Goal: Transaction & Acquisition: Purchase product/service

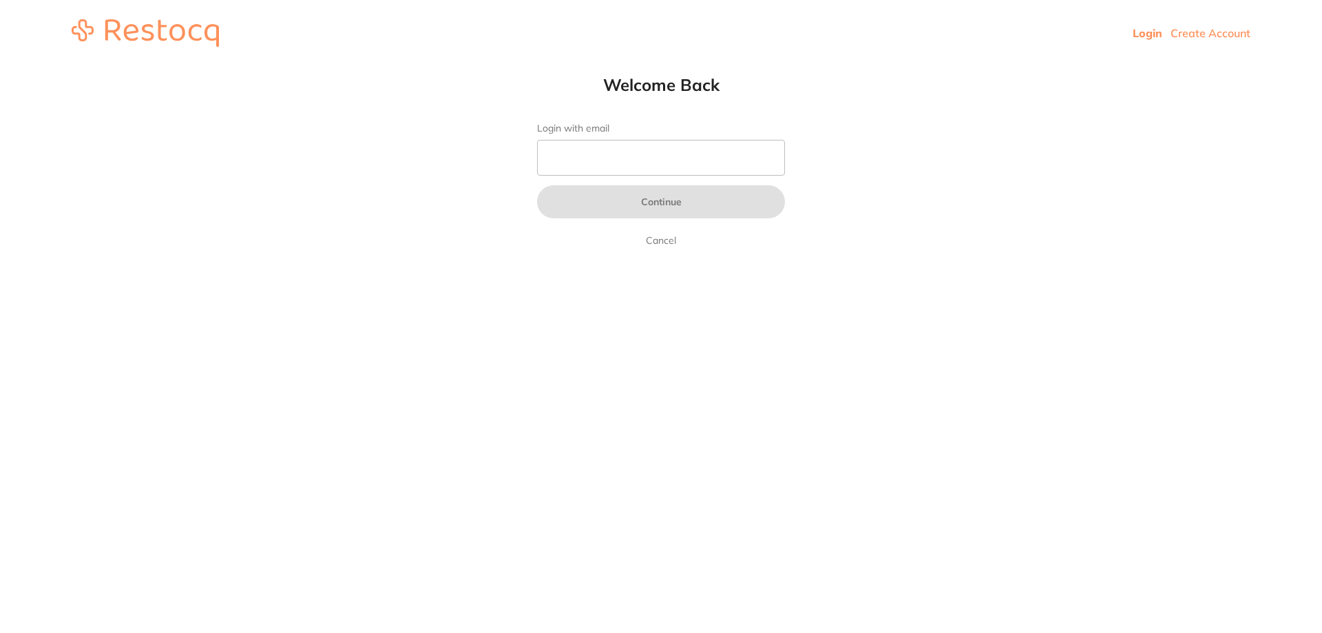
click at [663, 178] on form "Login with email Continue Cancel" at bounding box center [661, 186] width 248 height 126
click at [663, 165] on input "Login with email" at bounding box center [661, 158] width 248 height 36
type input "[EMAIL_ADDRESS][DOMAIN_NAME]"
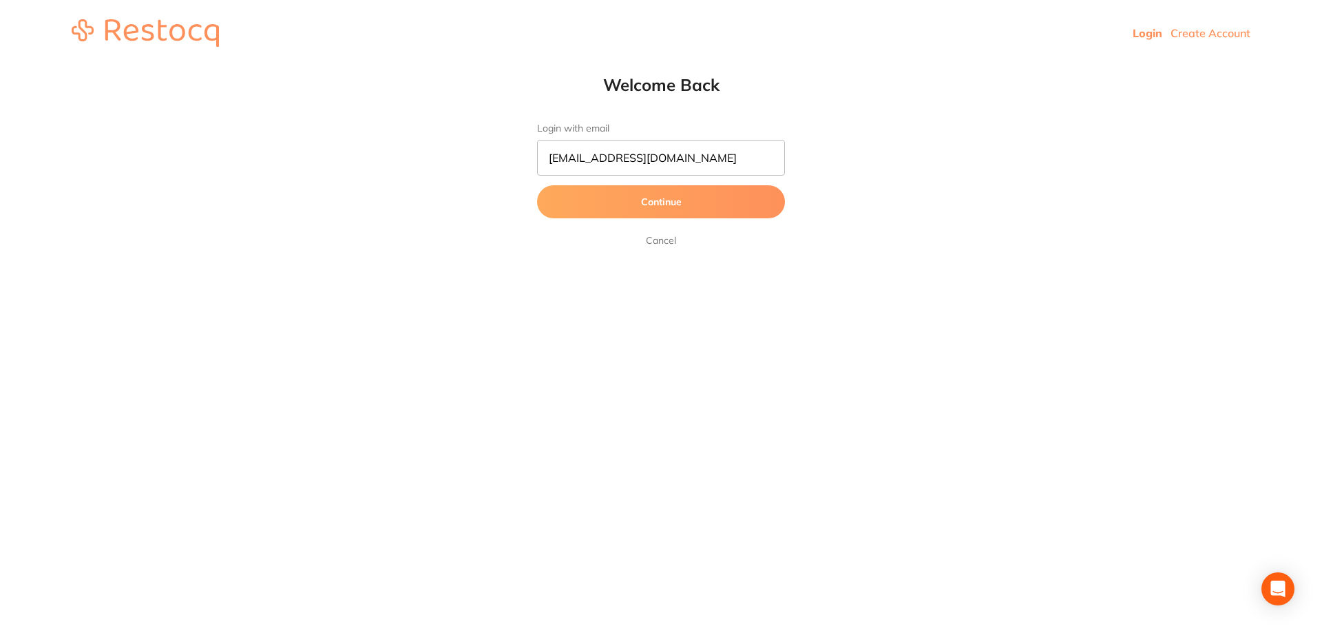
click at [653, 198] on button "Continue" at bounding box center [661, 201] width 248 height 33
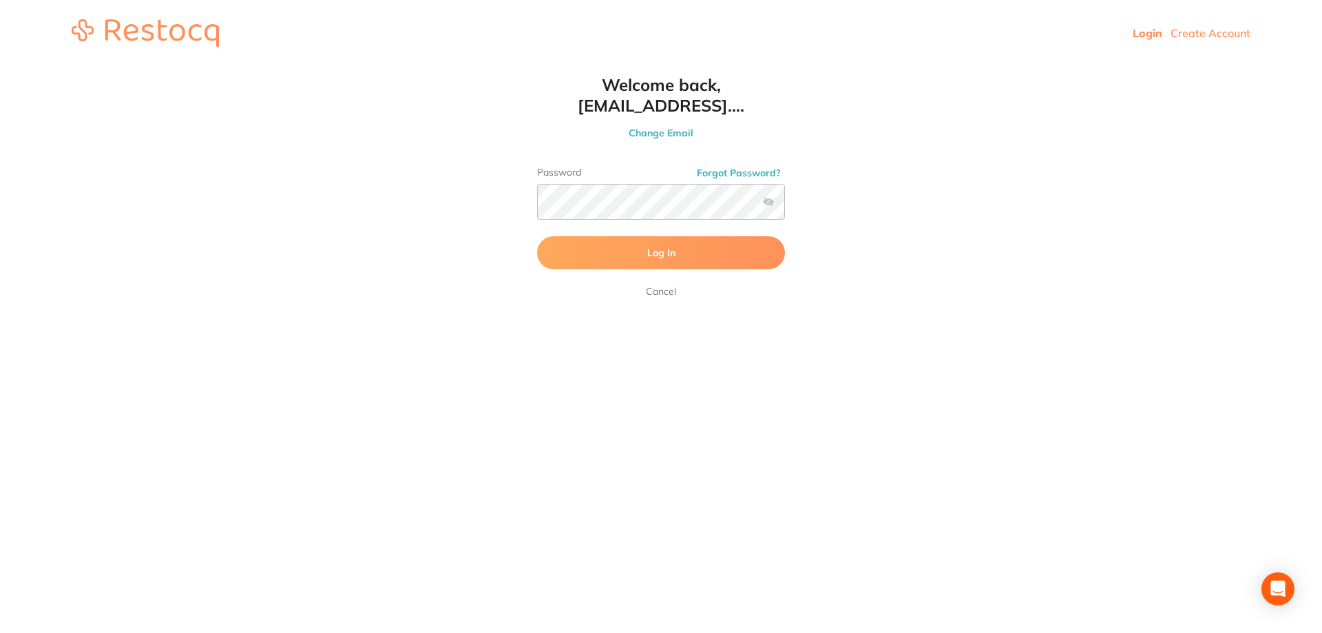
click at [639, 255] on button "Log In" at bounding box center [661, 252] width 248 height 33
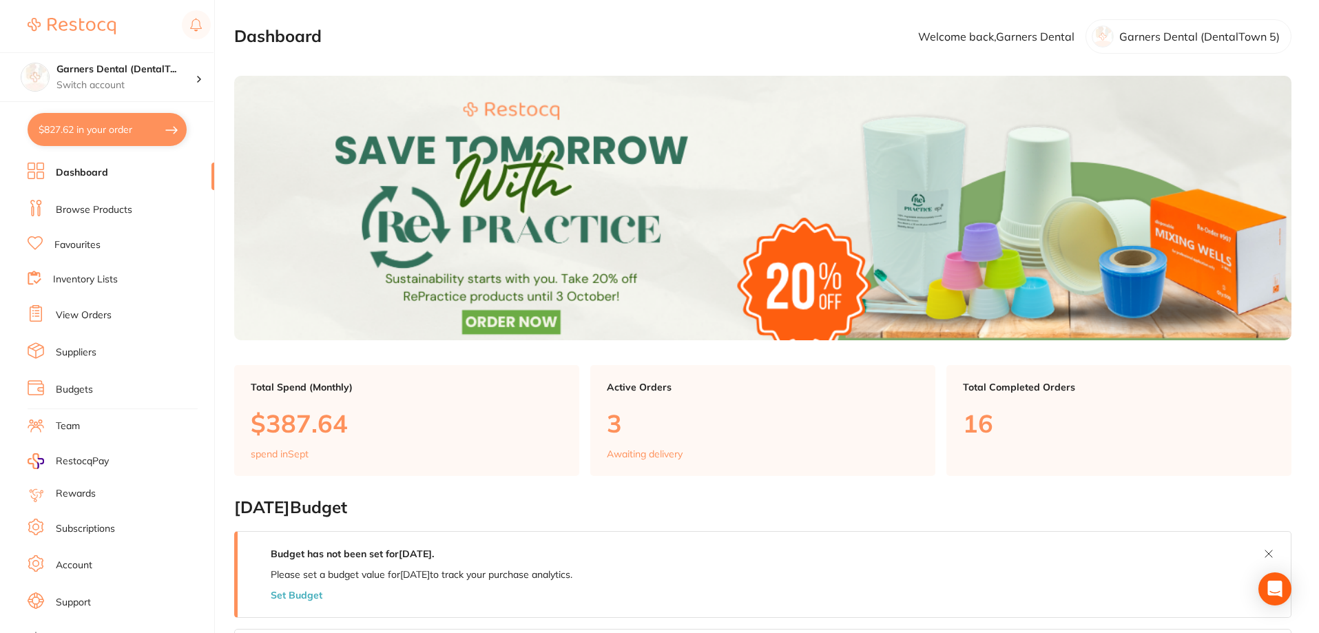
click at [90, 130] on button "$827.62 in your order" at bounding box center [107, 129] width 159 height 33
checkbox input "true"
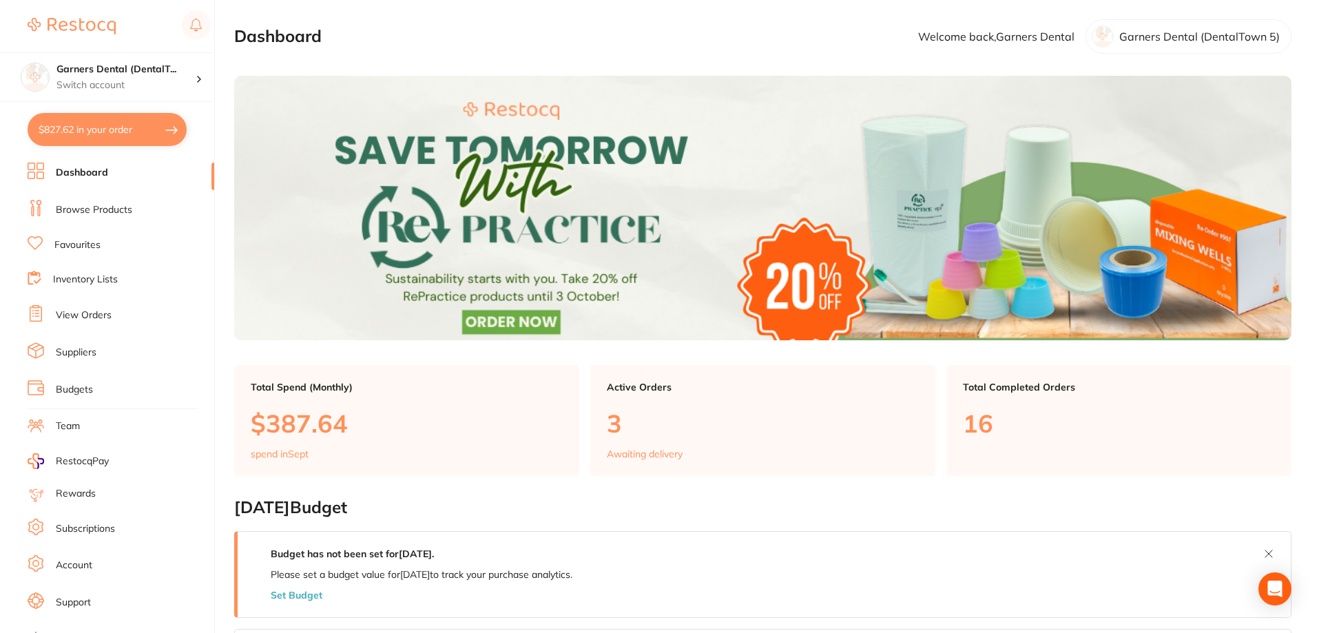
checkbox input "true"
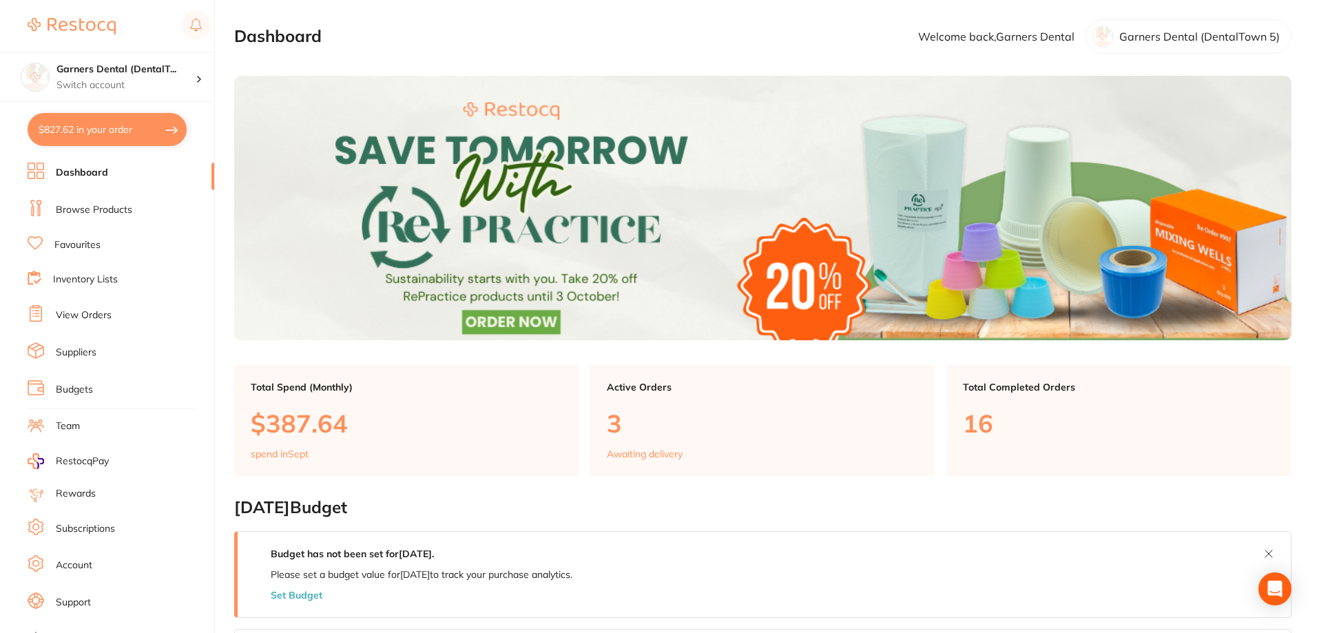
checkbox input "true"
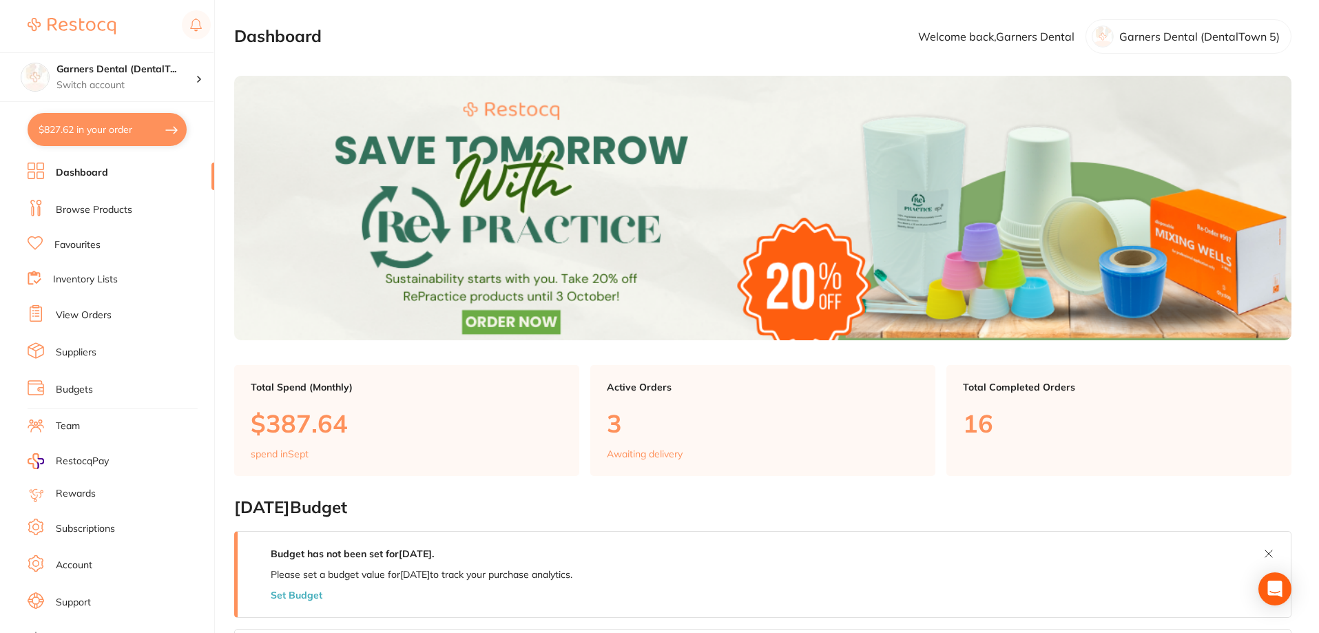
checkbox input "true"
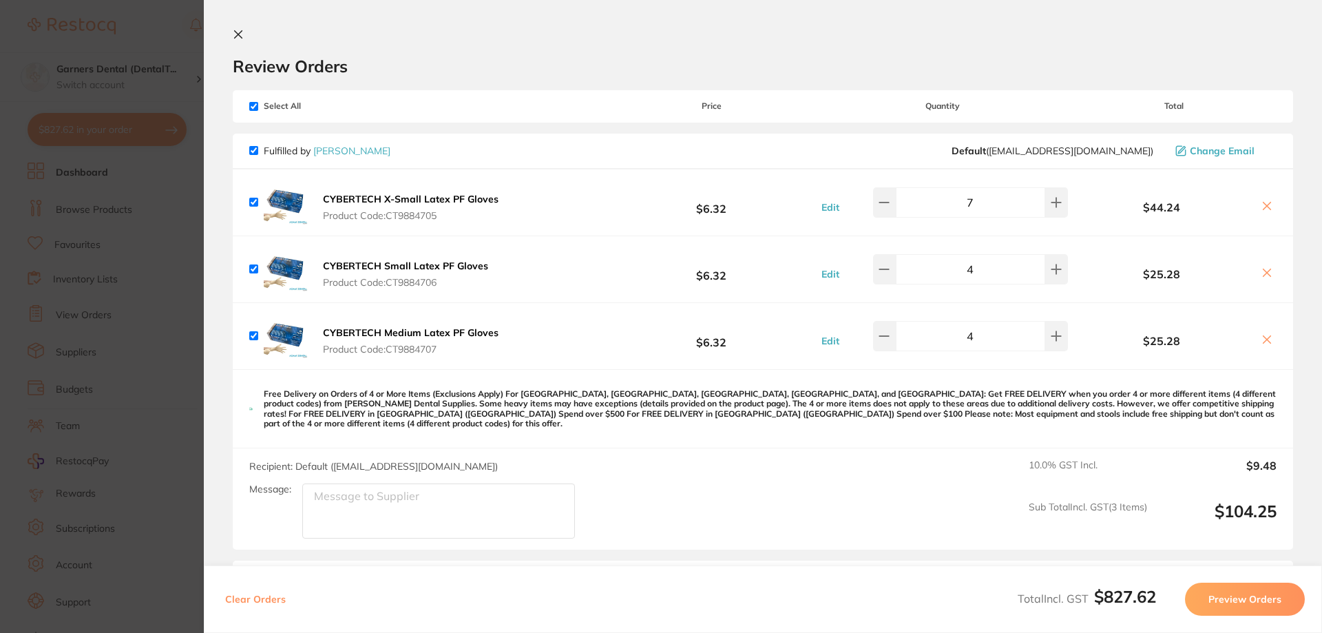
click at [245, 33] on button at bounding box center [241, 35] width 17 height 13
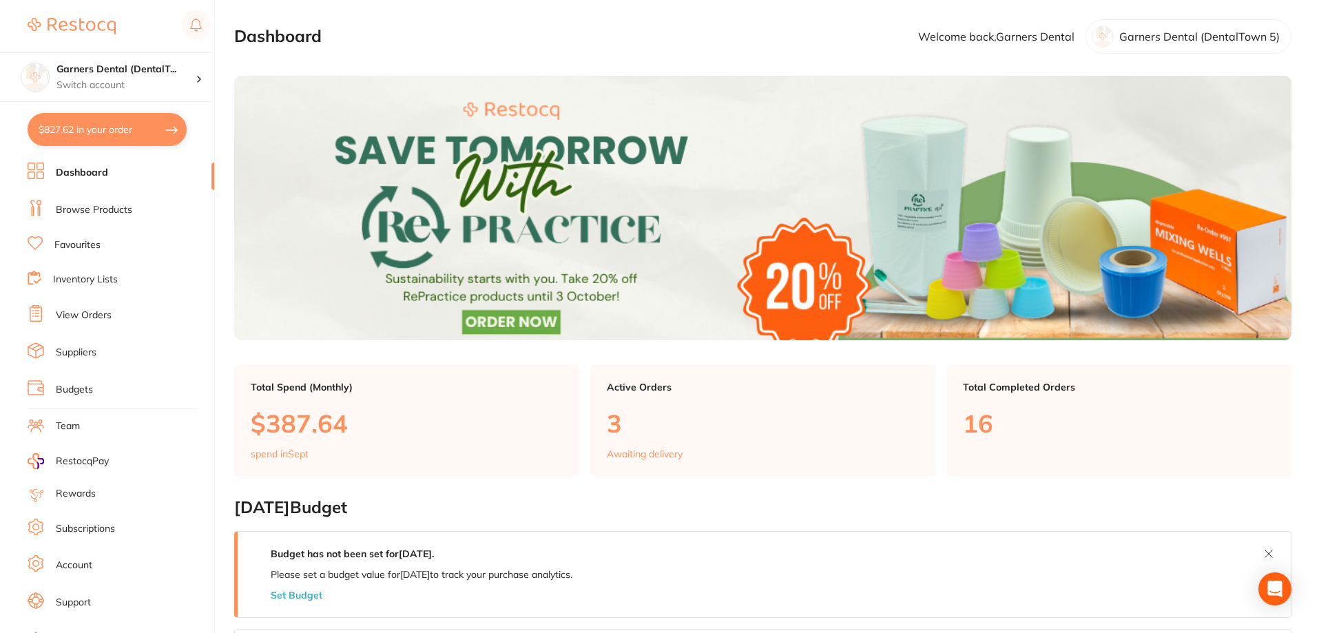
click at [97, 122] on button "$827.62 in your order" at bounding box center [107, 129] width 159 height 33
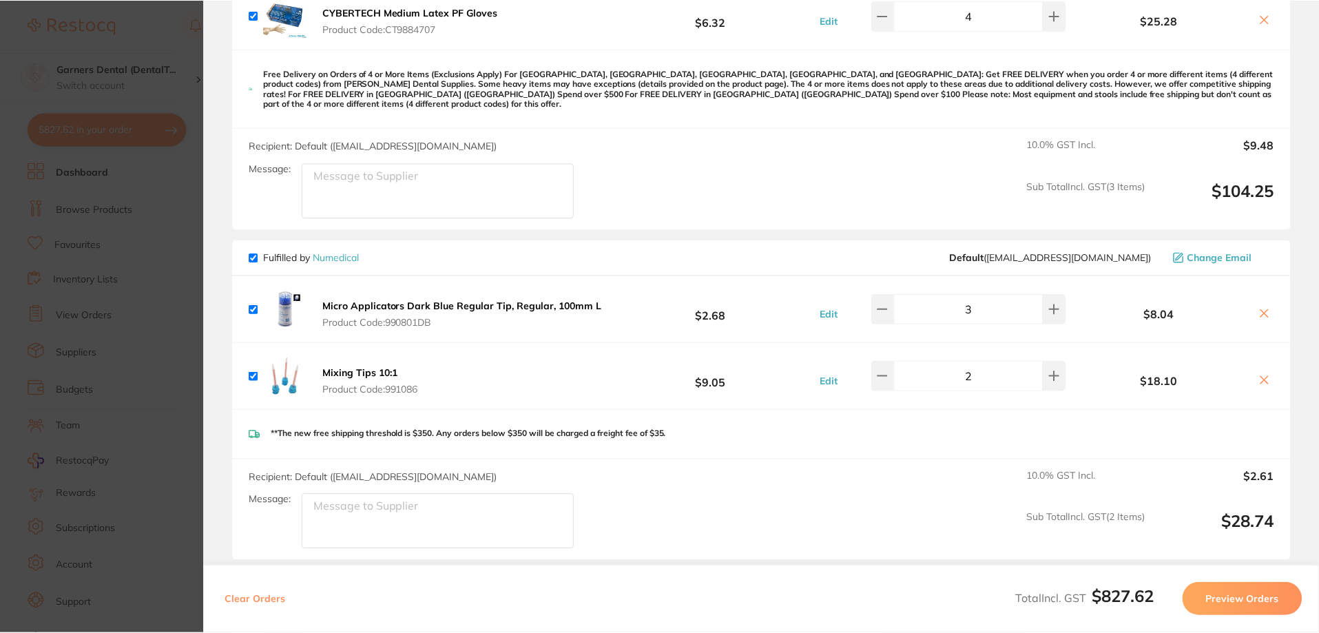
scroll to position [344, 0]
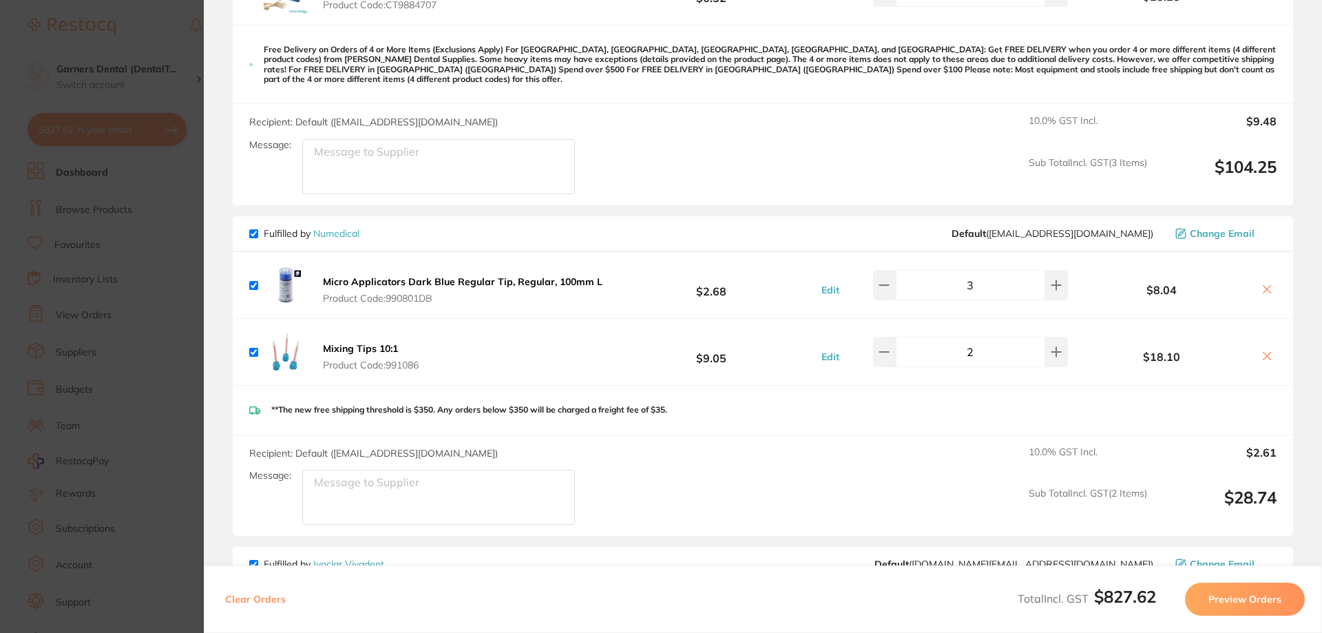
click at [357, 227] on link "Numedical" at bounding box center [336, 233] width 46 height 12
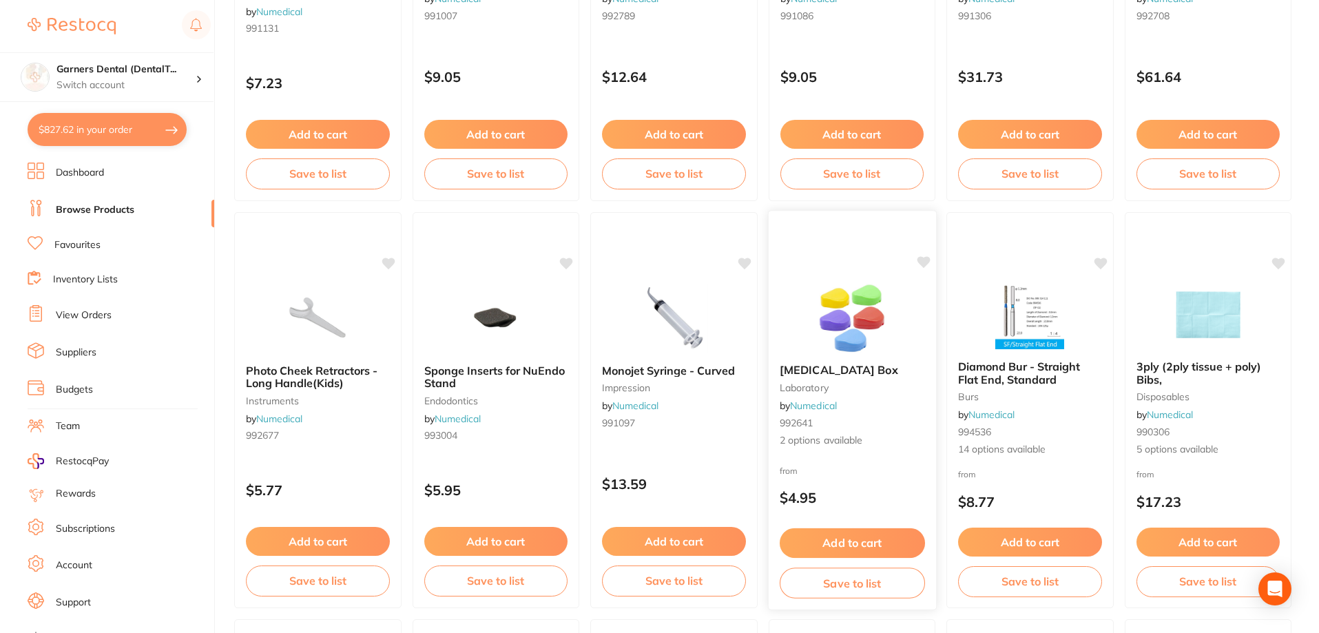
scroll to position [413, 0]
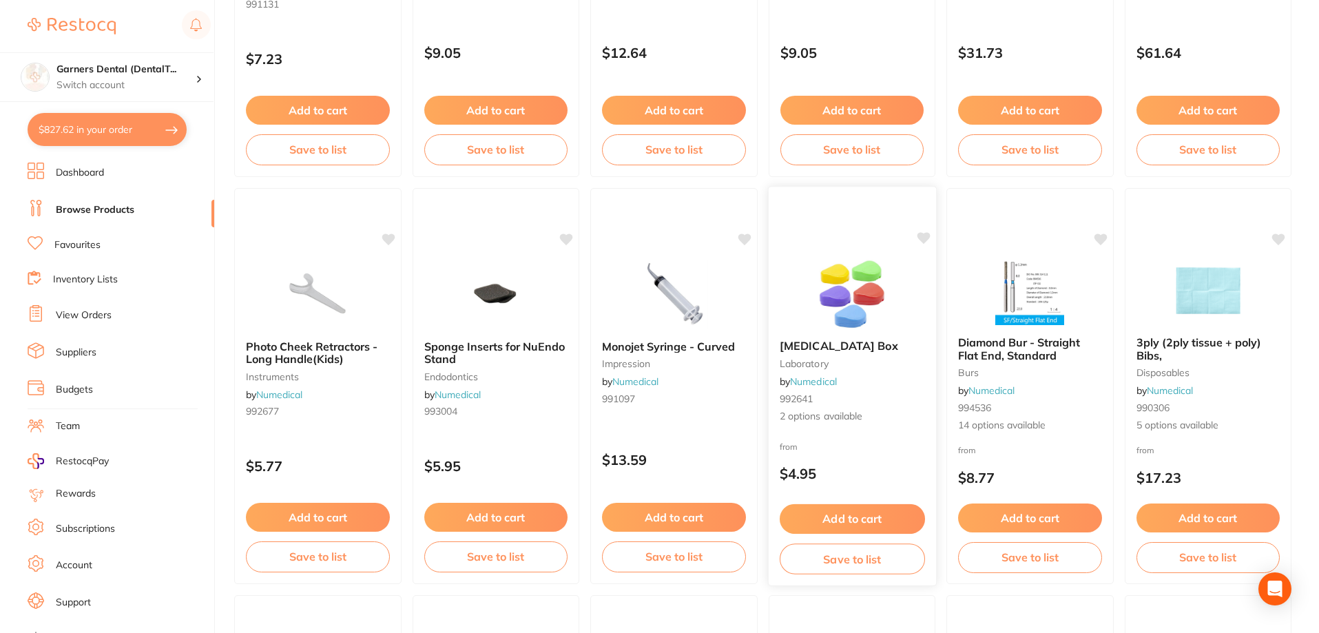
click at [864, 278] on img at bounding box center [851, 294] width 90 height 70
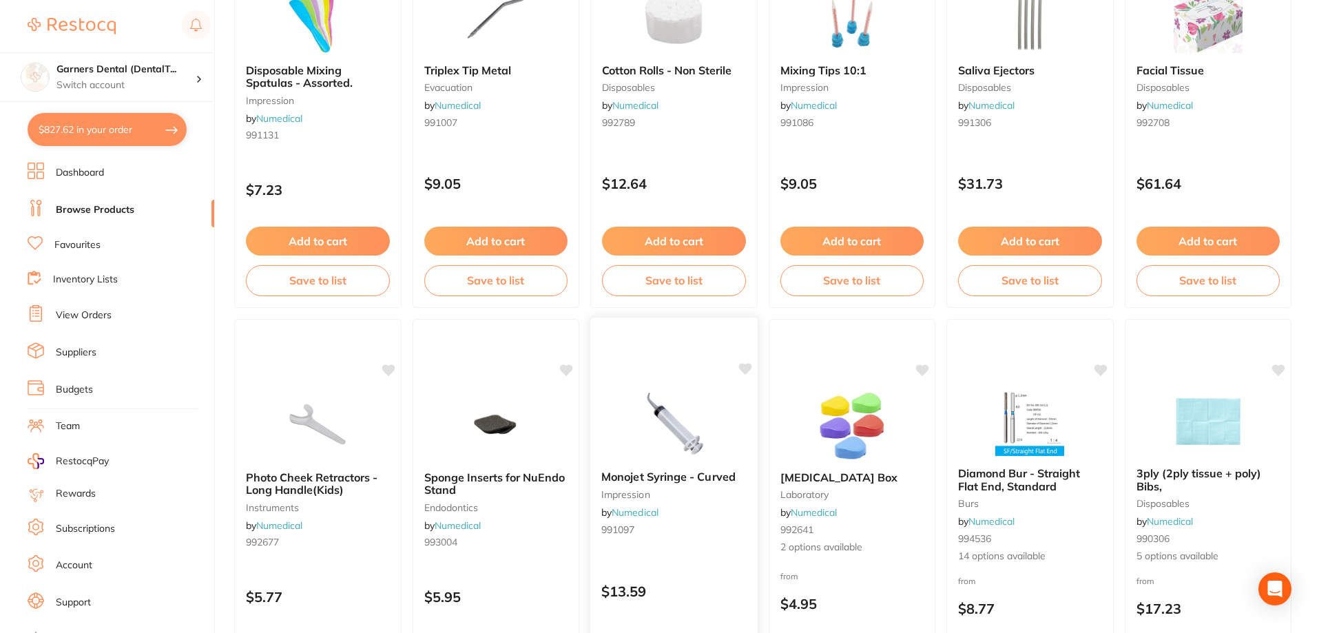
scroll to position [413, 0]
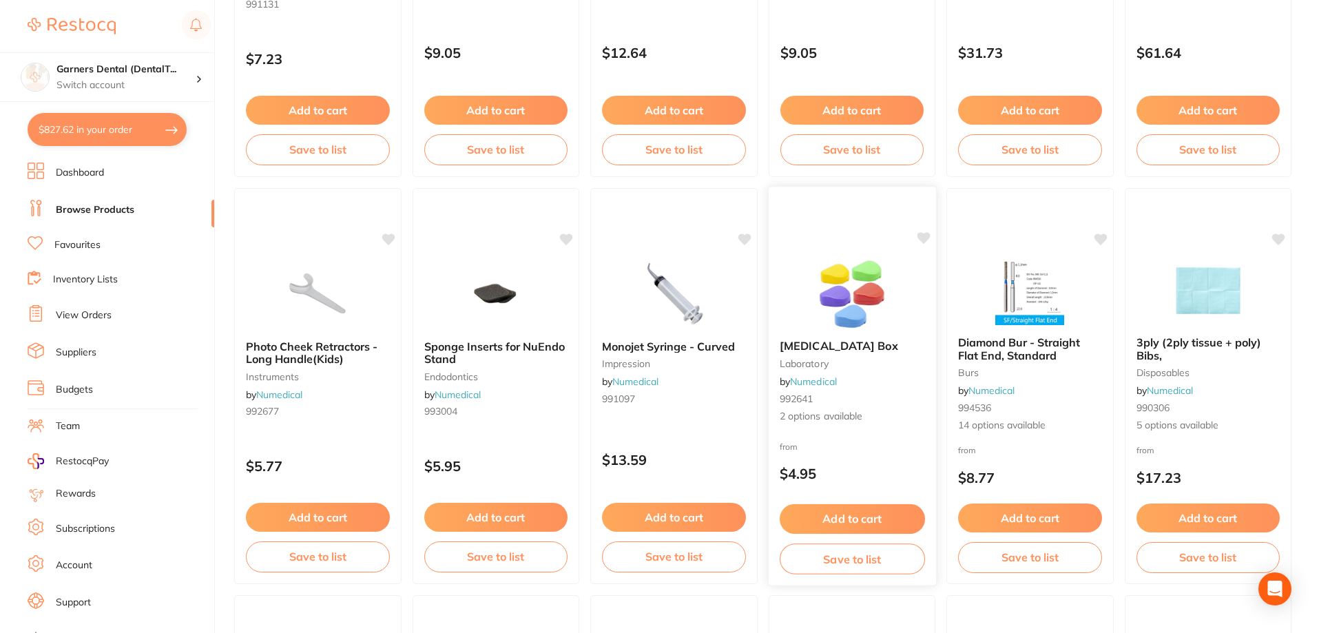
click at [860, 302] on img at bounding box center [851, 294] width 90 height 70
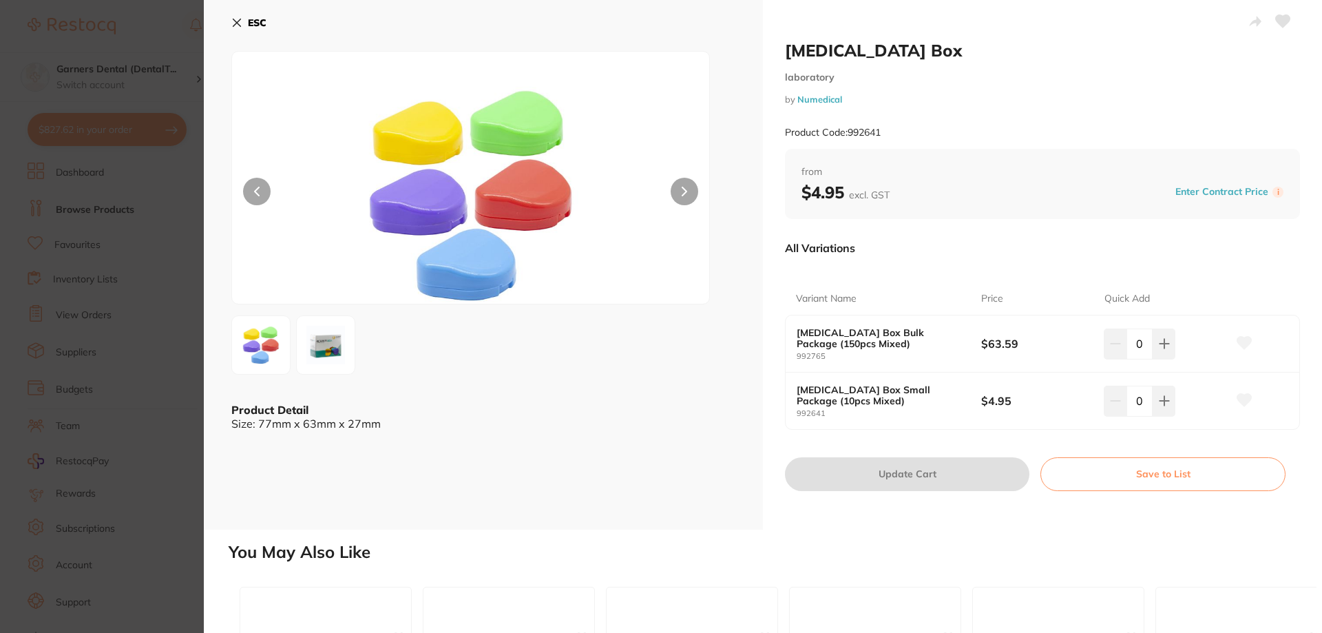
click at [334, 347] on img at bounding box center [326, 345] width 50 height 50
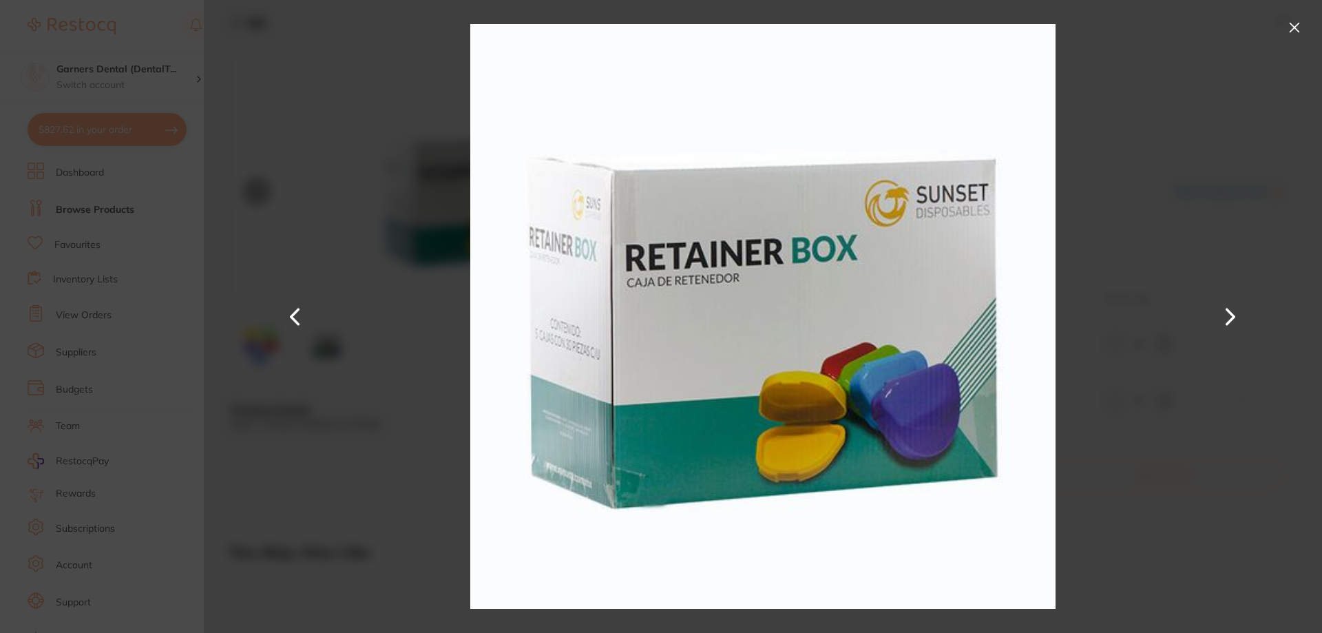
click at [1297, 24] on button at bounding box center [1295, 28] width 22 height 22
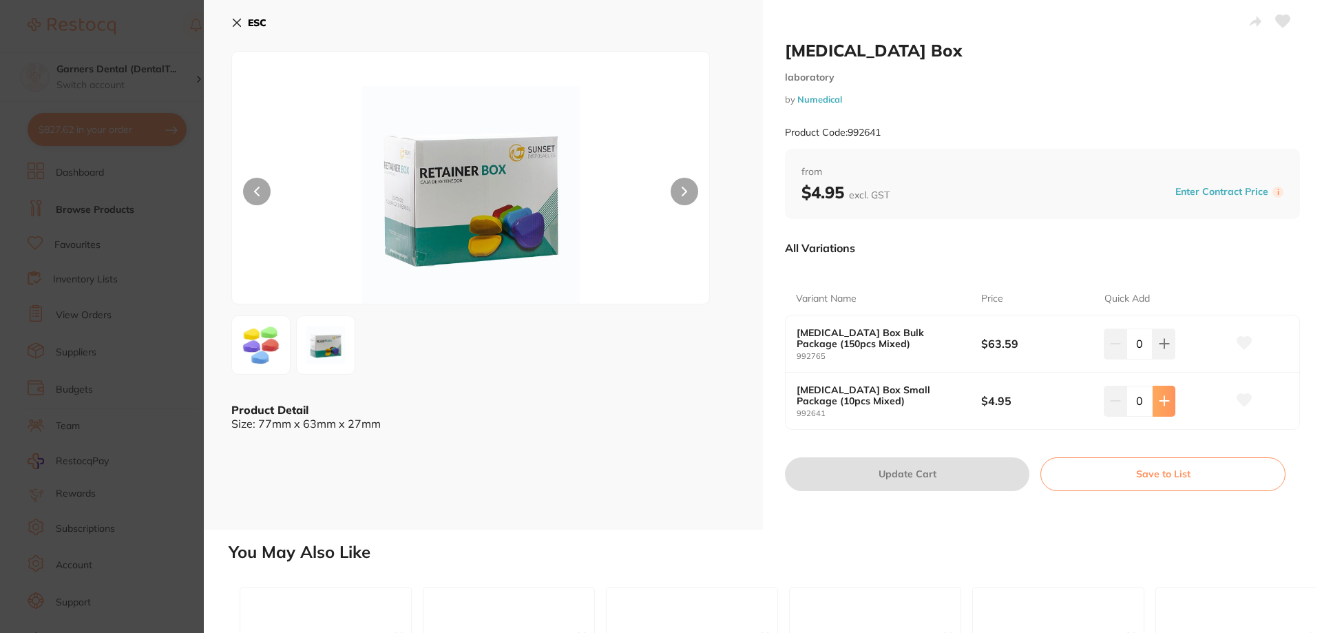
click at [1164, 406] on icon at bounding box center [1164, 400] width 11 height 11
click at [1163, 405] on icon at bounding box center [1164, 400] width 11 height 11
type input "2"
click at [954, 473] on button "Update Cart" at bounding box center [907, 473] width 244 height 33
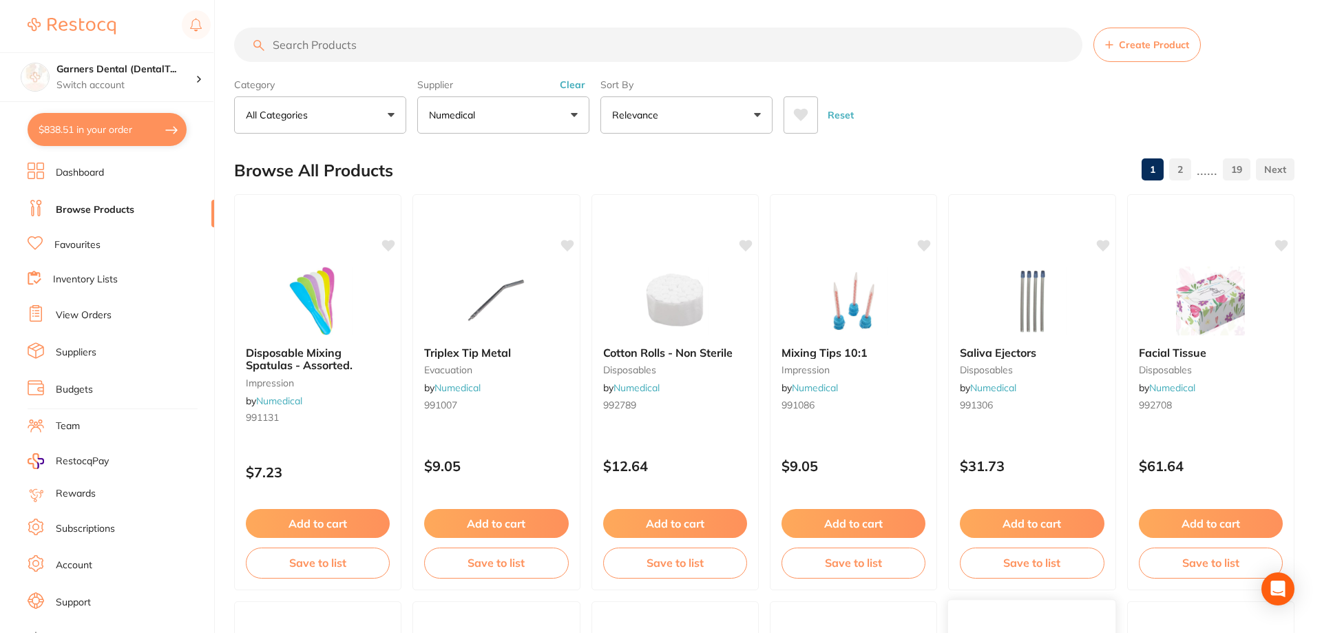
checkbox input "false"
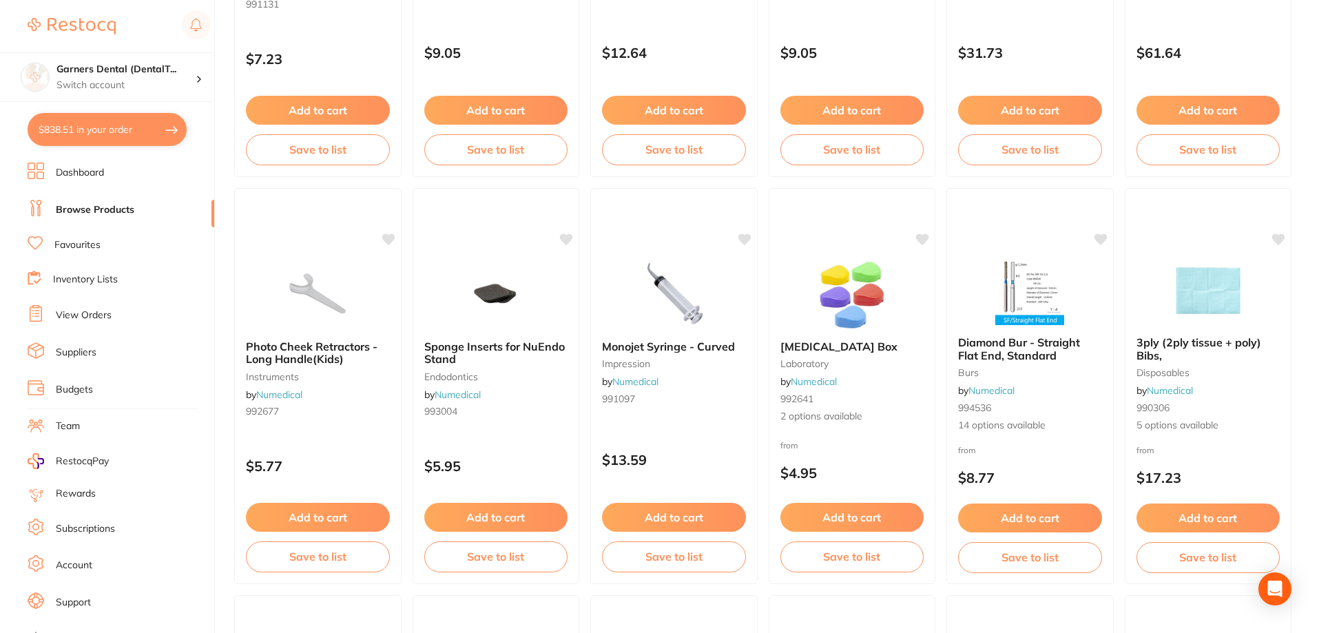
click at [1206, 282] on img at bounding box center [1208, 290] width 90 height 69
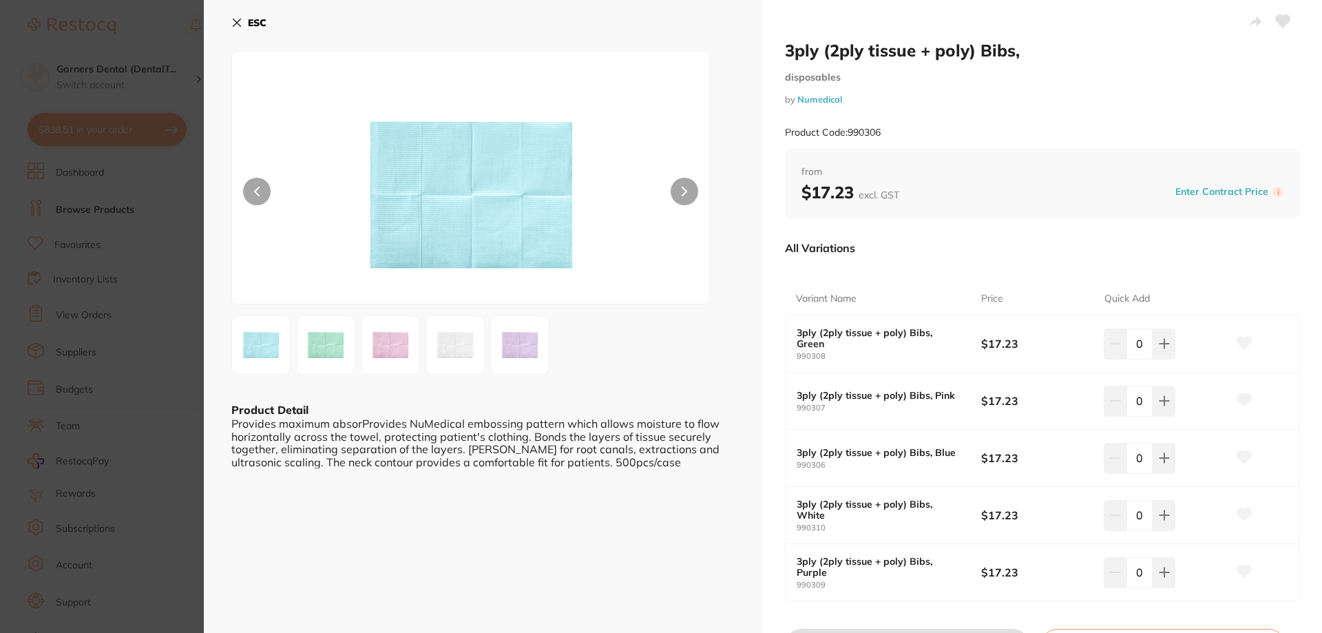
click at [333, 340] on img at bounding box center [326, 345] width 50 height 50
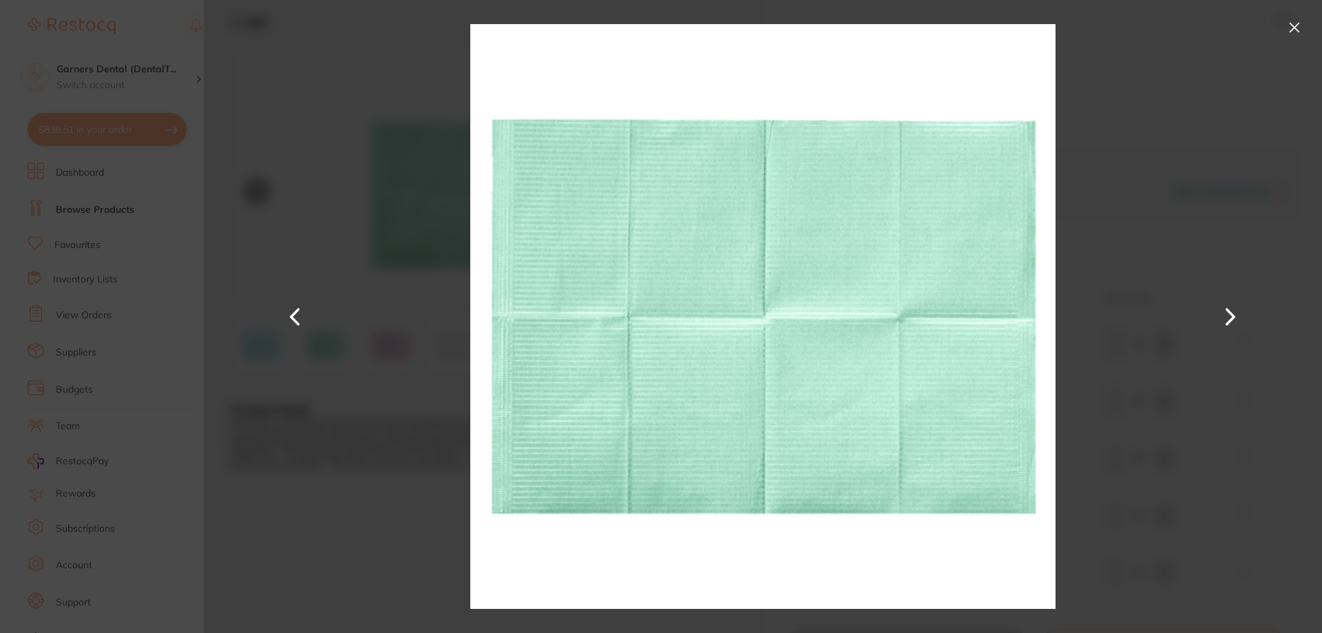
click at [1290, 24] on button at bounding box center [1295, 28] width 22 height 22
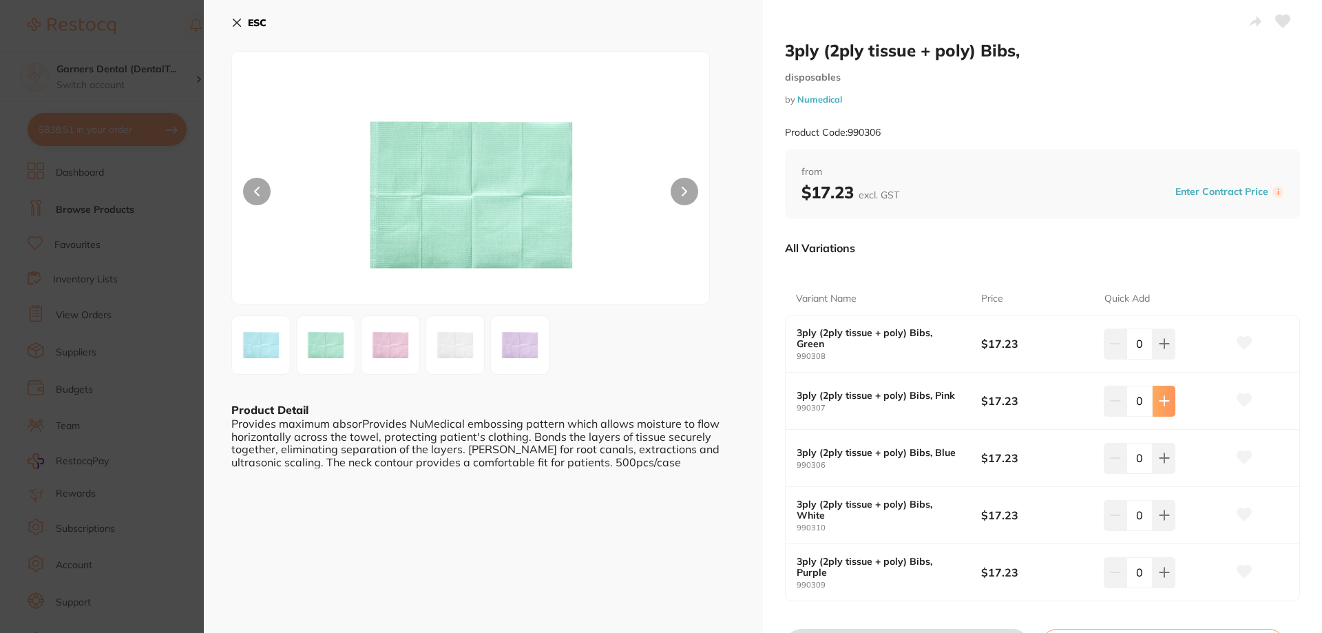
click at [1153, 400] on button at bounding box center [1164, 401] width 23 height 30
type input "1"
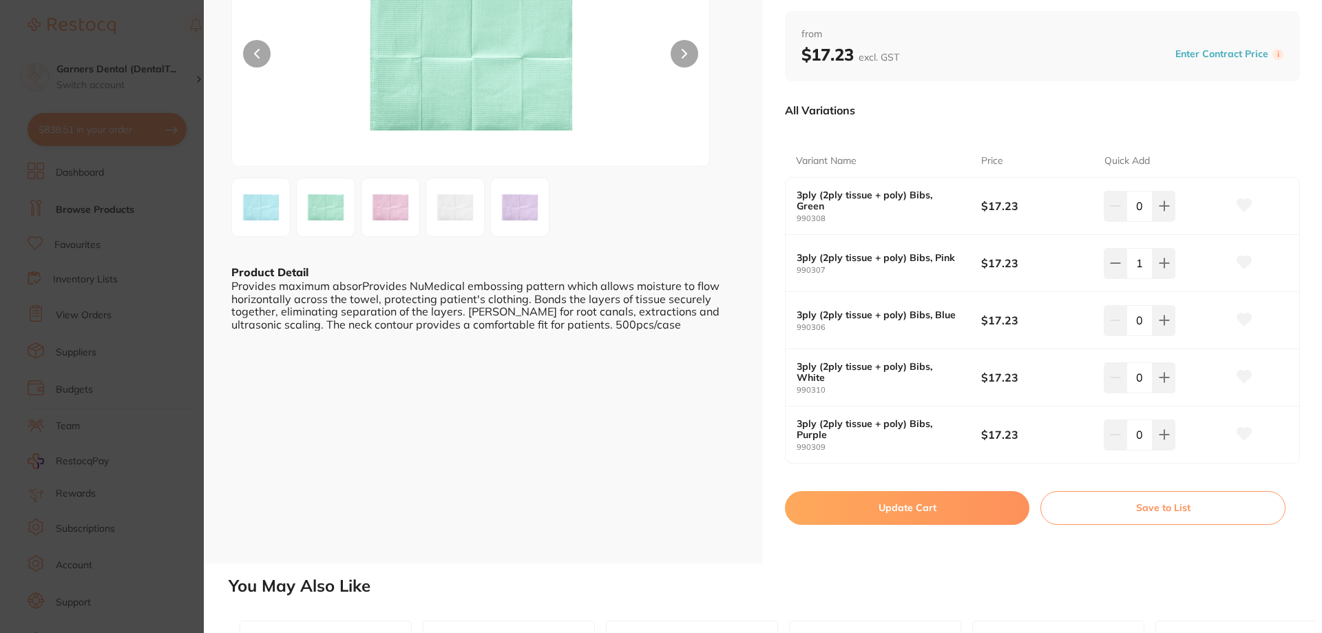
click at [983, 511] on button "Update Cart" at bounding box center [907, 507] width 244 height 33
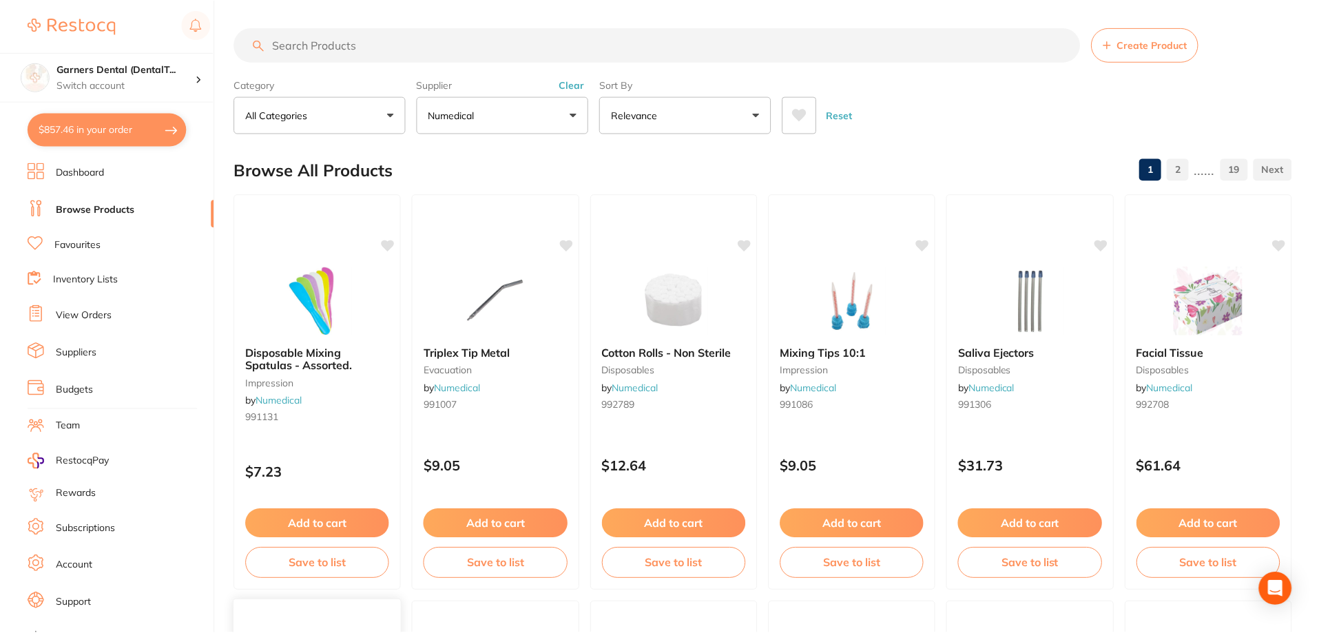
scroll to position [413, 0]
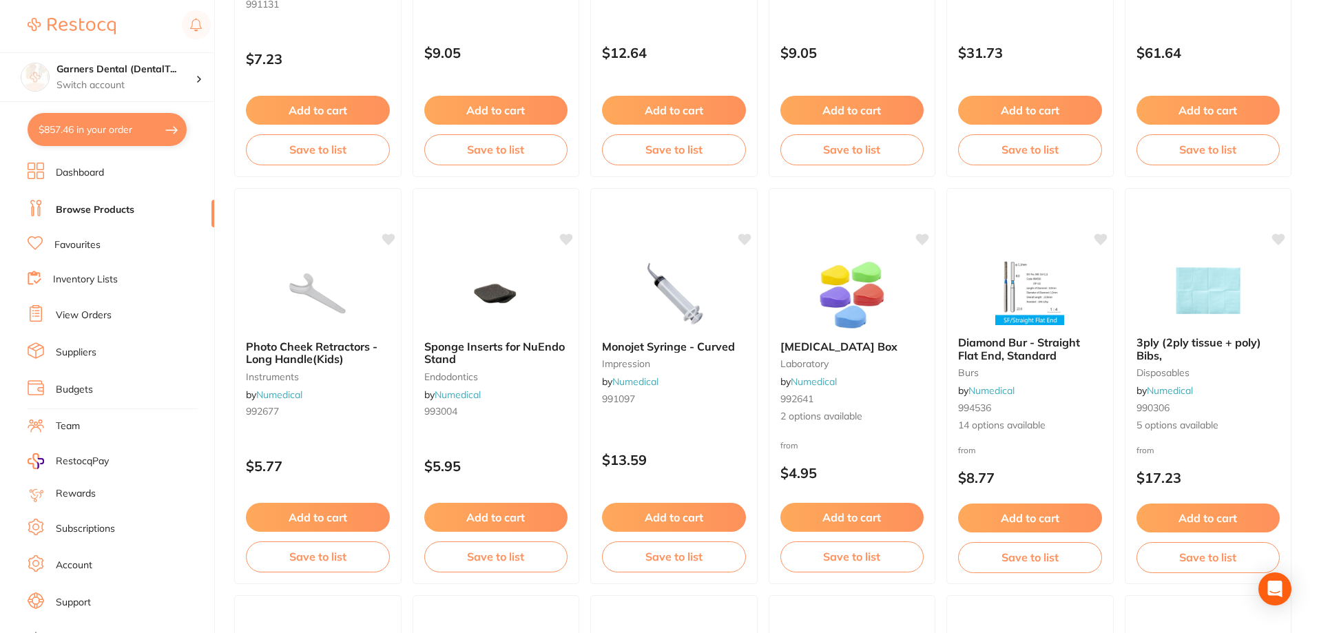
click at [86, 313] on link "View Orders" at bounding box center [84, 315] width 56 height 14
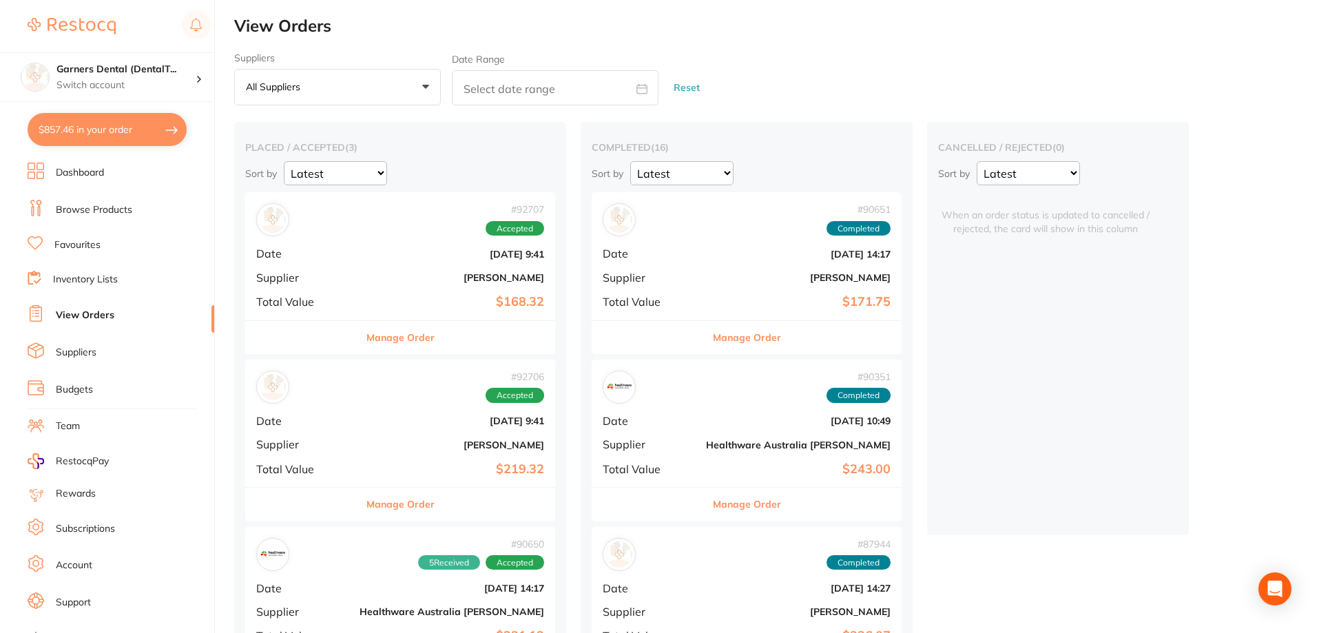
click at [359, 254] on b "[DATE] 9:41" at bounding box center [451, 254] width 185 height 11
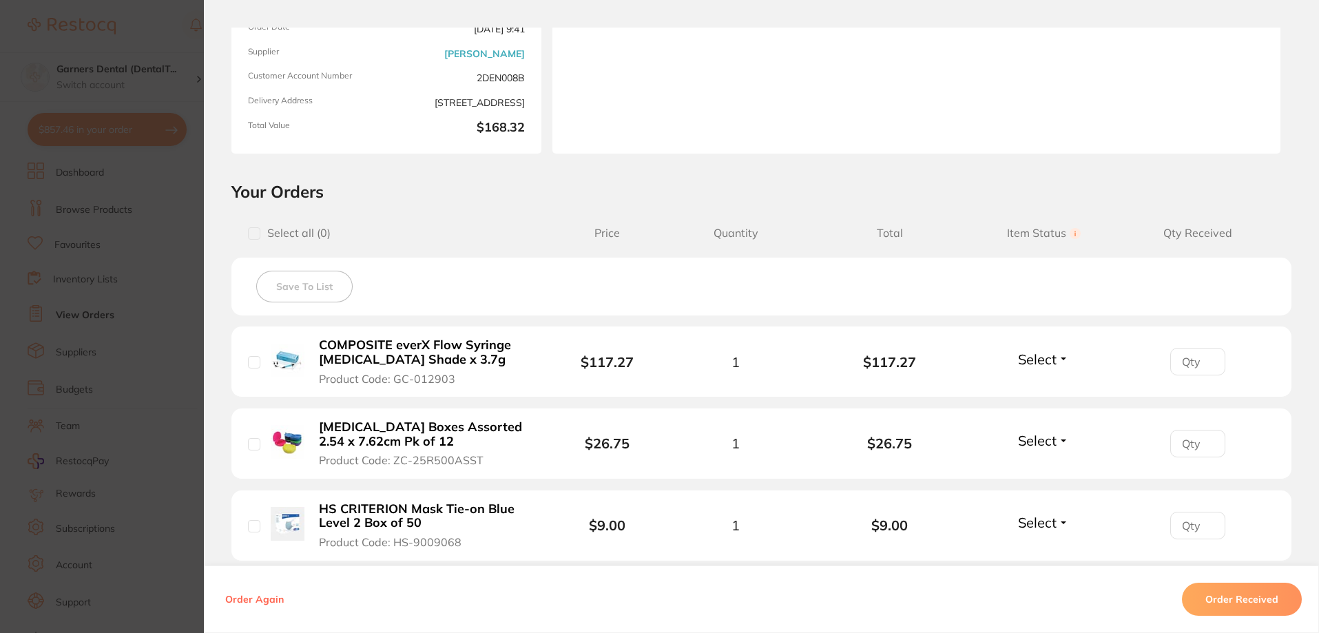
scroll to position [207, 0]
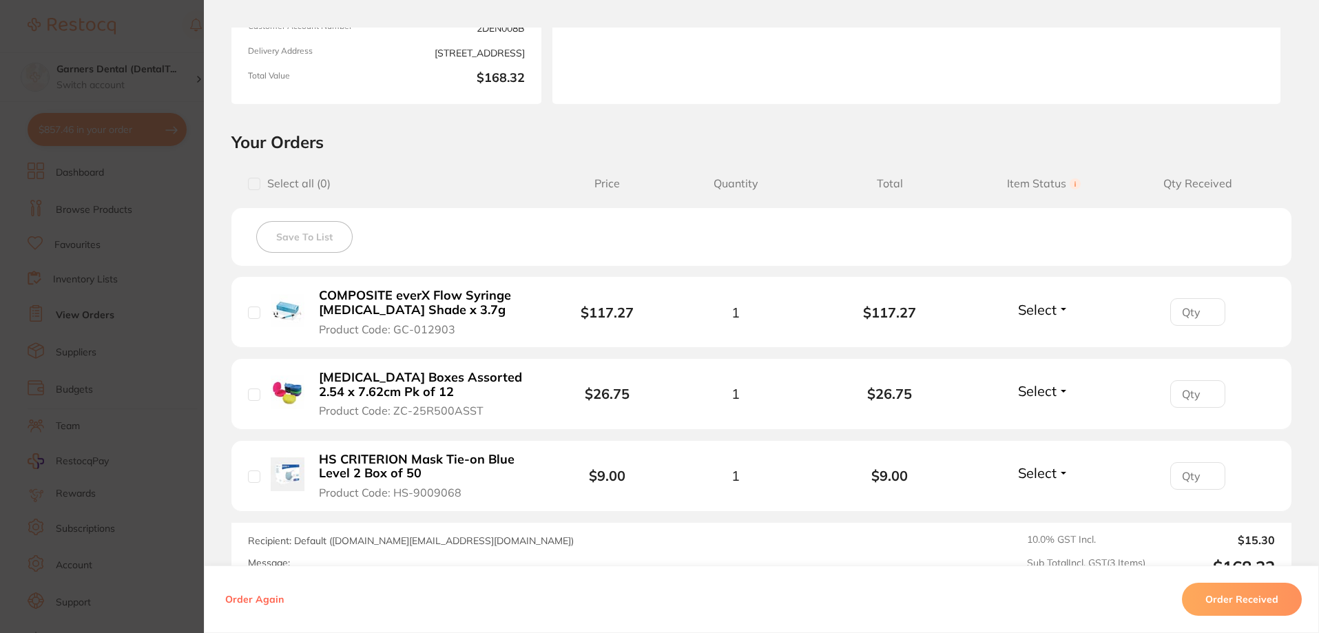
click at [248, 313] on input "checkbox" at bounding box center [254, 312] width 12 height 12
checkbox input "true"
click at [249, 477] on input "checkbox" at bounding box center [254, 476] width 12 height 12
checkbox input "true"
click at [1250, 599] on button "Order Received" at bounding box center [1242, 599] width 120 height 33
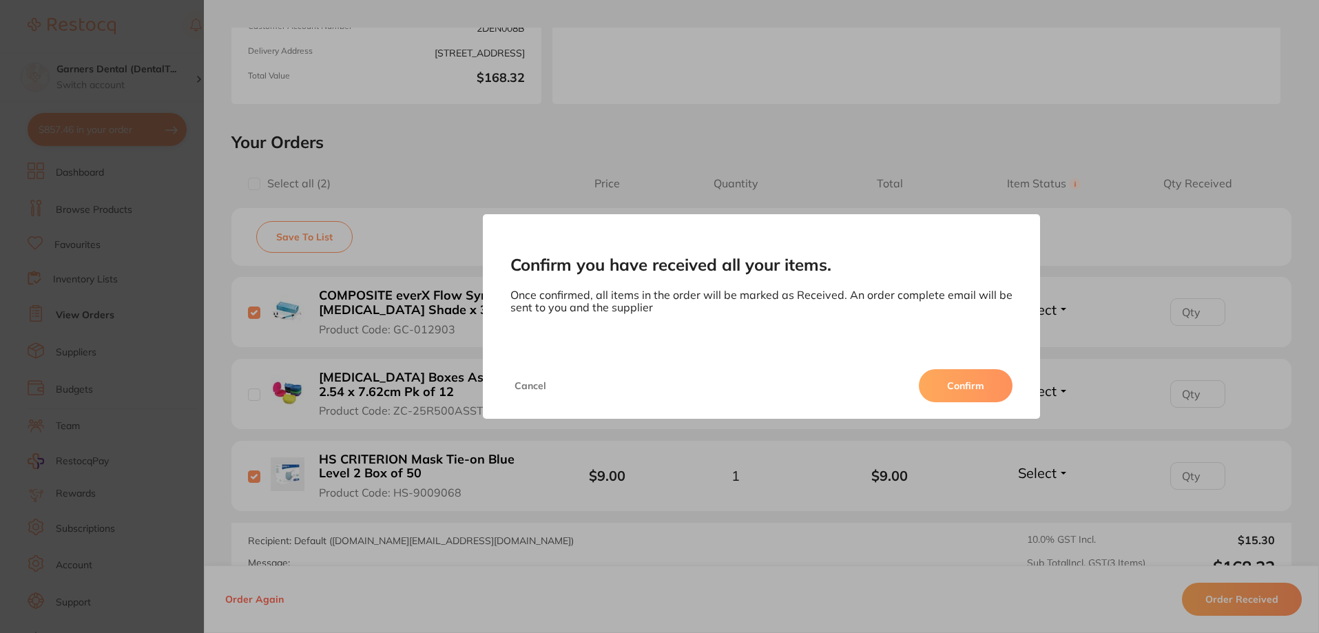
click at [521, 381] on button "Cancel" at bounding box center [530, 385] width 40 height 33
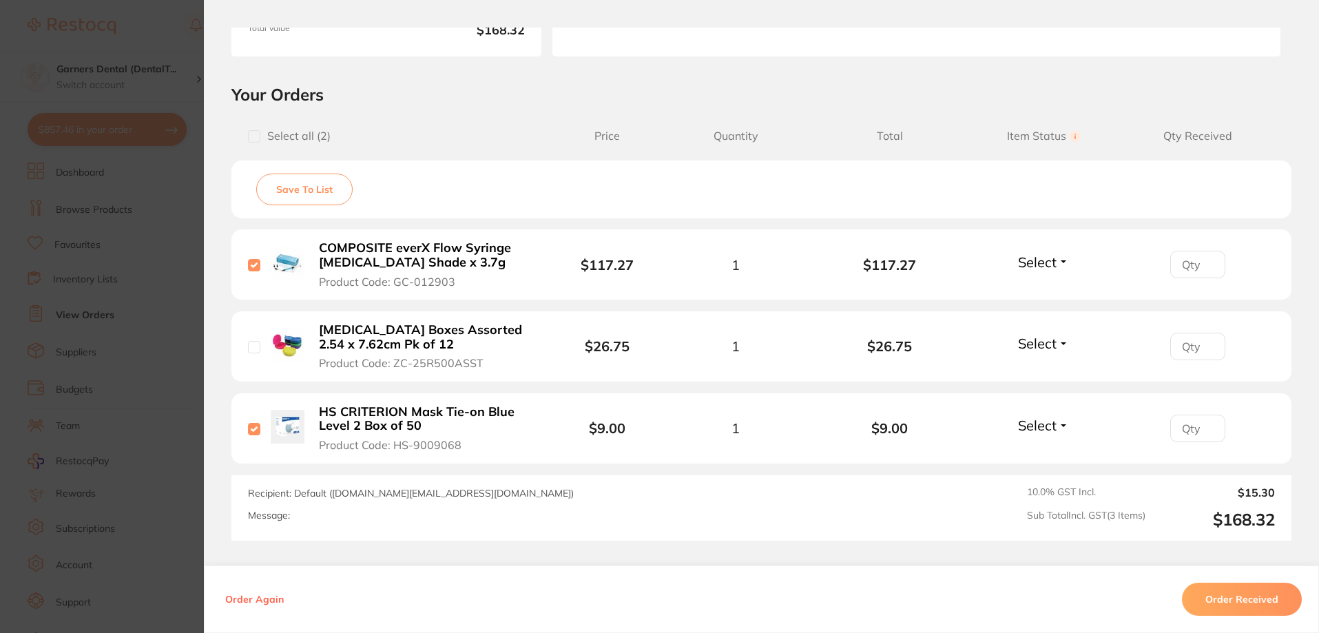
scroll to position [275, 0]
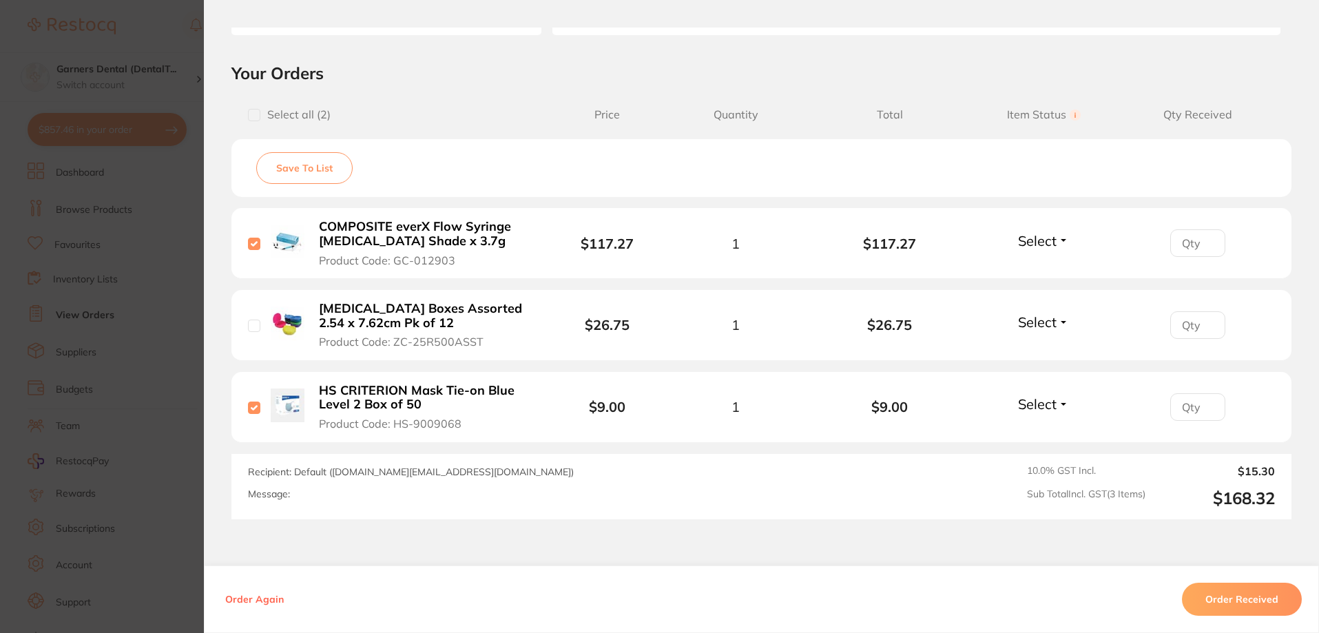
click at [1063, 321] on button "Select" at bounding box center [1043, 321] width 59 height 17
click at [1040, 372] on span "Back Order" at bounding box center [1044, 373] width 42 height 10
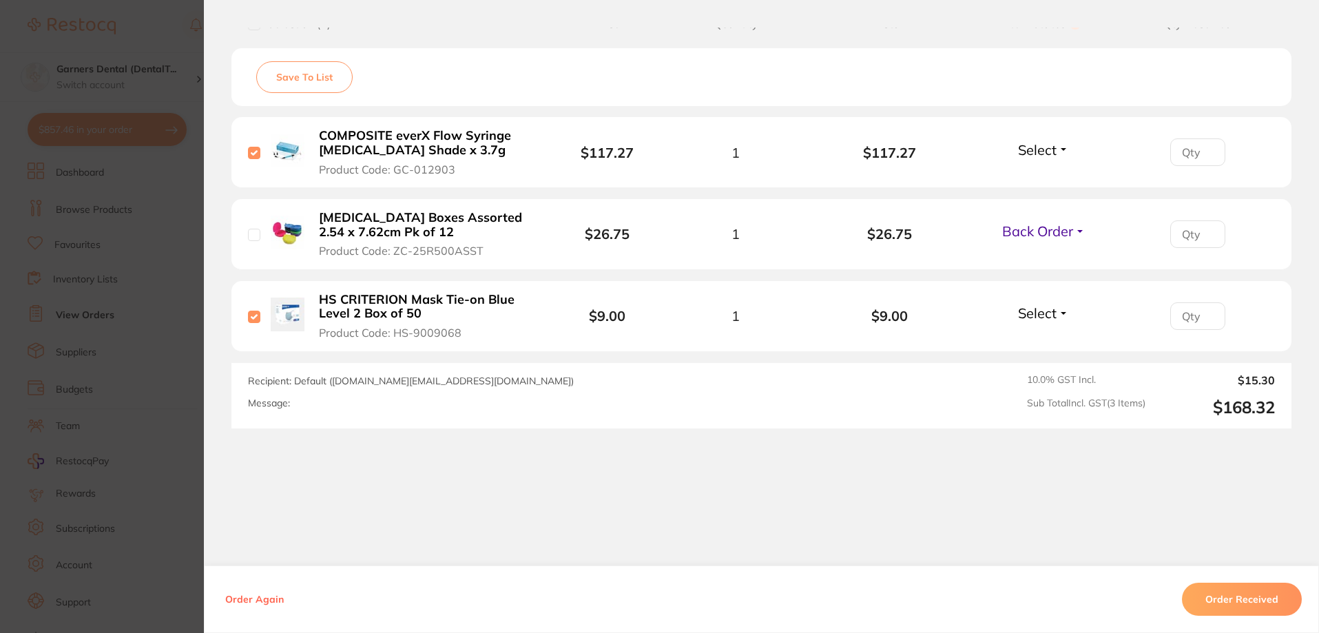
scroll to position [367, 0]
drag, startPoint x: 328, startPoint y: 382, endPoint x: 487, endPoint y: 379, distance: 158.4
click at [487, 379] on span "Recipient: Default ( [DOMAIN_NAME][EMAIL_ADDRESS][DOMAIN_NAME] )" at bounding box center [411, 380] width 326 height 12
copy span "[DOMAIN_NAME][EMAIL_ADDRESS][DOMAIN_NAME]"
click at [303, 410] on div "Recipient: Default ( [DOMAIN_NAME][EMAIL_ADDRESS][DOMAIN_NAME] ) Message:" at bounding box center [556, 394] width 616 height 43
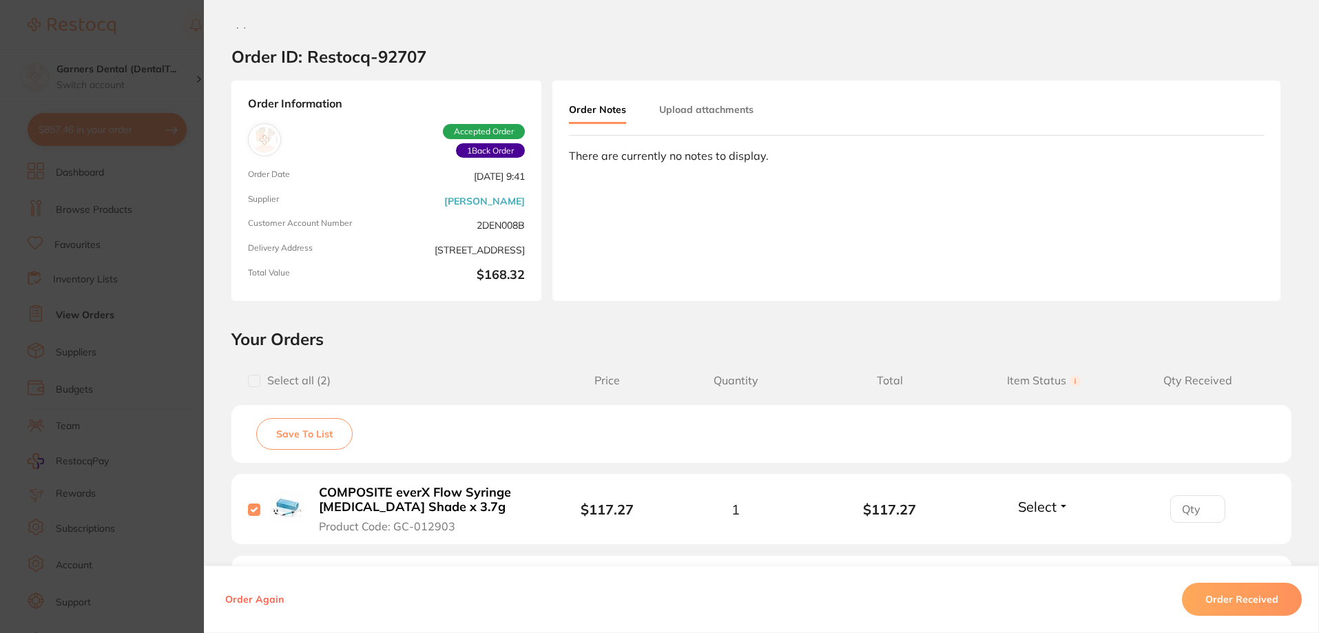
scroll to position [0, 0]
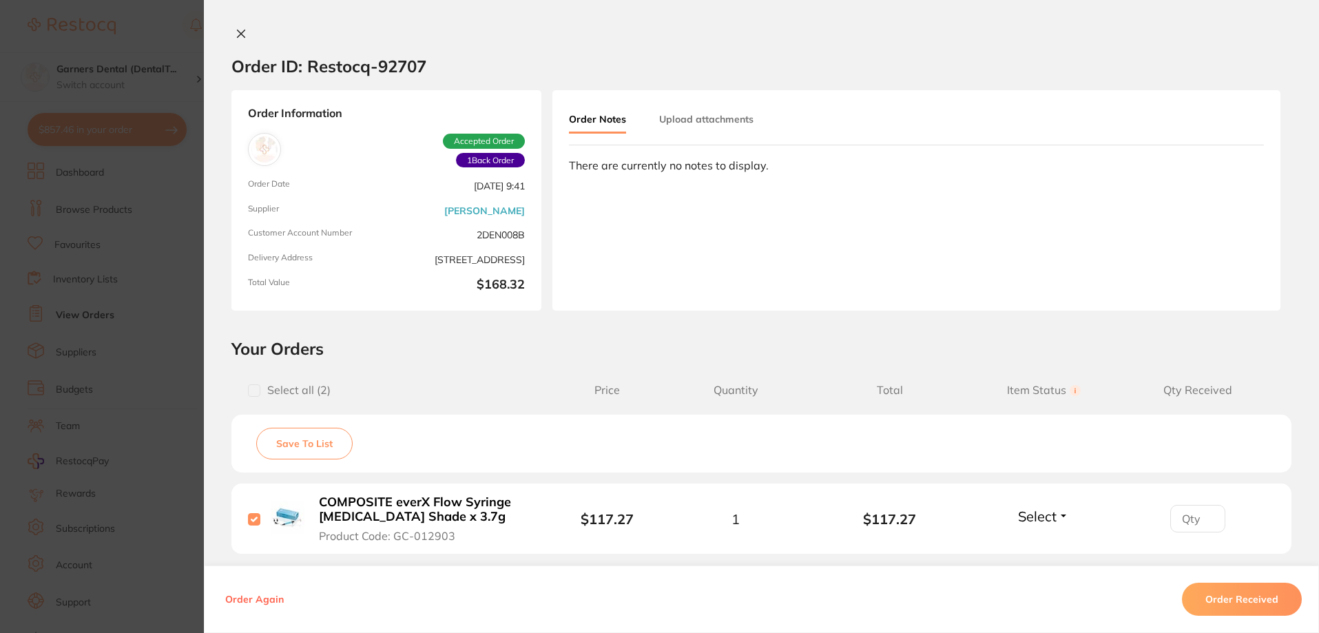
click at [237, 36] on icon at bounding box center [241, 33] width 11 height 11
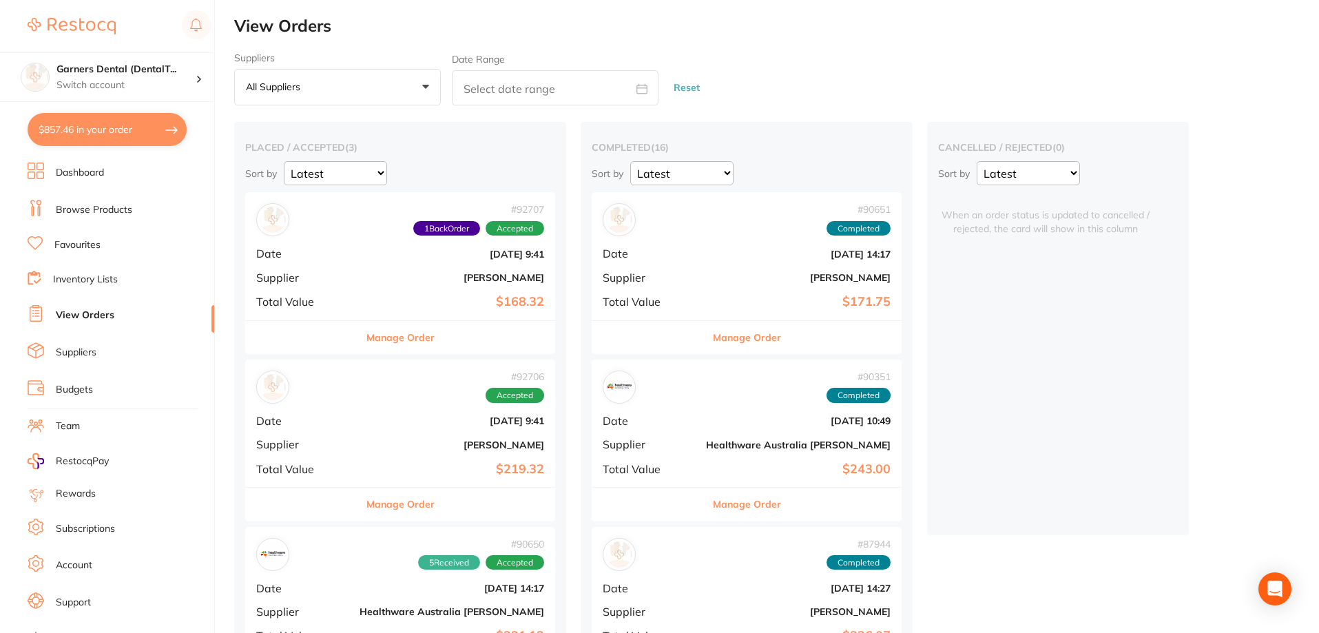
click at [373, 430] on div "# 92706 Accepted Date [DATE] 9:41 Supplier [PERSON_NAME] Total Value $219.32" at bounding box center [400, 422] width 310 height 127
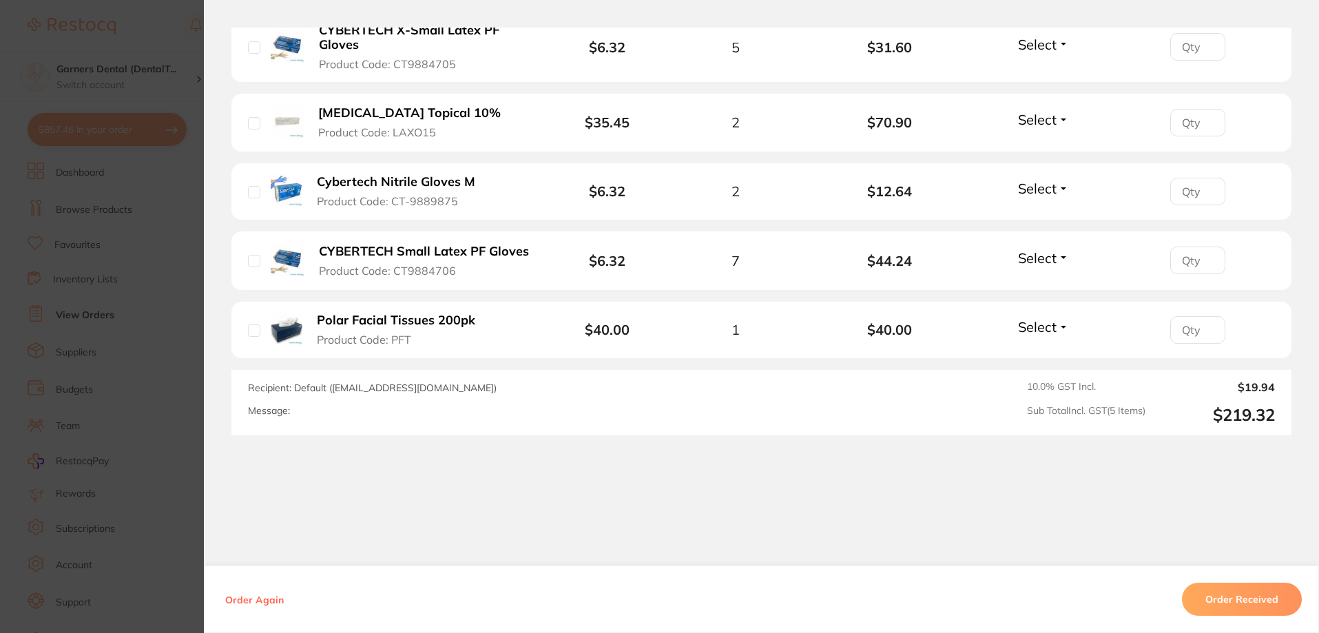
scroll to position [477, 0]
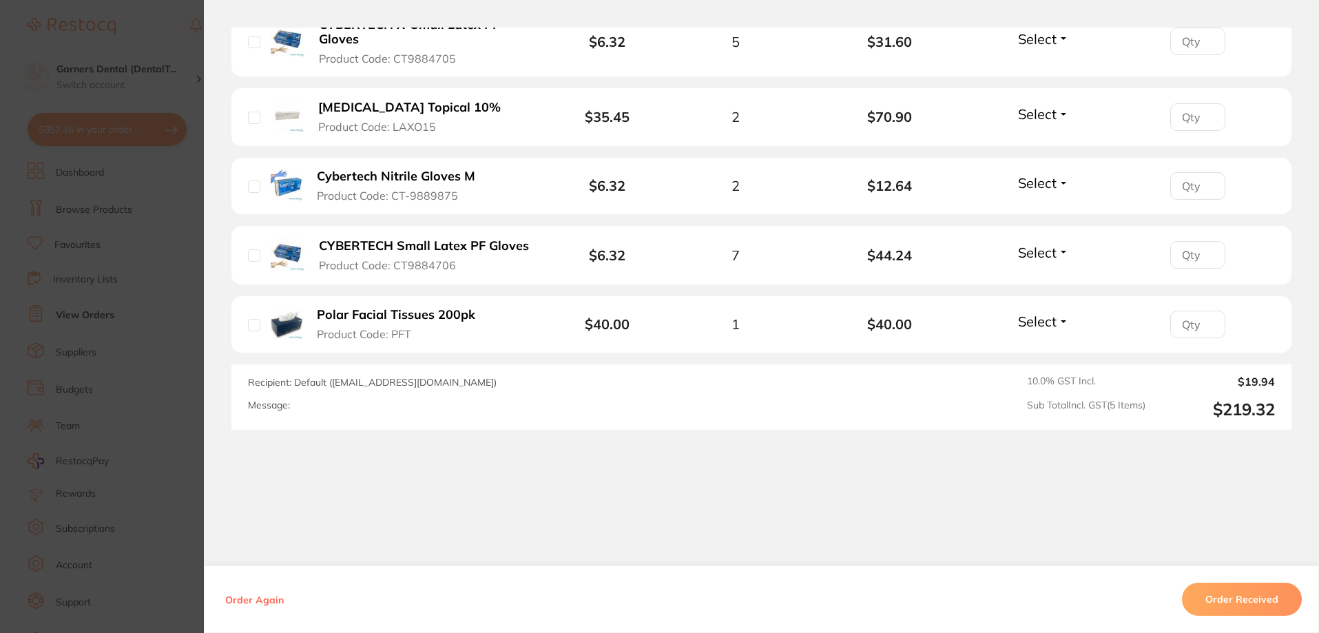
click at [1255, 598] on button "Order Received" at bounding box center [1242, 599] width 120 height 33
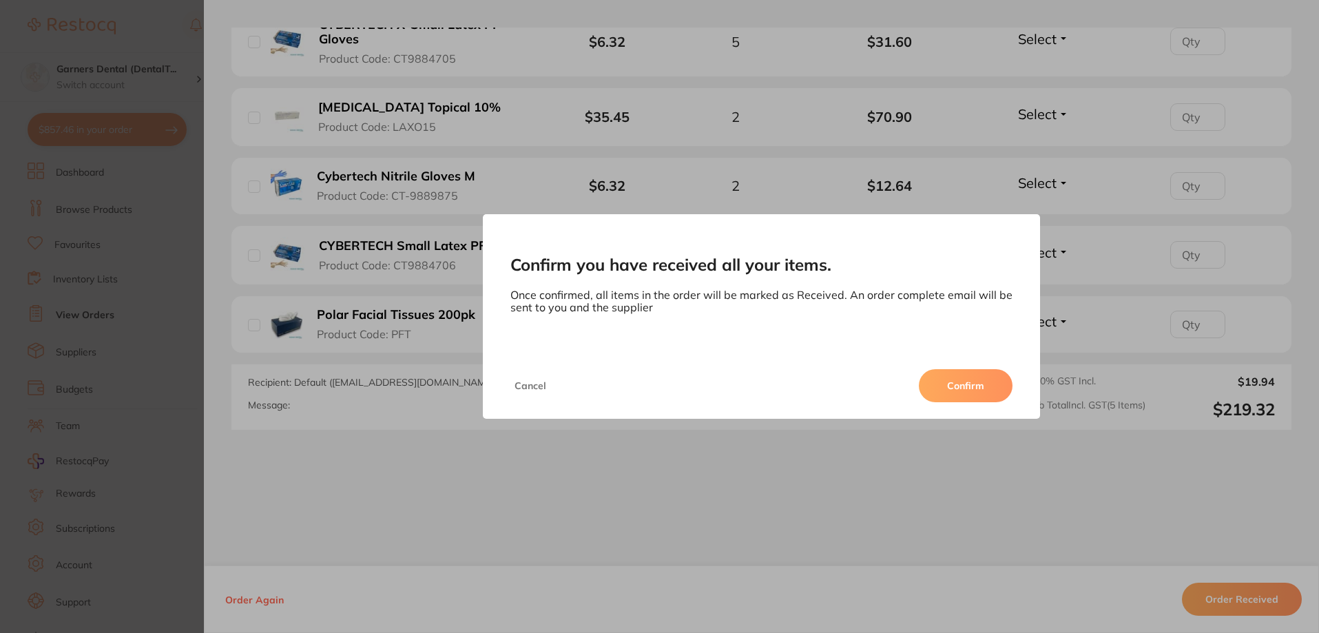
click at [982, 380] on button "Confirm" at bounding box center [966, 385] width 94 height 33
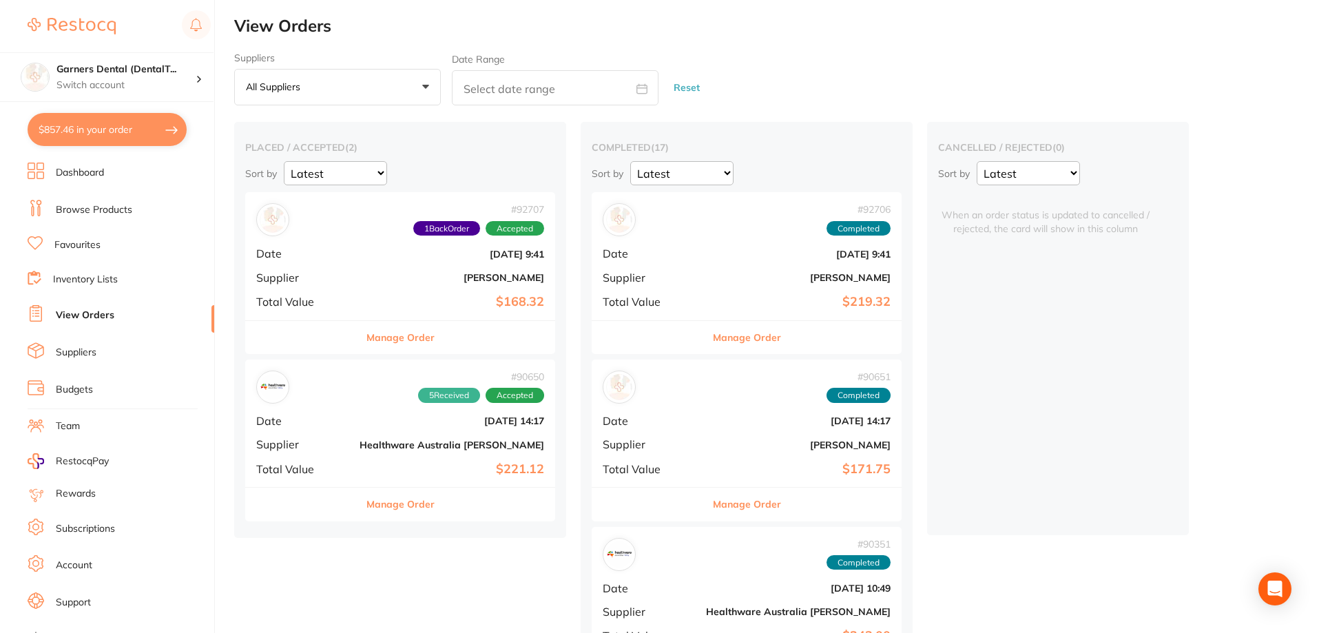
click at [308, 466] on span "Total Value" at bounding box center [302, 469] width 92 height 12
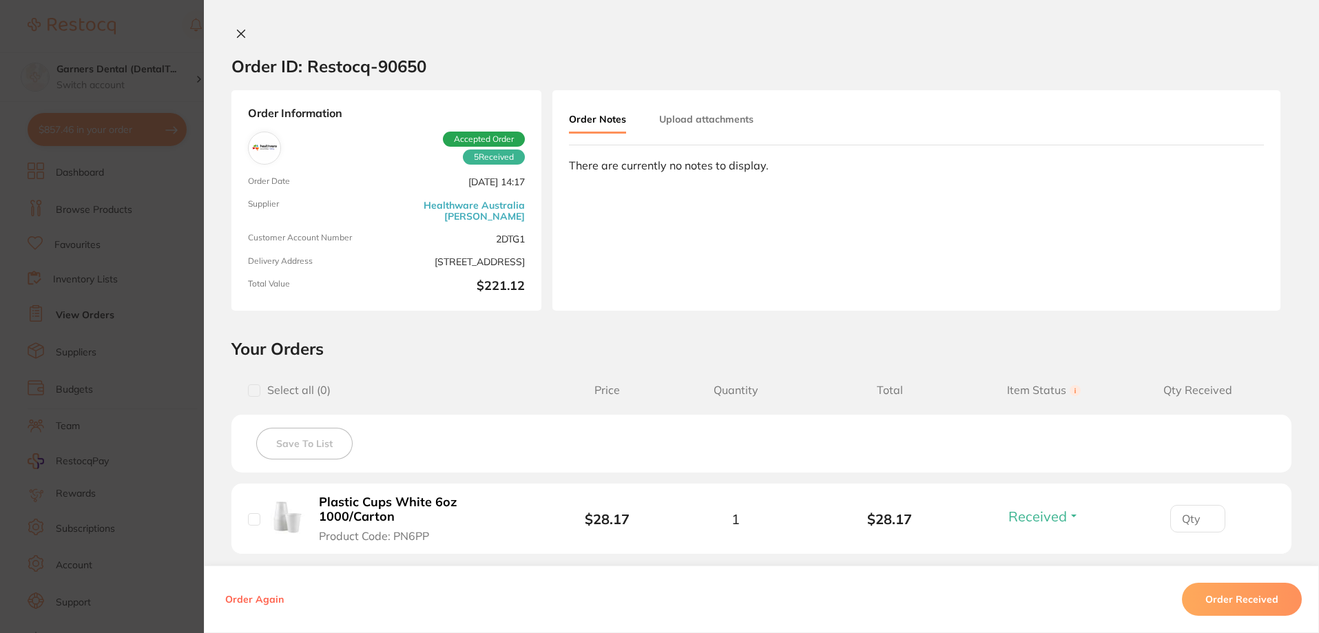
click at [236, 28] on icon at bounding box center [241, 33] width 11 height 11
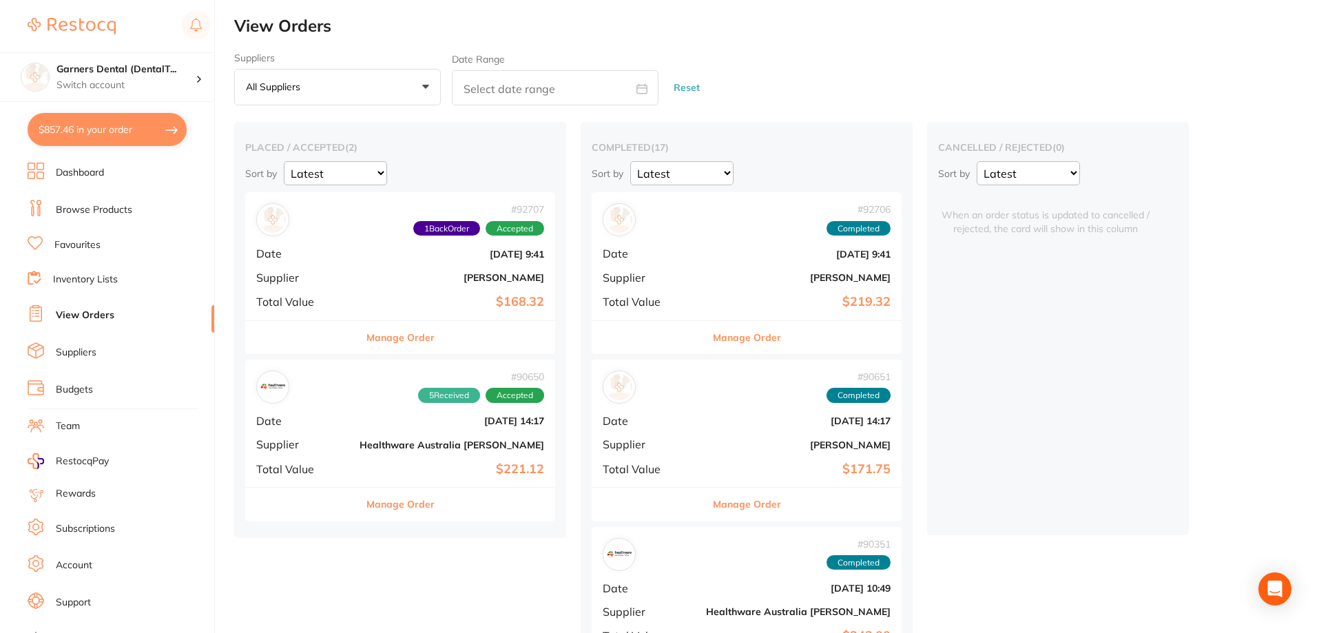
click at [328, 277] on div "# 92707 1 Back Order Accepted Date [DATE] 9:41 Supplier [PERSON_NAME] Total Val…" at bounding box center [400, 255] width 310 height 127
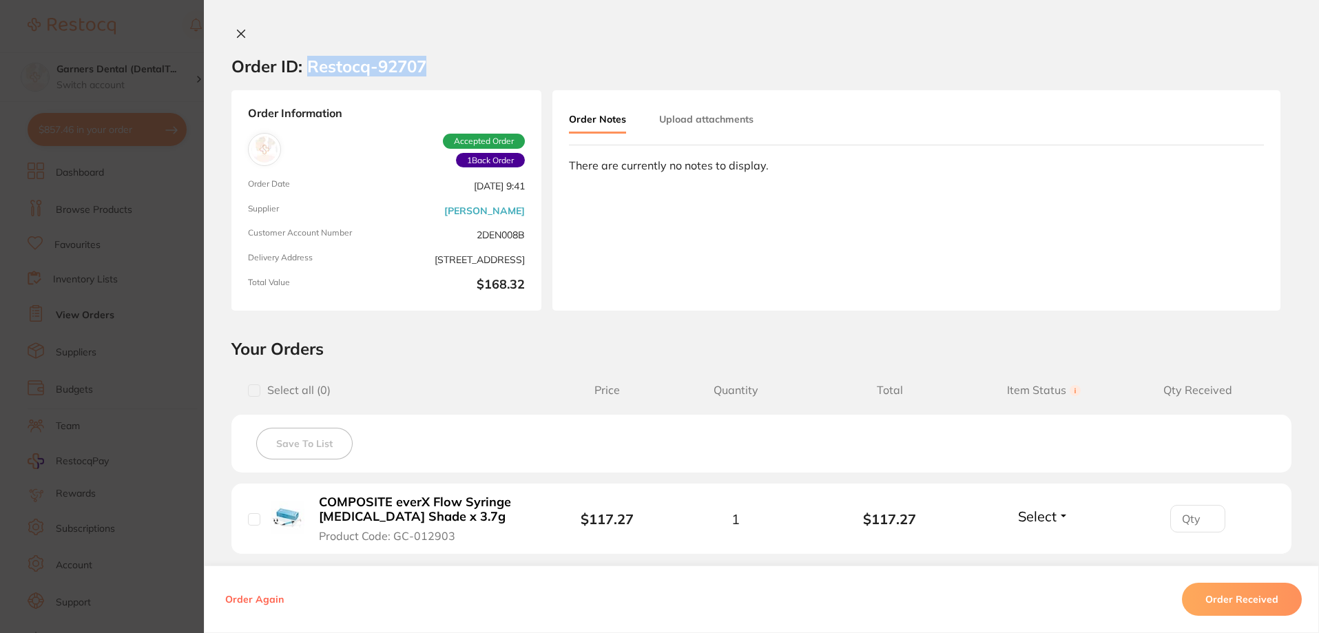
drag, startPoint x: 428, startPoint y: 66, endPoint x: 315, endPoint y: 69, distance: 113.0
click at [310, 68] on section "Order ID: Restocq- 92707" at bounding box center [761, 66] width 1115 height 48
drag, startPoint x: 318, startPoint y: 70, endPoint x: 419, endPoint y: 41, distance: 105.1
click at [391, 38] on div at bounding box center [761, 35] width 1115 height 14
drag, startPoint x: 441, startPoint y: 66, endPoint x: 305, endPoint y: 73, distance: 136.5
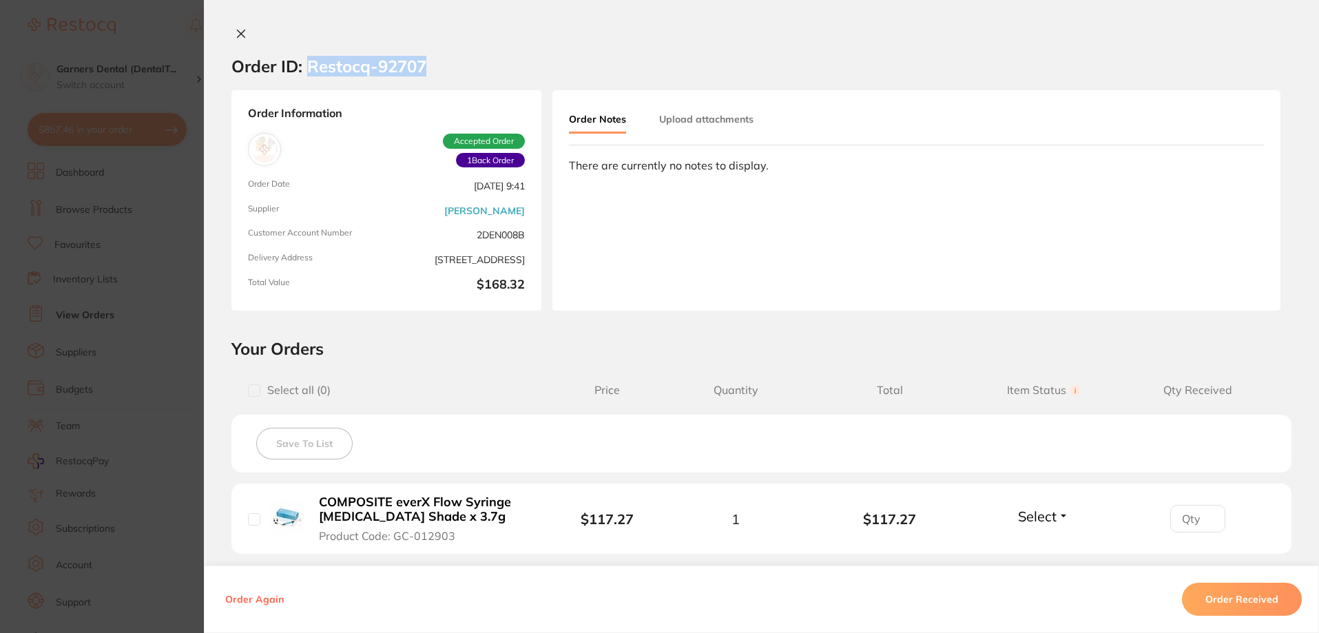
click at [305, 73] on section "Order ID: Restocq- 92707" at bounding box center [761, 66] width 1115 height 48
copy h2 "Restocq- 92707"
click at [240, 28] on icon at bounding box center [241, 33] width 11 height 11
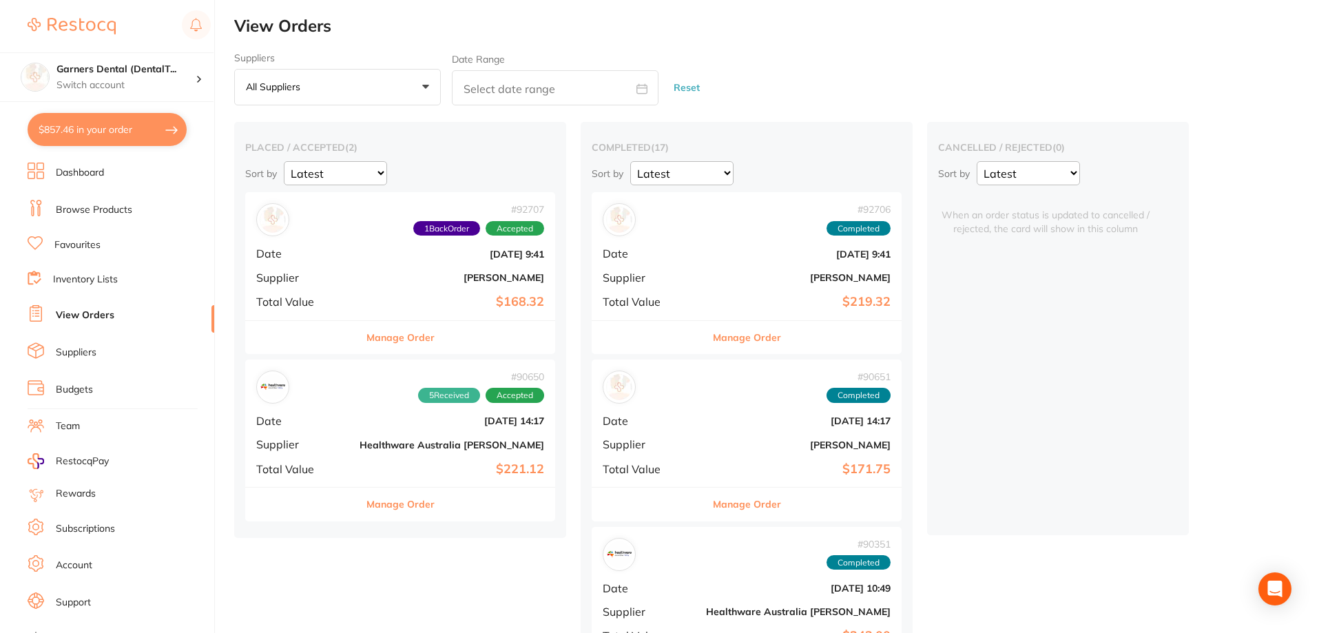
click at [107, 125] on button "$857.46 in your order" at bounding box center [107, 129] width 159 height 33
checkbox input "true"
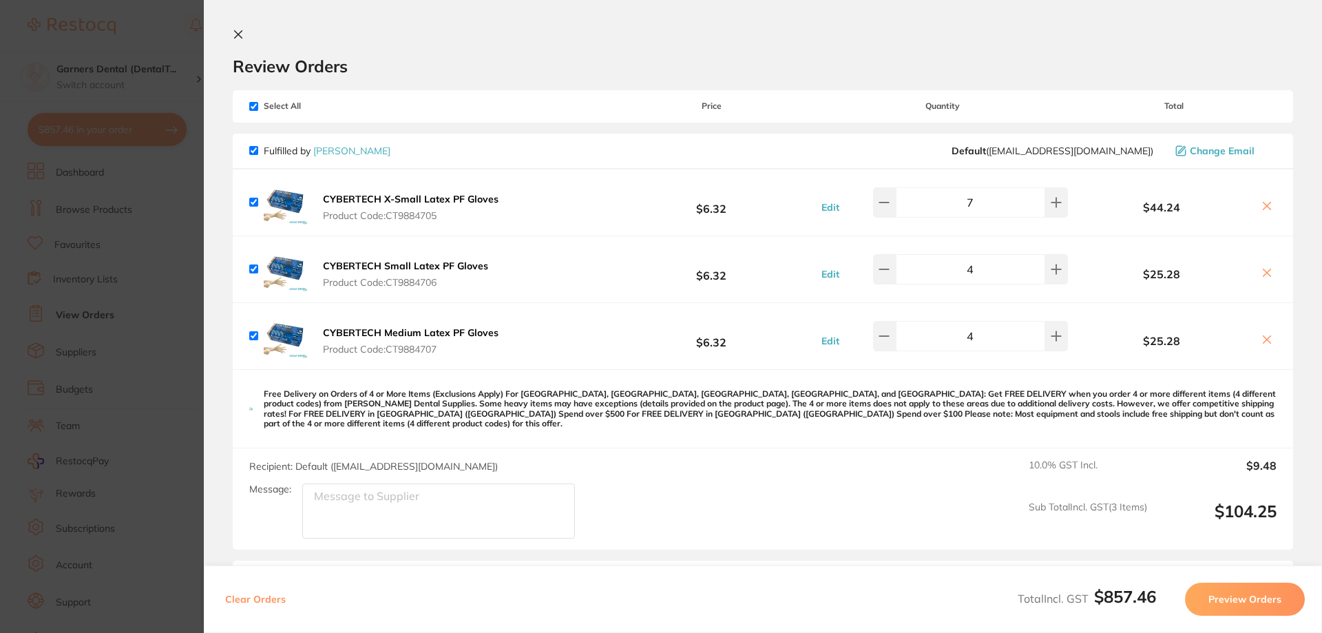
click at [351, 143] on div "Fulfilled by [PERSON_NAME] Default ( [EMAIL_ADDRESS][DOMAIN_NAME] ) Change Email" at bounding box center [763, 152] width 1060 height 36
click at [353, 153] on link "[PERSON_NAME]" at bounding box center [351, 151] width 77 height 12
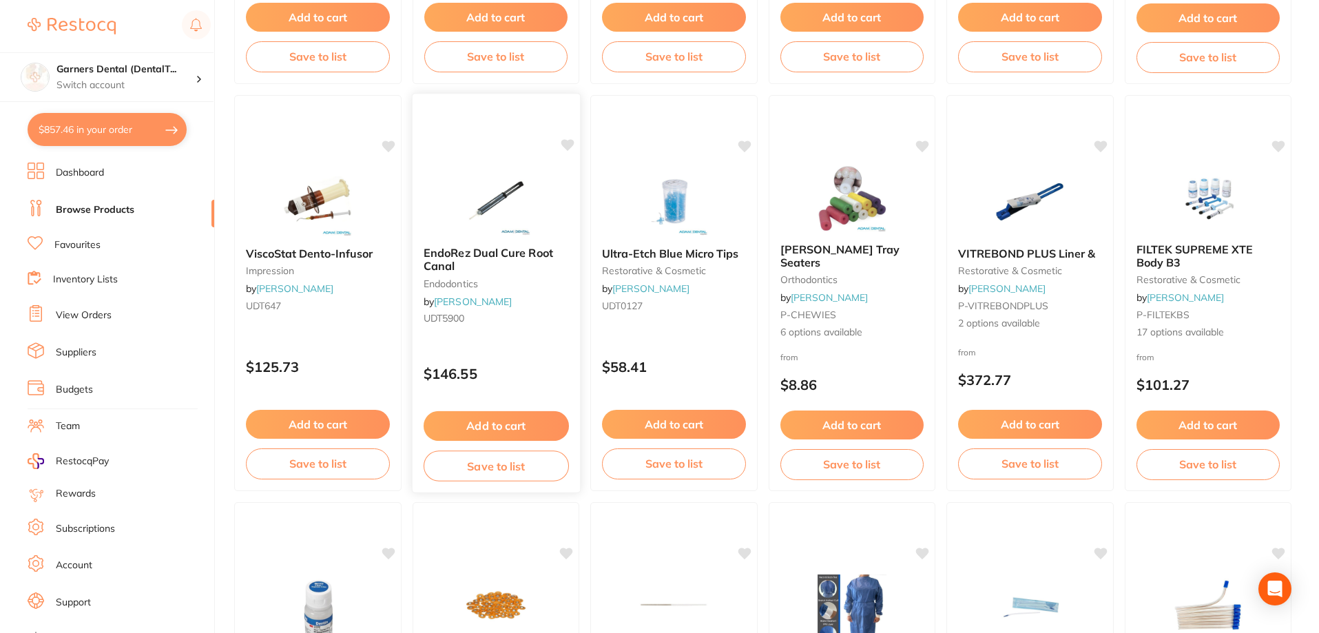
scroll to position [2135, 0]
click at [705, 315] on div "Ultra-Etch Blue Micro Tips restorative & cosmetic by [PERSON_NAME] UDT0127" at bounding box center [673, 281] width 167 height 92
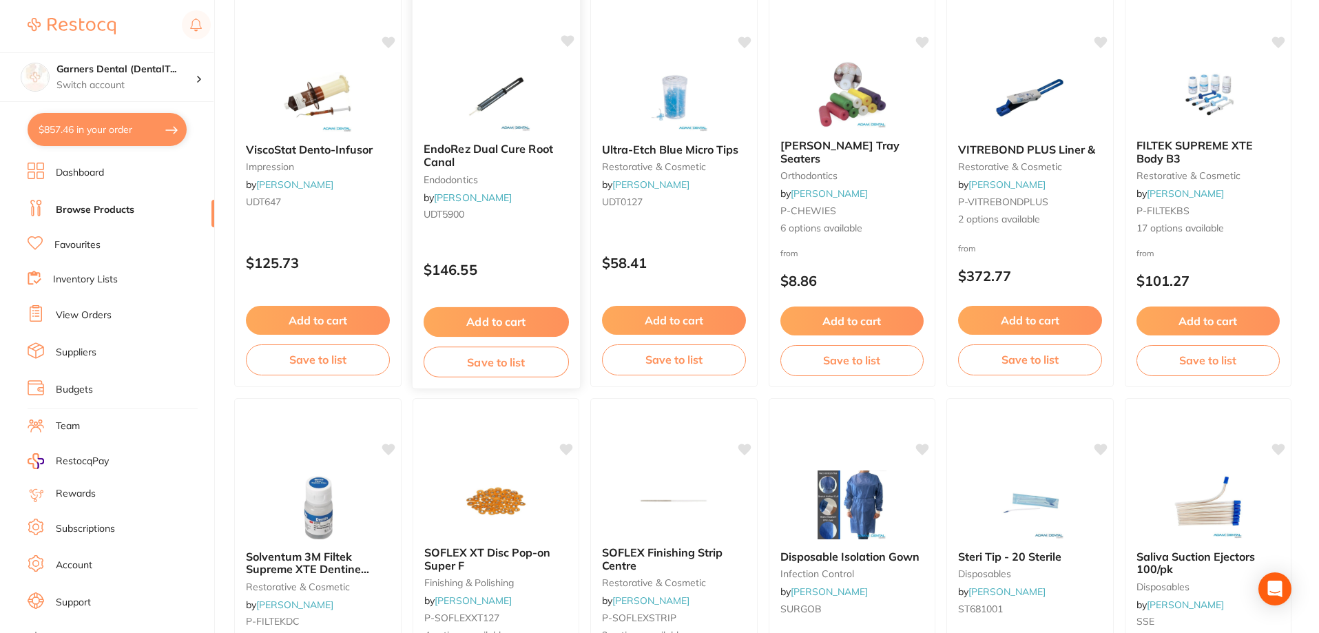
scroll to position [2410, 0]
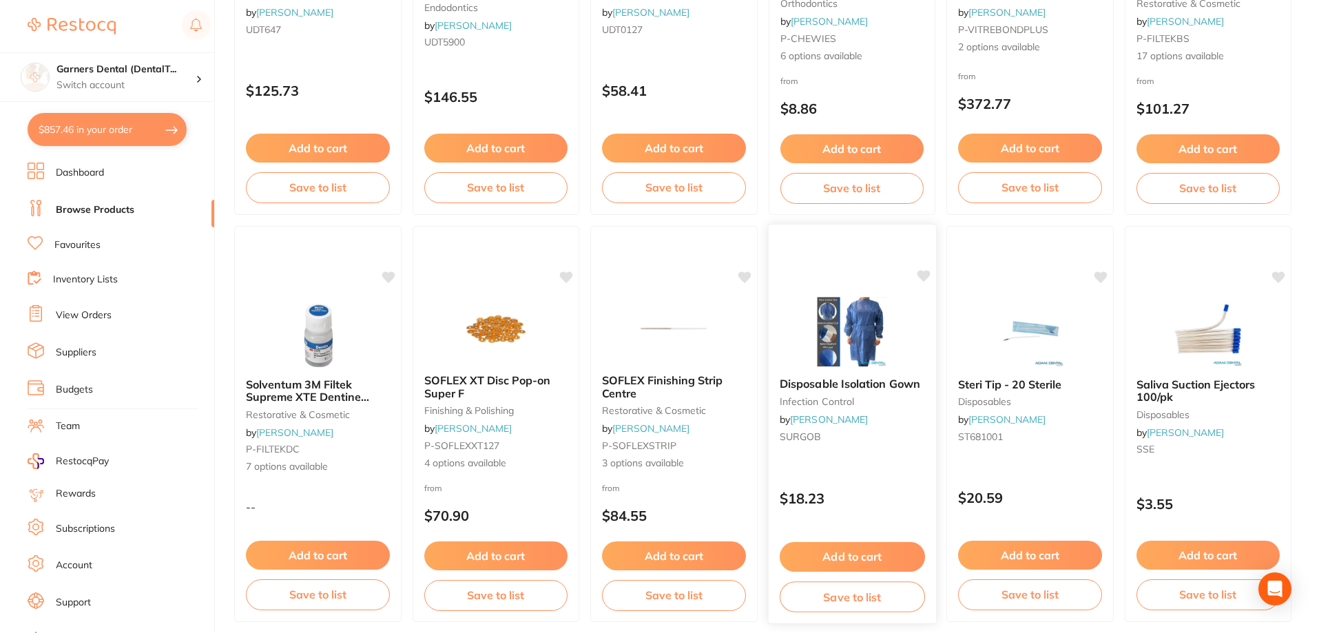
click at [859, 315] on img at bounding box center [851, 332] width 90 height 70
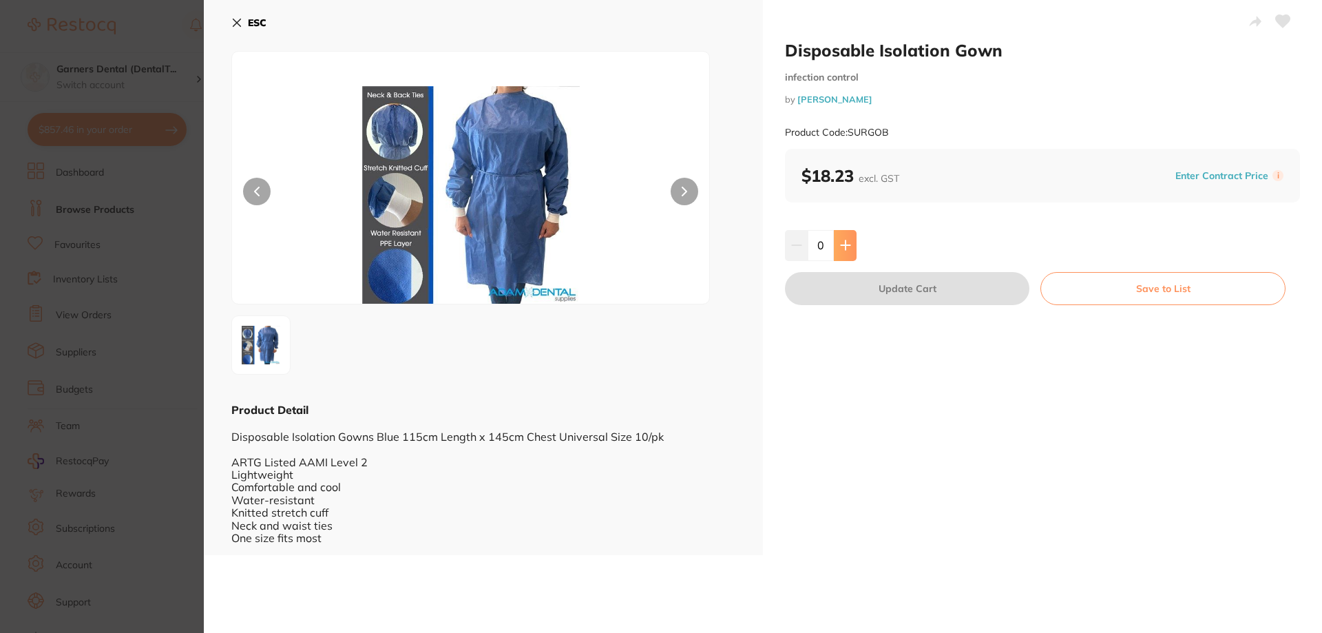
click at [846, 243] on icon at bounding box center [845, 245] width 11 height 11
type input "1"
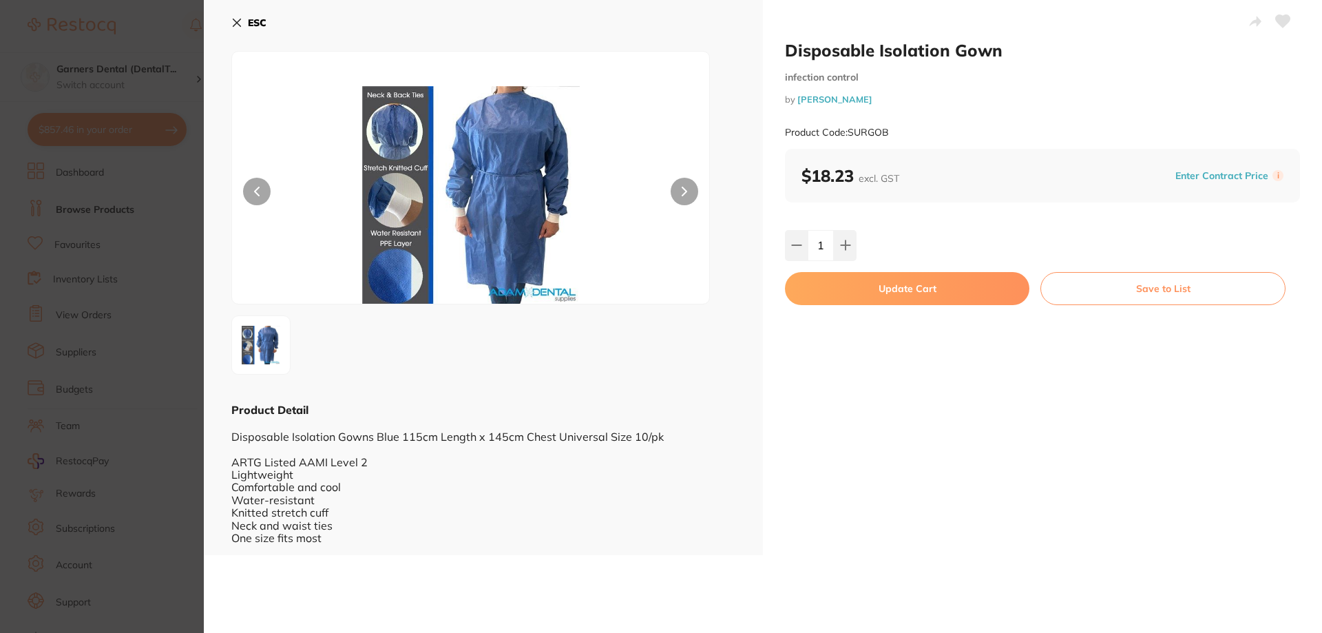
click at [945, 289] on button "Update Cart" at bounding box center [907, 288] width 244 height 33
checkbox input "false"
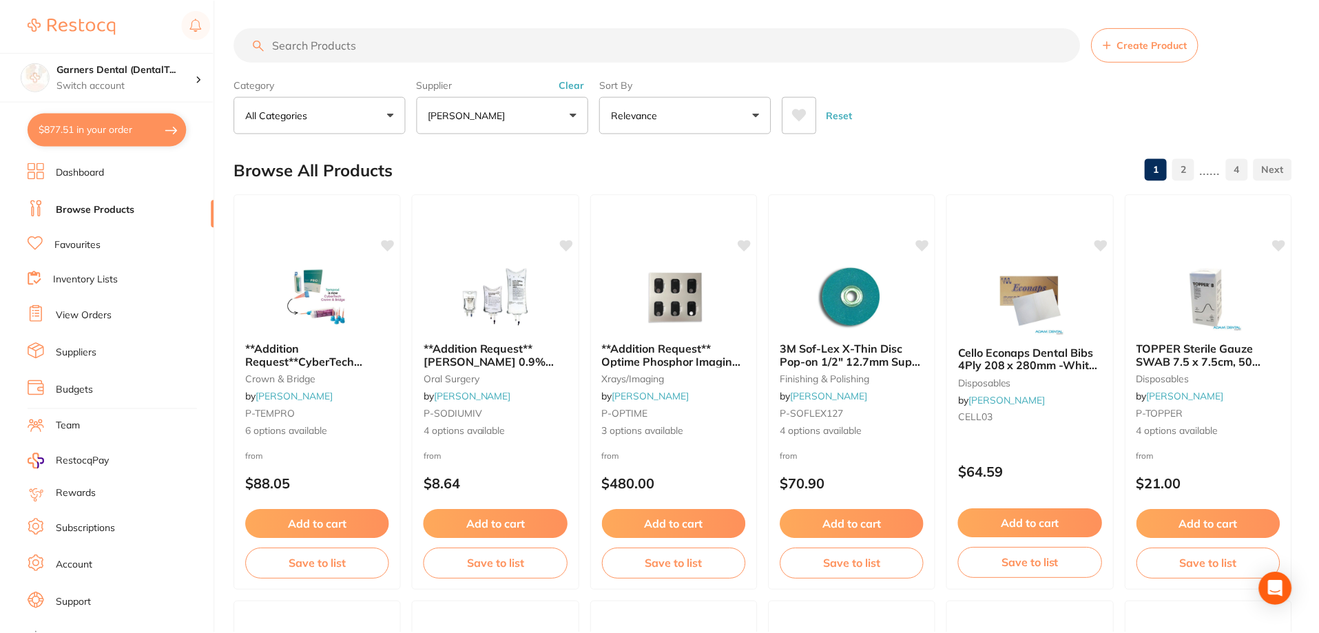
scroll to position [2410, 0]
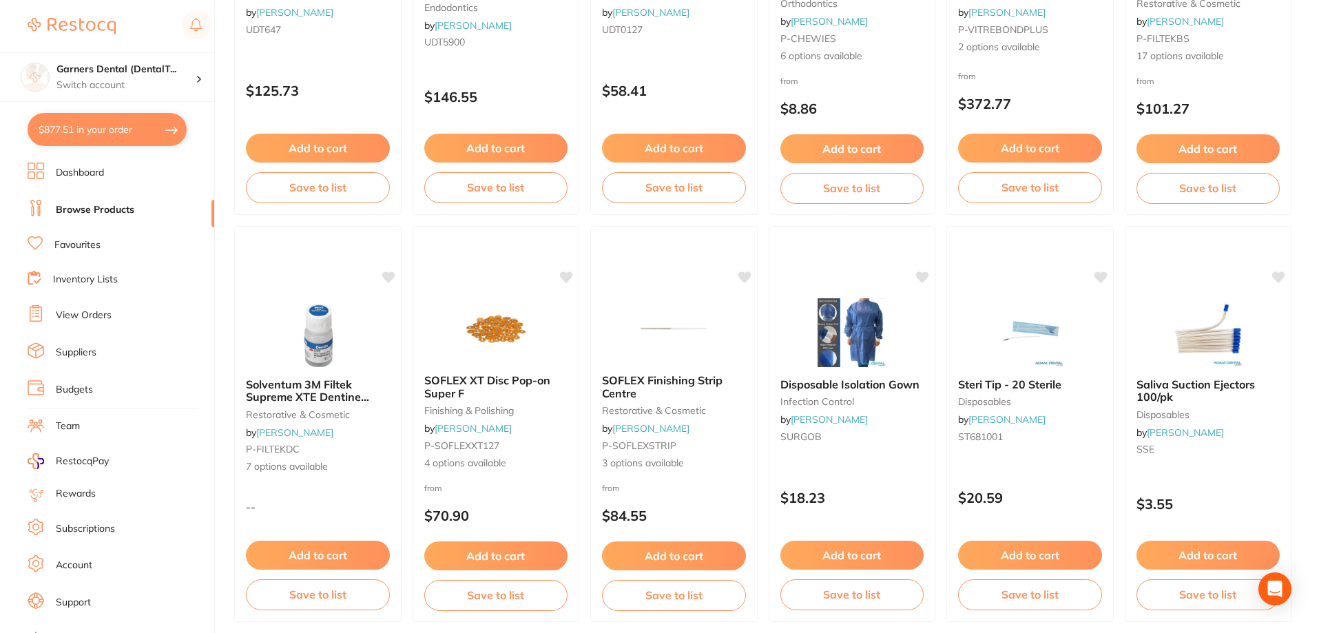
click at [126, 120] on button "$877.51 in your order" at bounding box center [107, 129] width 159 height 33
checkbox input "true"
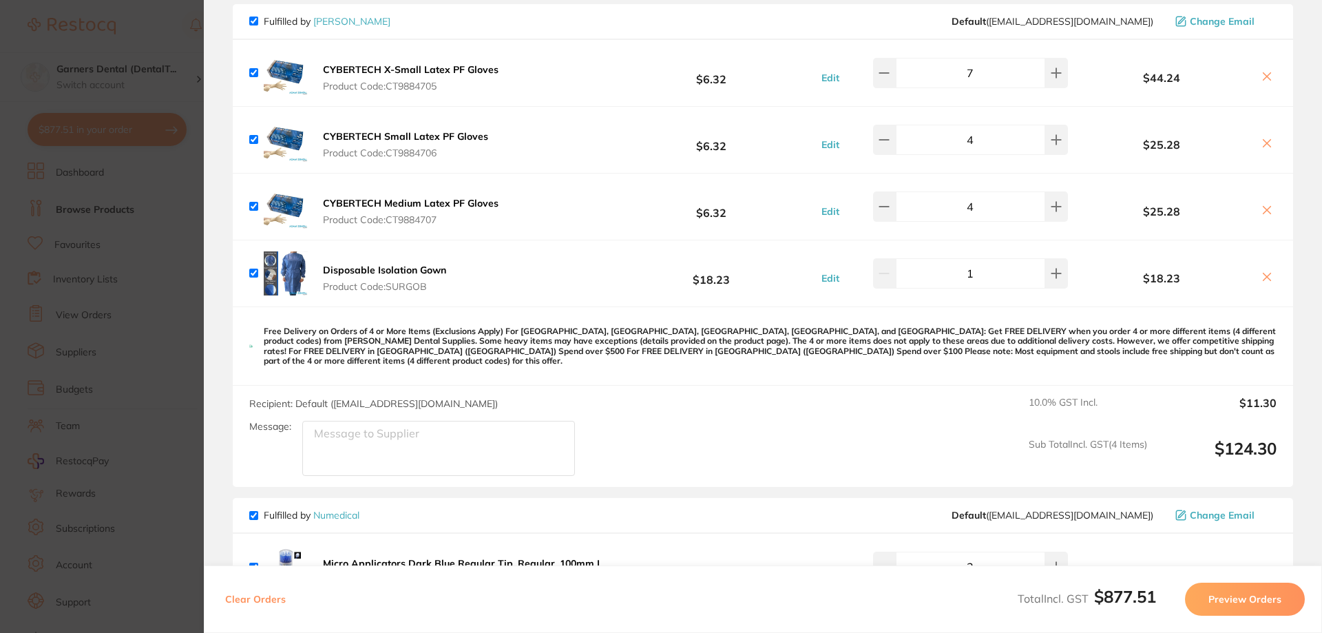
scroll to position [138, 0]
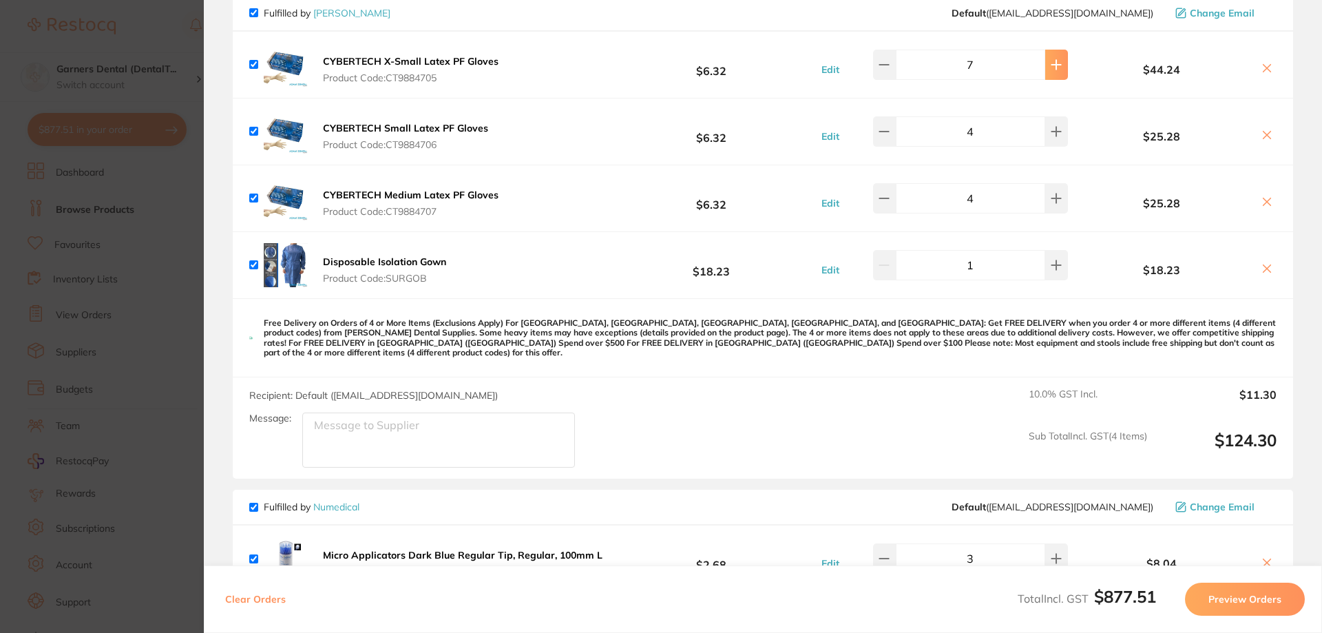
click at [1051, 61] on icon at bounding box center [1056, 64] width 11 height 11
type input "8"
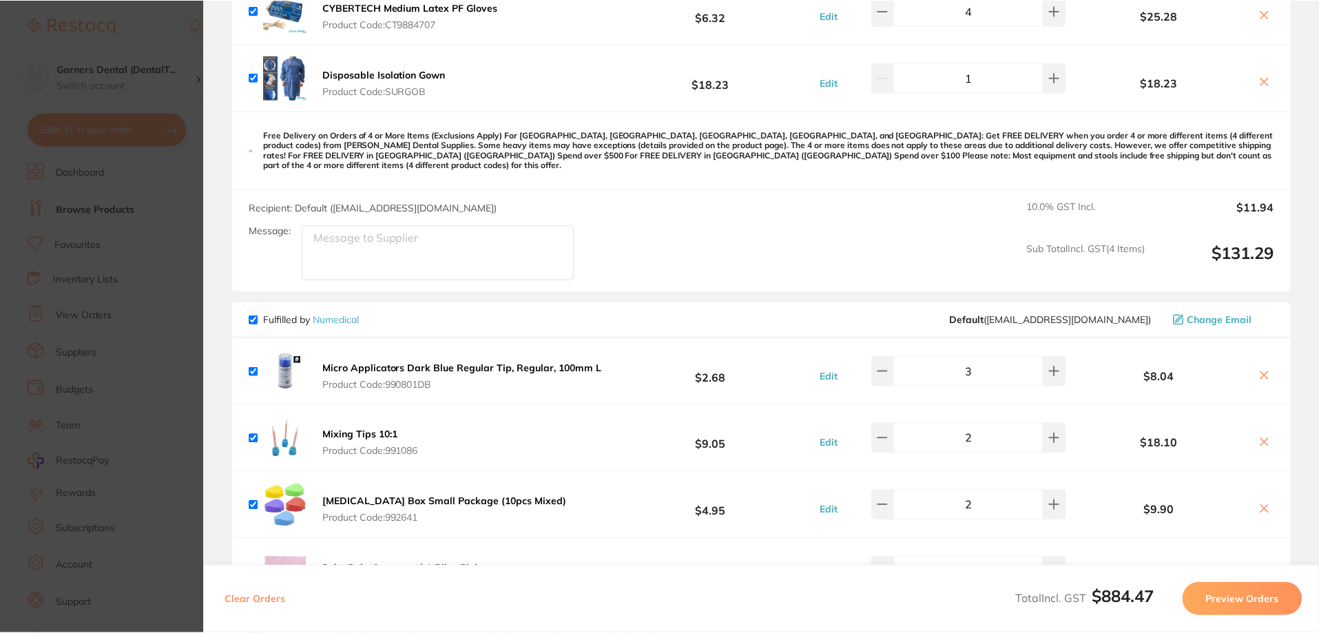
scroll to position [344, 0]
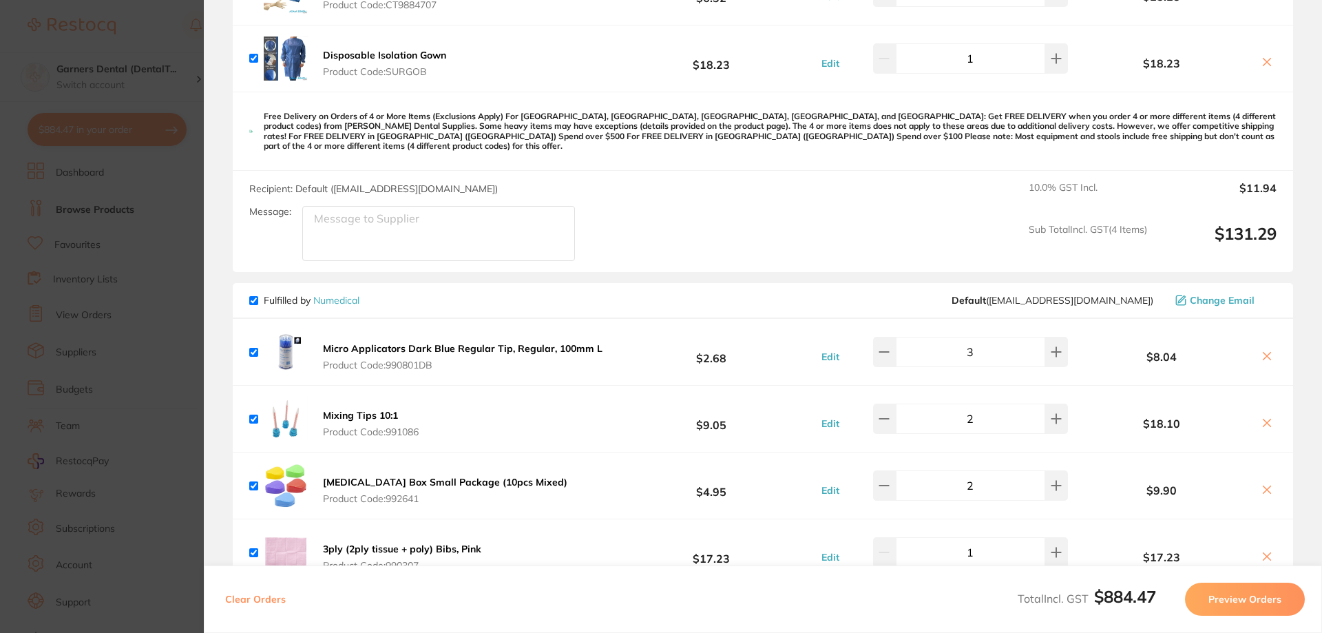
click at [348, 294] on link "Numedical" at bounding box center [336, 300] width 46 height 12
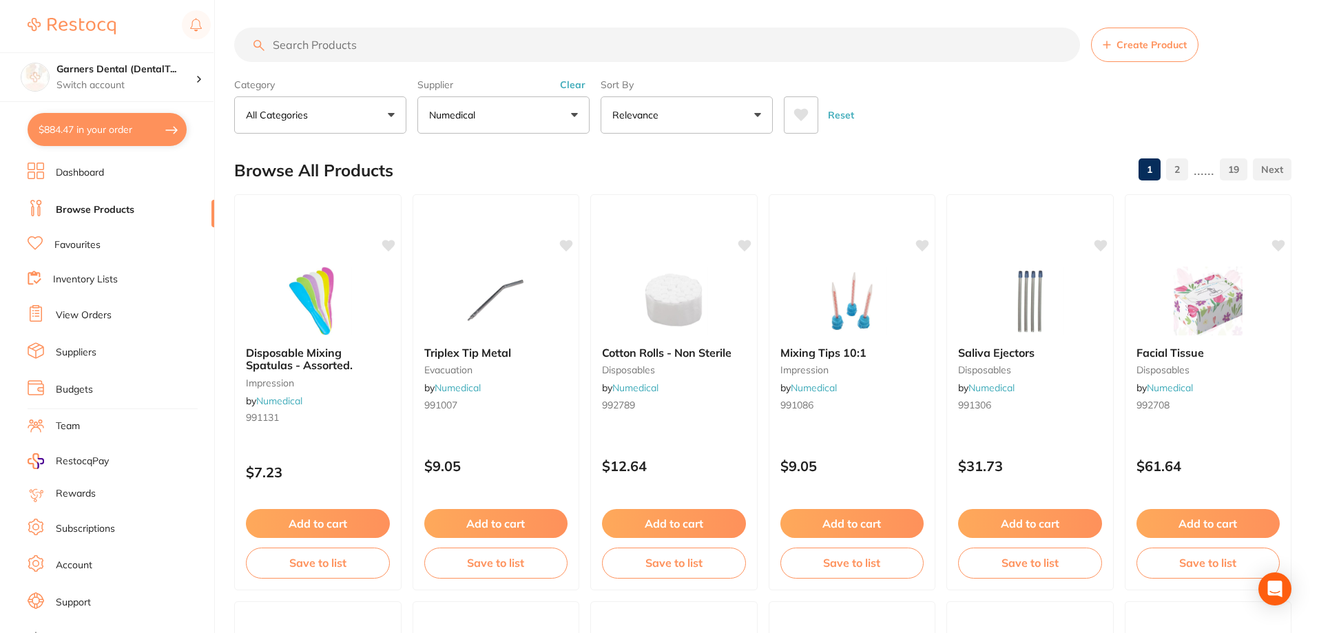
click at [416, 45] on input "search" at bounding box center [657, 45] width 846 height 34
type input "m"
type input "etch tip"
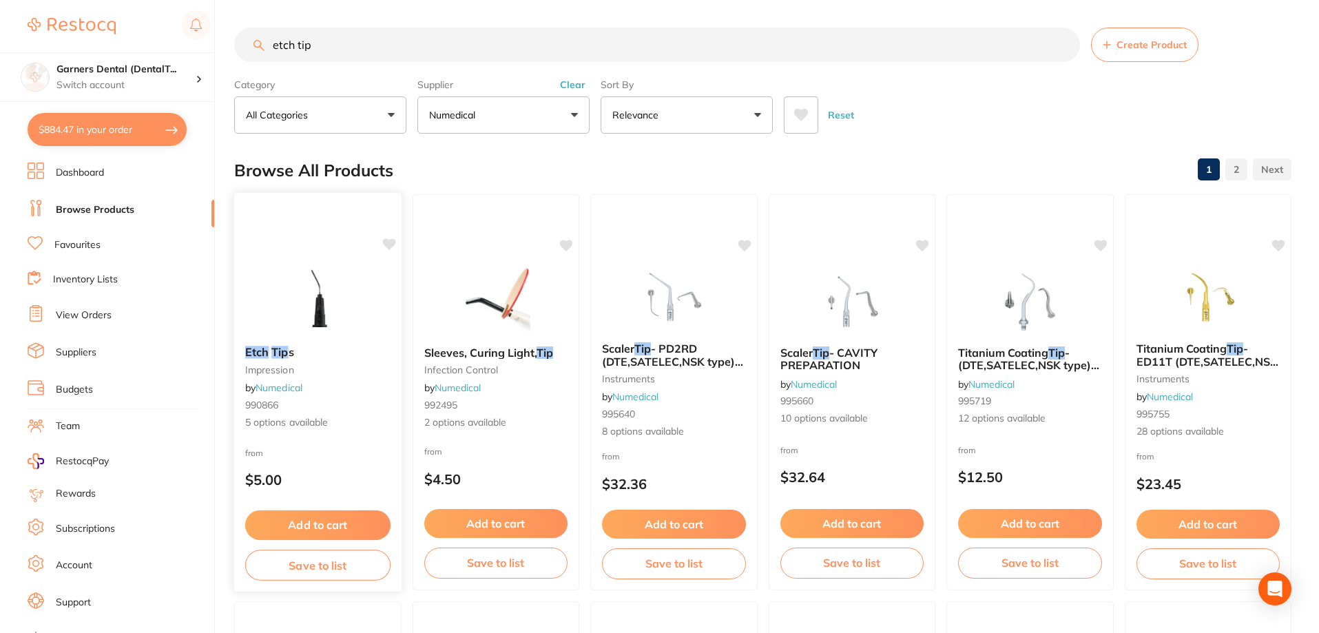
click at [337, 296] on img at bounding box center [318, 300] width 90 height 70
click at [311, 476] on p "$5.00" at bounding box center [317, 480] width 145 height 16
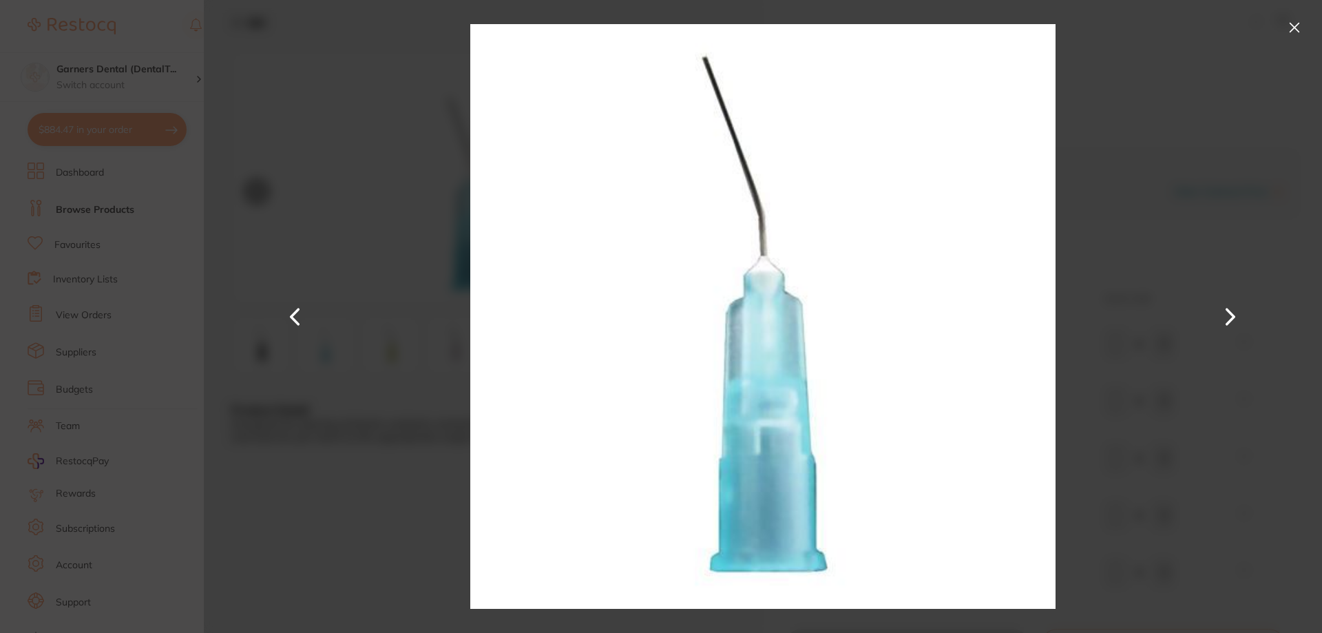
click at [1294, 25] on button at bounding box center [1295, 28] width 22 height 22
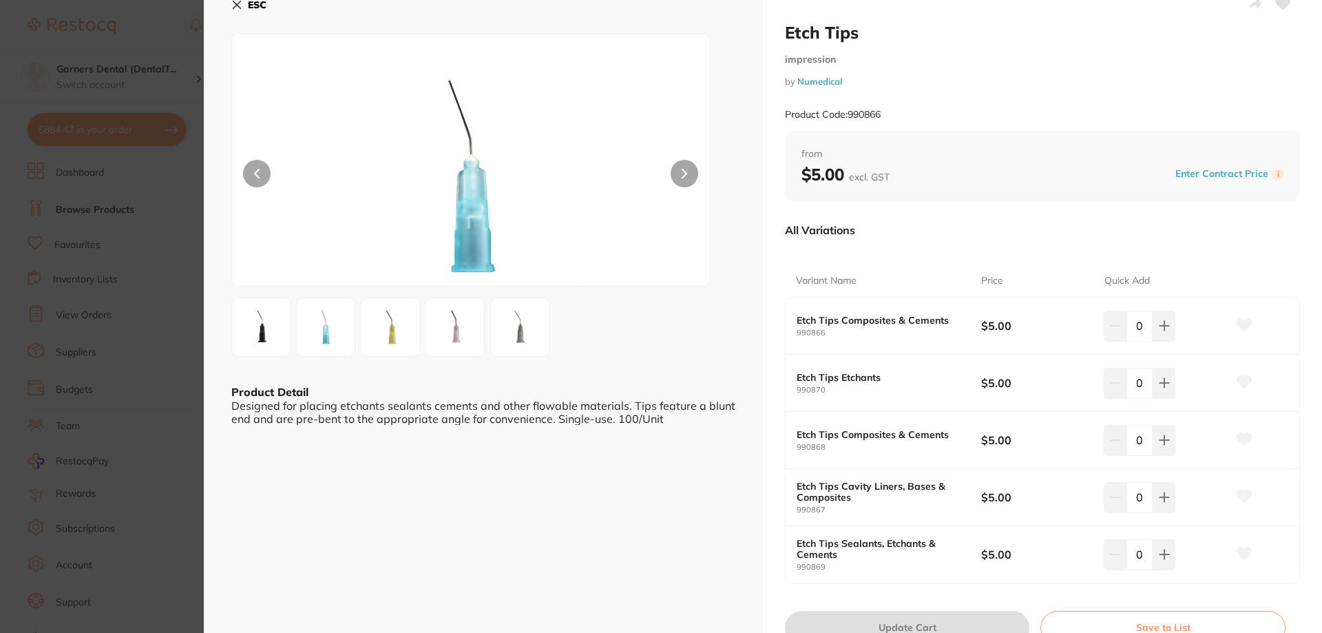
scroll to position [69, 0]
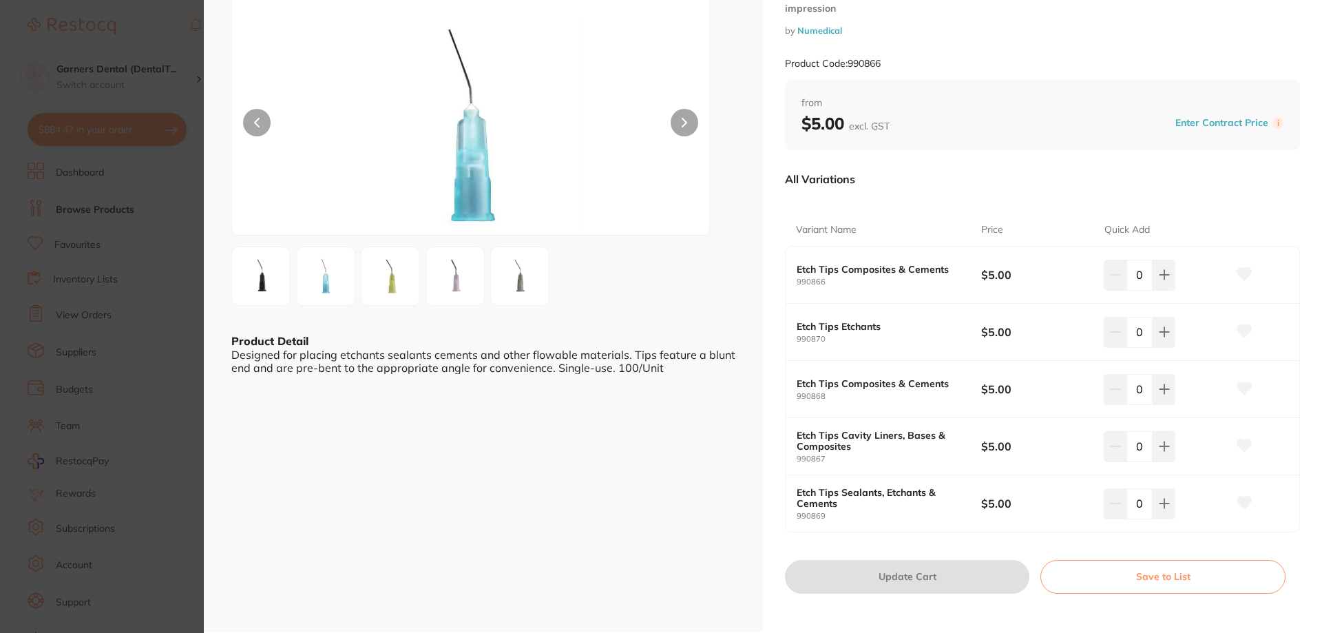
click at [871, 337] on small "990870" at bounding box center [889, 339] width 185 height 9
click at [1160, 328] on icon at bounding box center [1164, 331] width 11 height 11
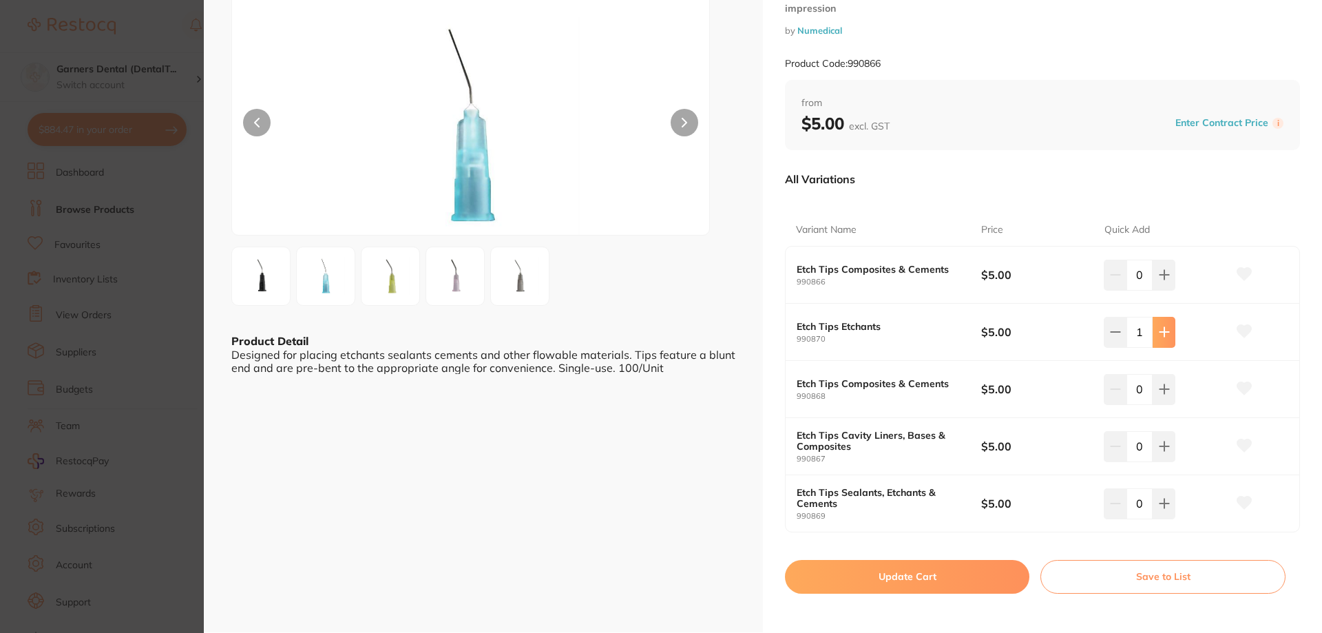
click at [1160, 328] on icon at bounding box center [1164, 331] width 11 height 11
type input "2"
click at [957, 583] on button "Update Cart" at bounding box center [907, 576] width 244 height 33
checkbox input "false"
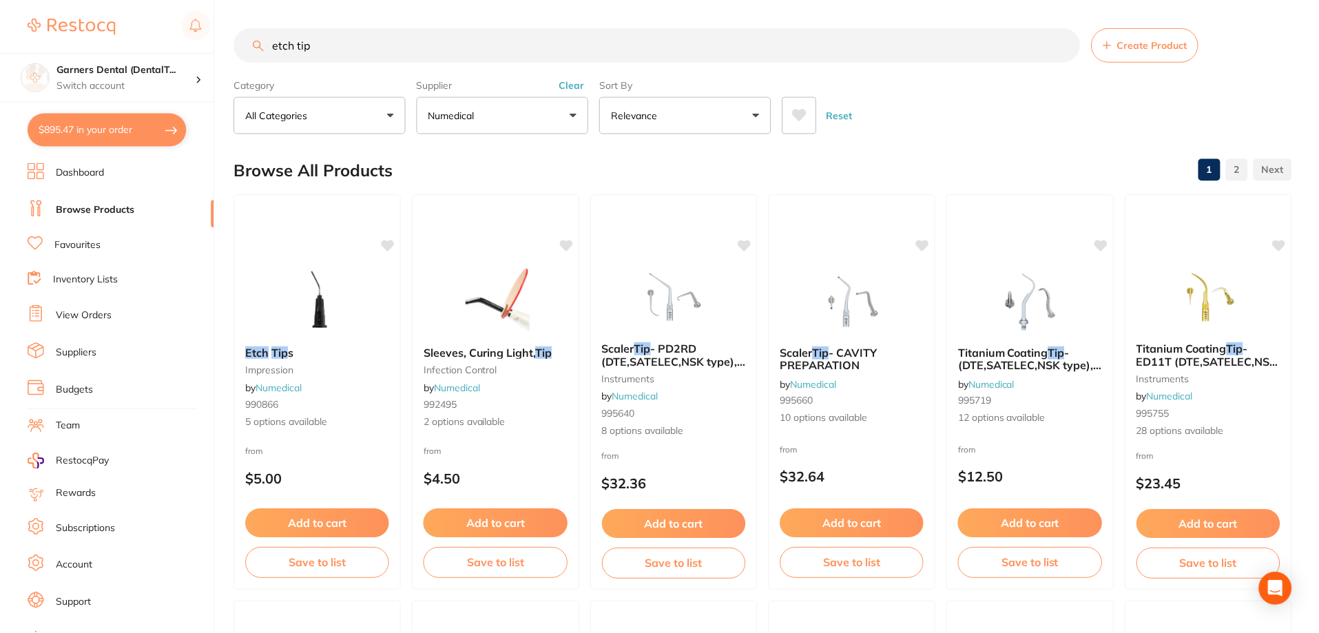
scroll to position [4, 0]
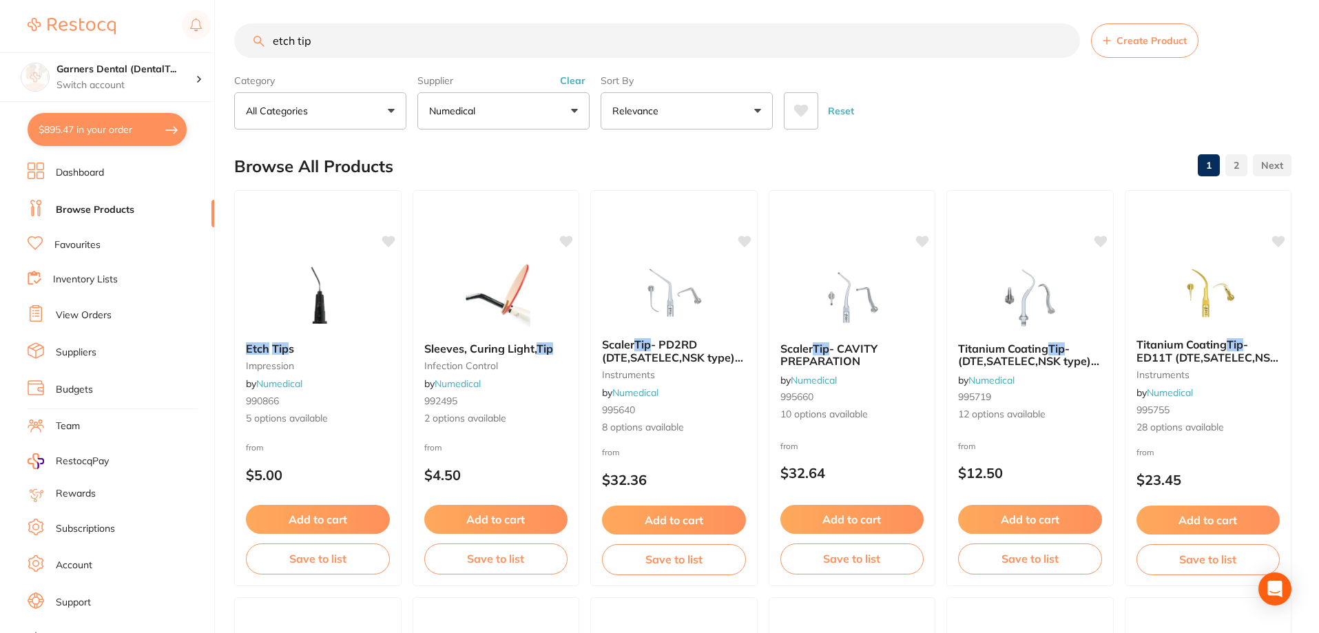
click at [92, 125] on button "$895.47 in your order" at bounding box center [107, 129] width 159 height 33
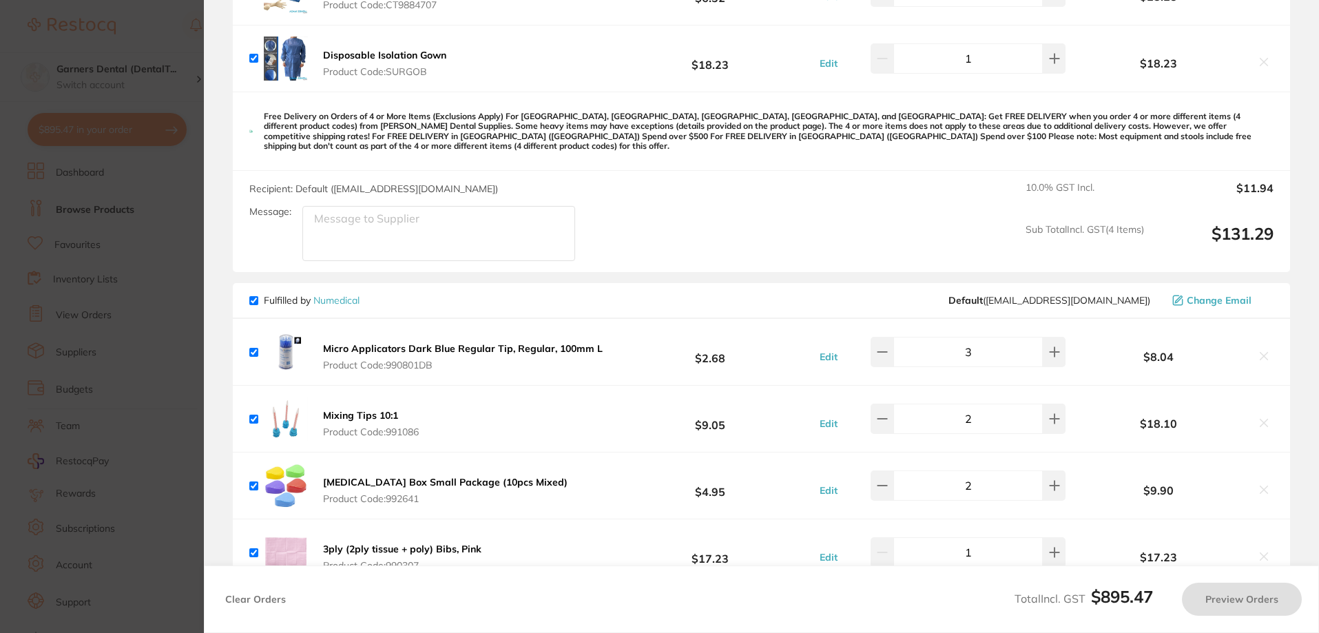
checkbox input "true"
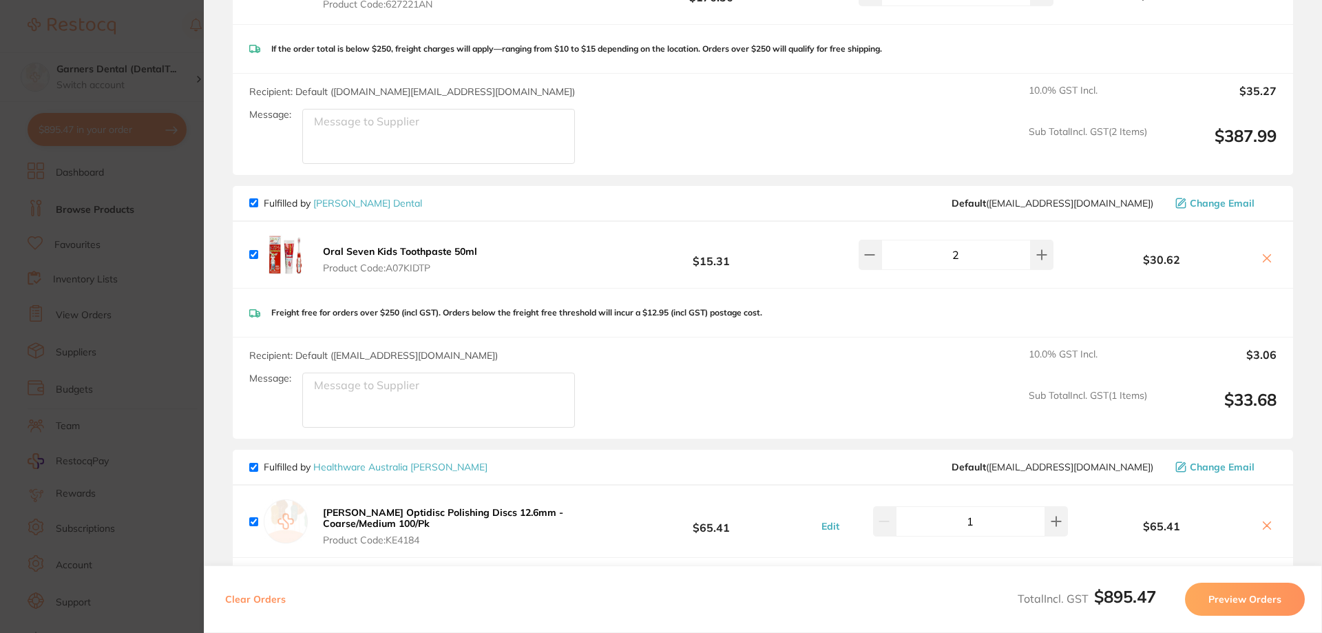
scroll to position [1239, 0]
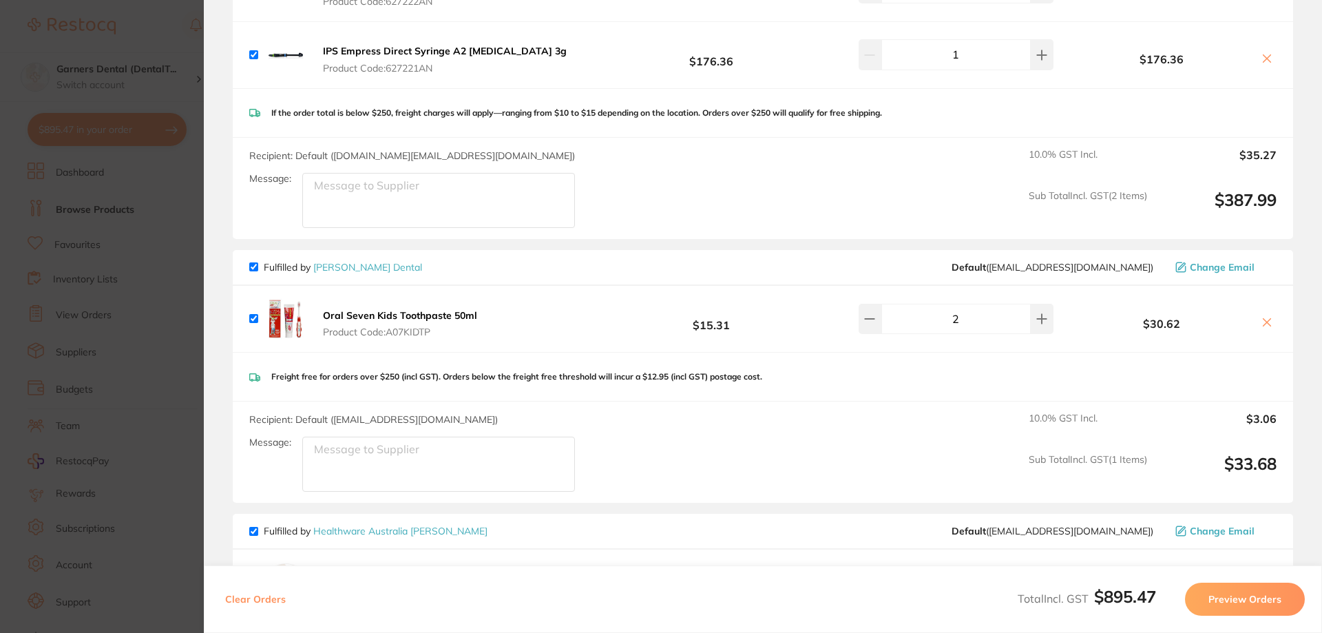
click at [1266, 317] on icon at bounding box center [1267, 322] width 11 height 11
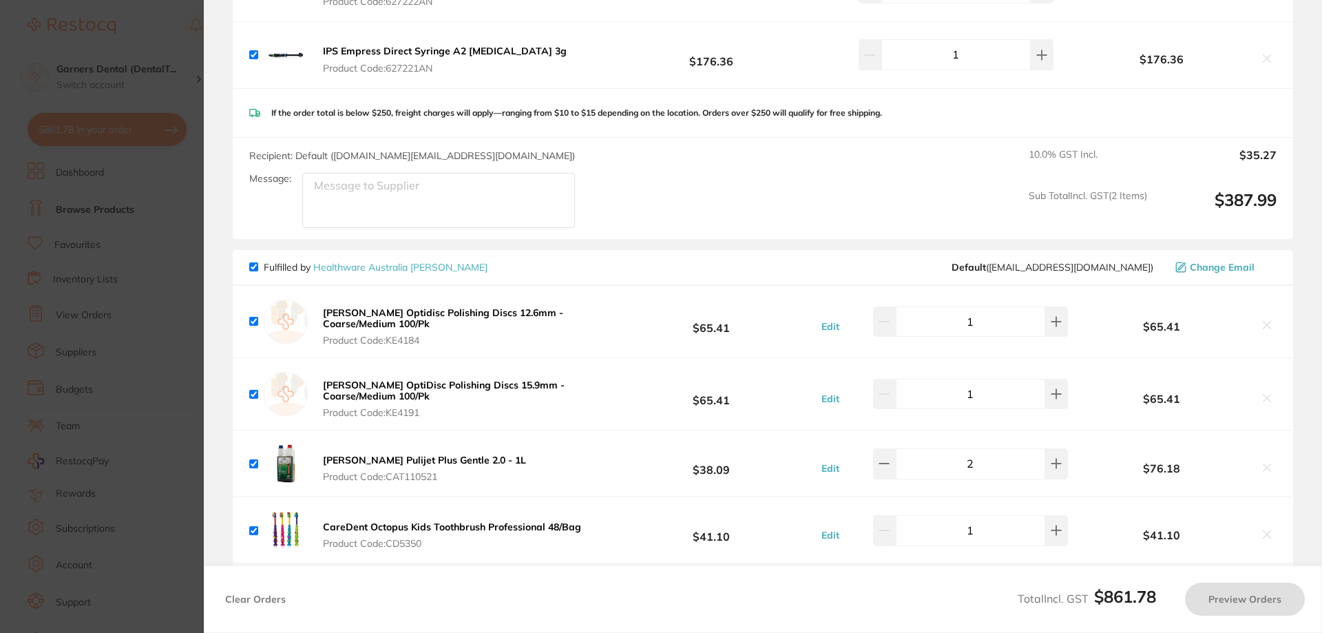
checkbox input "true"
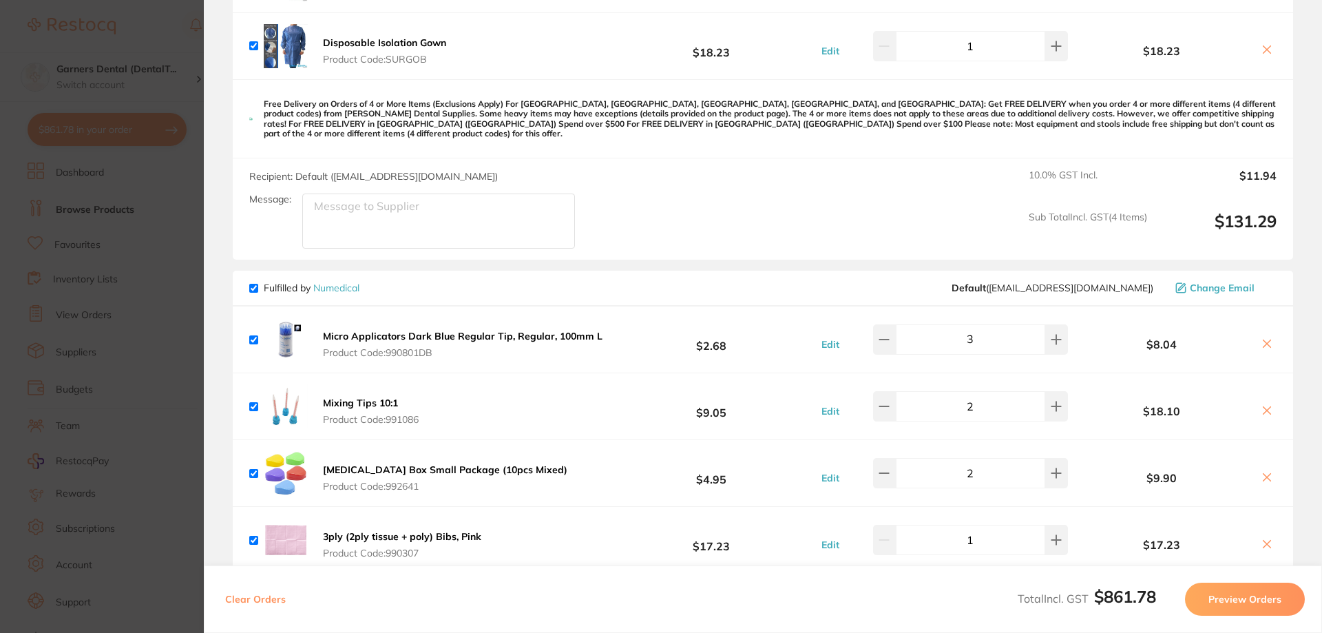
scroll to position [0, 0]
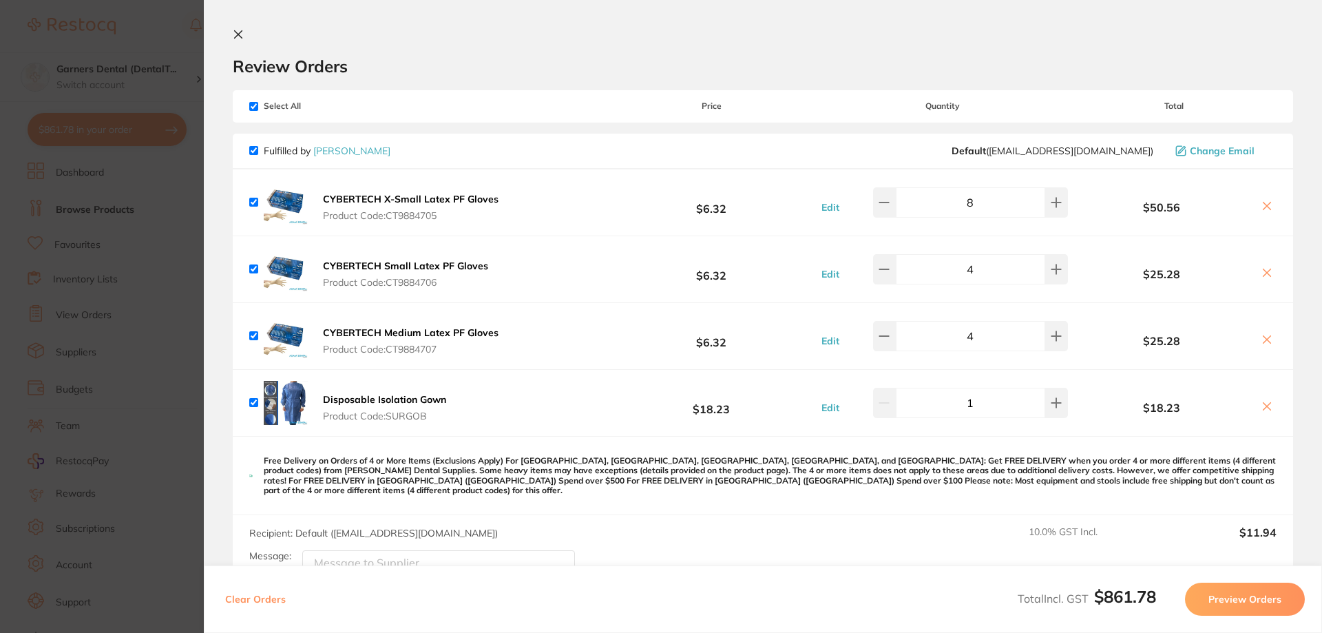
click at [239, 32] on icon at bounding box center [238, 34] width 11 height 11
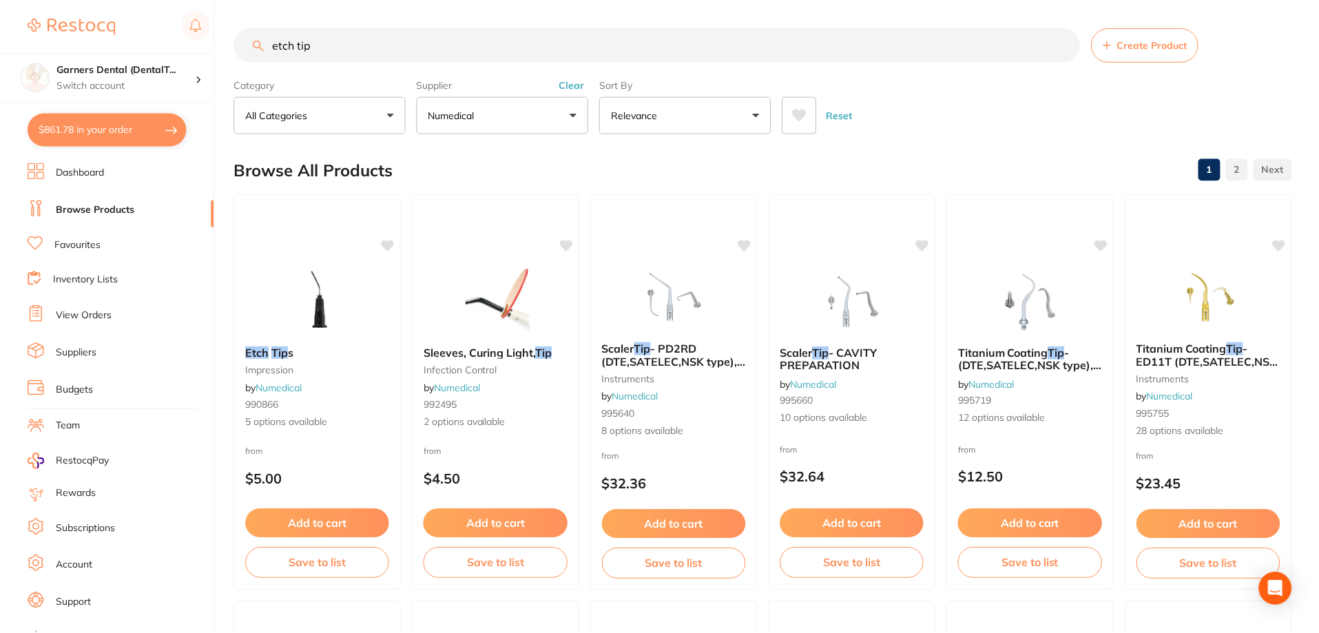
scroll to position [4, 0]
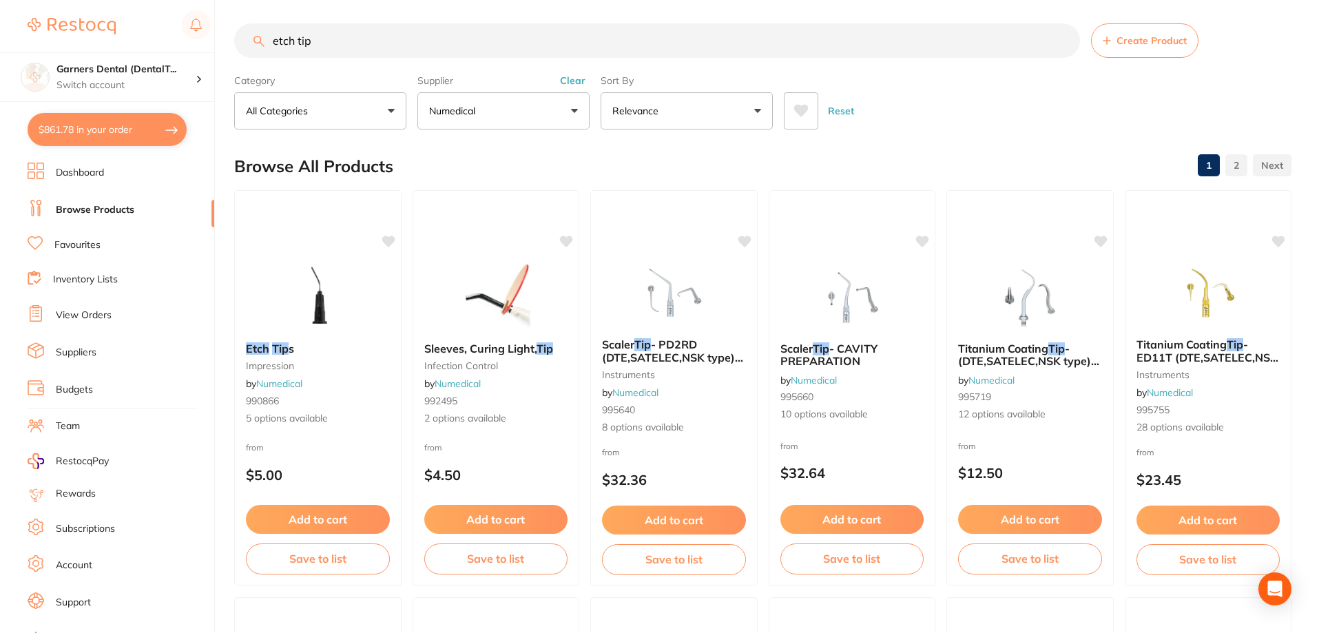
drag, startPoint x: 404, startPoint y: 50, endPoint x: 110, endPoint y: 14, distance: 296.2
click at [110, 14] on div "$861.78 Garners Dental (DentalT... Switch account Garners Dental (DentalTown 5)…" at bounding box center [659, 312] width 1319 height 633
click at [579, 79] on button "Clear" at bounding box center [573, 80] width 34 height 12
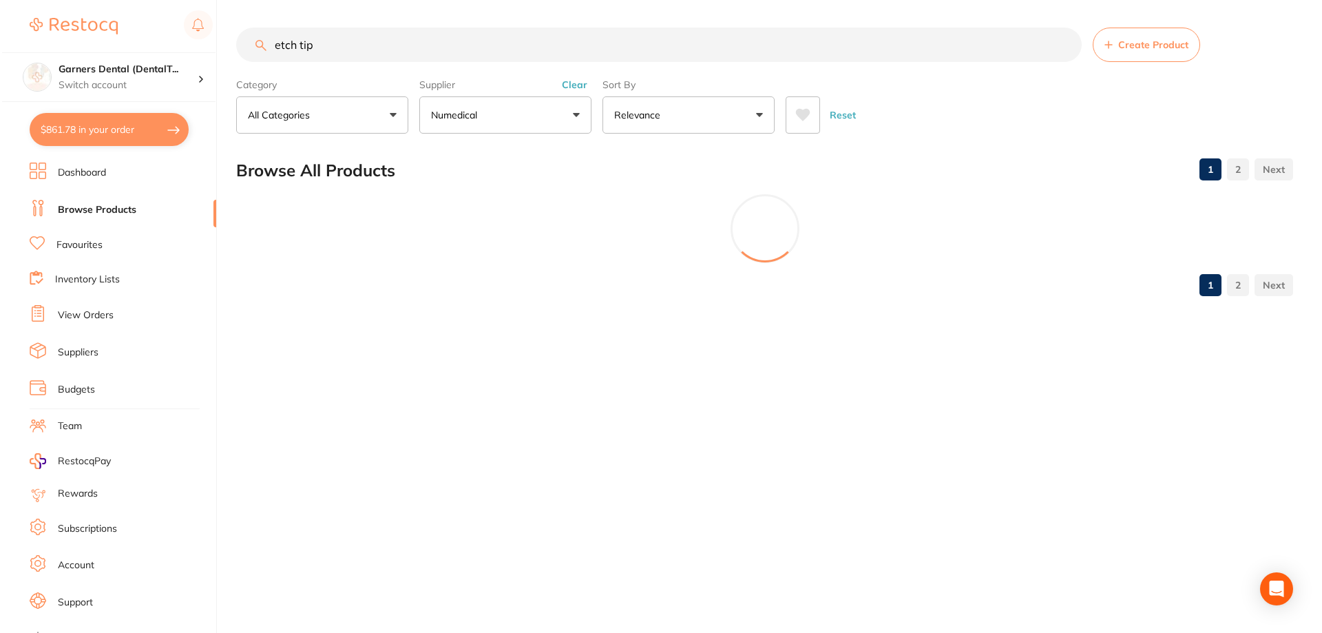
scroll to position [0, 0]
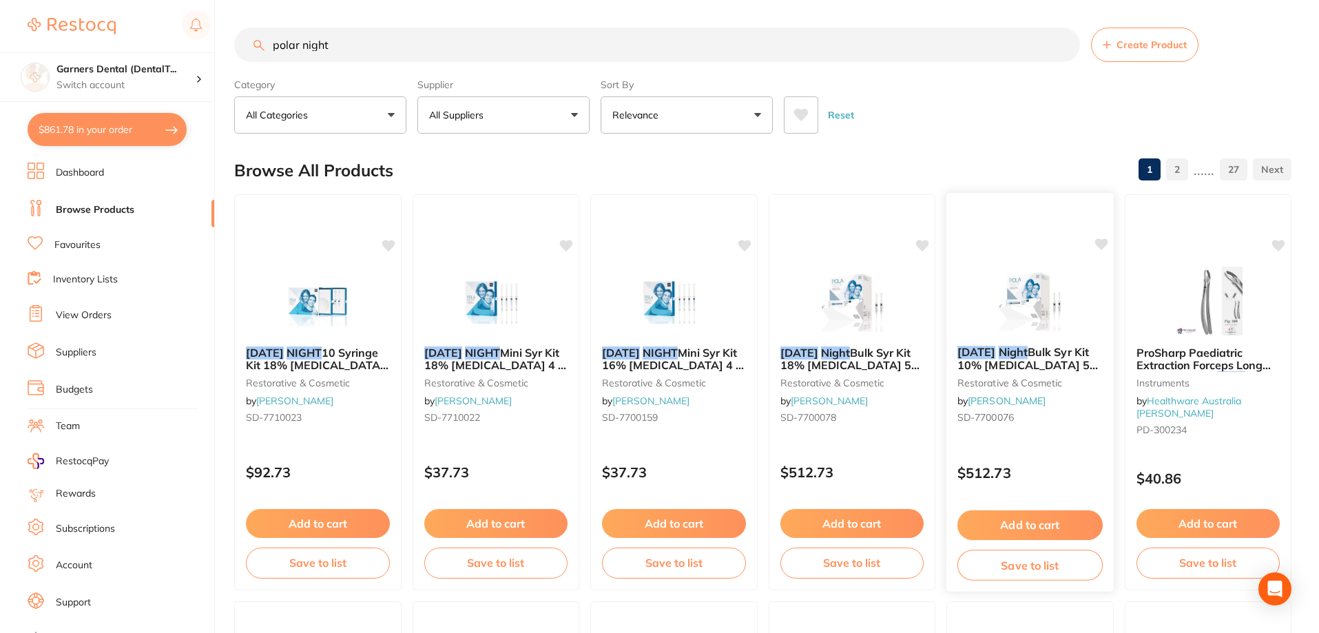
click at [1032, 354] on span "Bulk Syr Kit 10% Carbamide Peroxide 50 x 3g" at bounding box center [1027, 364] width 140 height 39
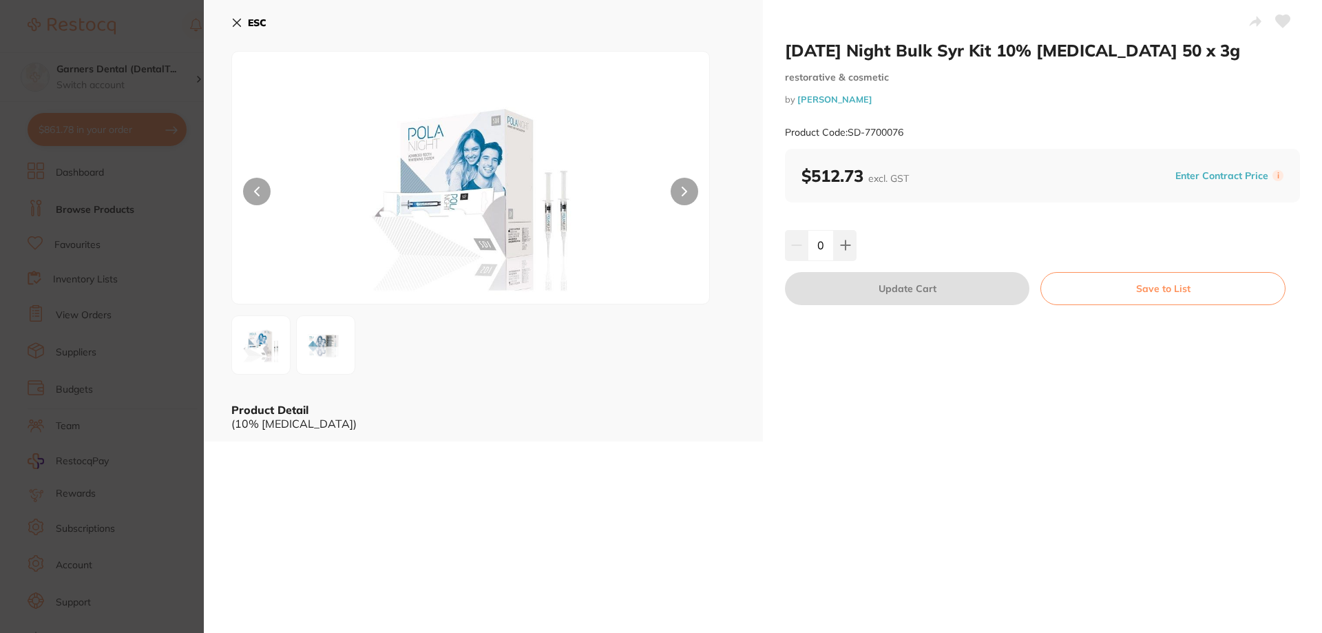
click at [229, 13] on div "ESC Product Detail (10% carbamide peroxide)" at bounding box center [483, 220] width 559 height 441
click at [246, 18] on button "ESC" at bounding box center [248, 22] width 35 height 23
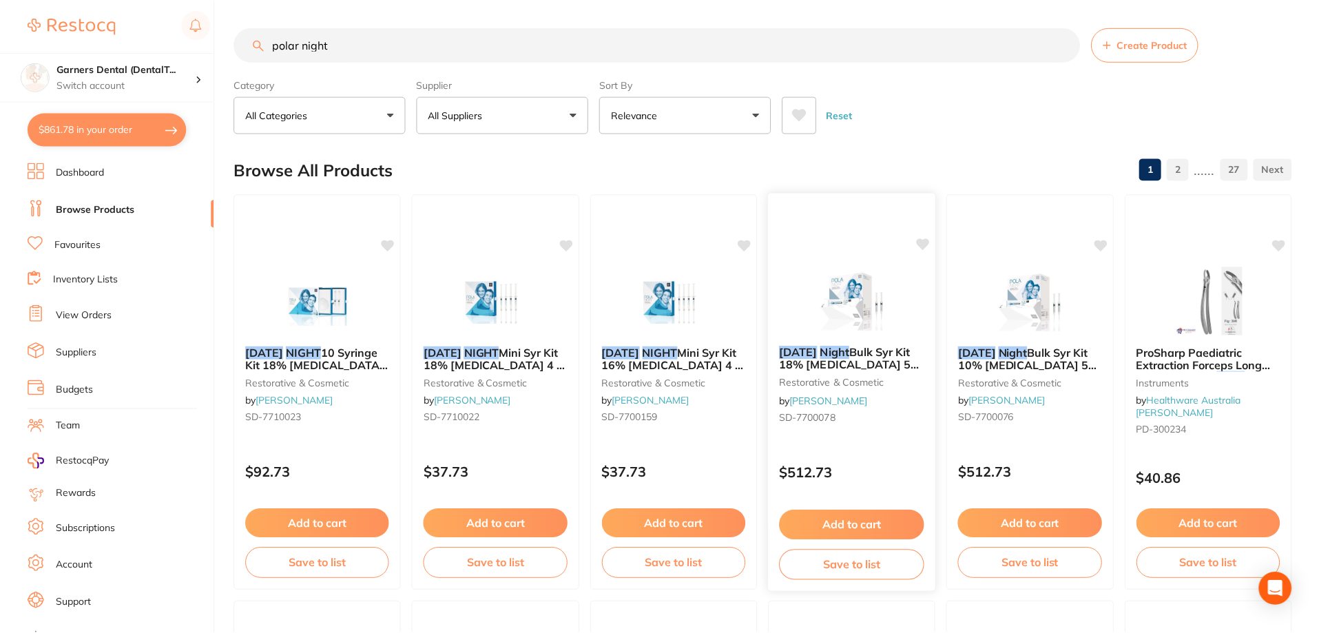
scroll to position [4, 0]
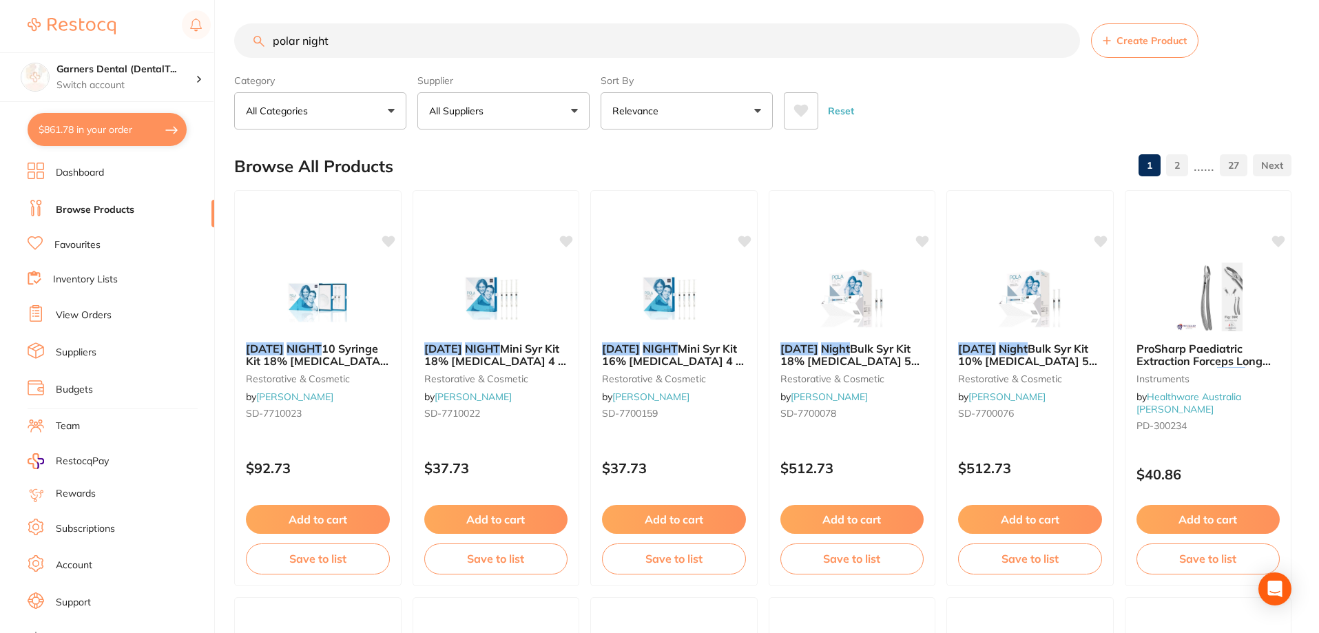
click at [393, 48] on input "polar night" at bounding box center [657, 40] width 846 height 34
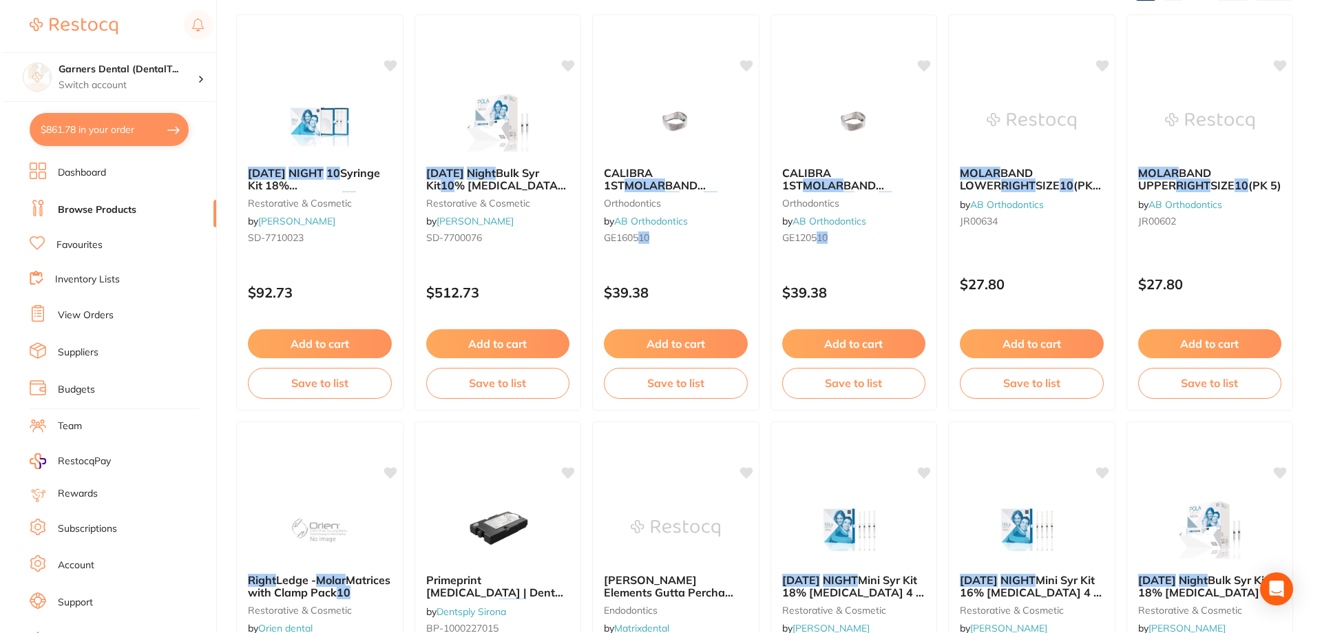
scroll to position [0, 0]
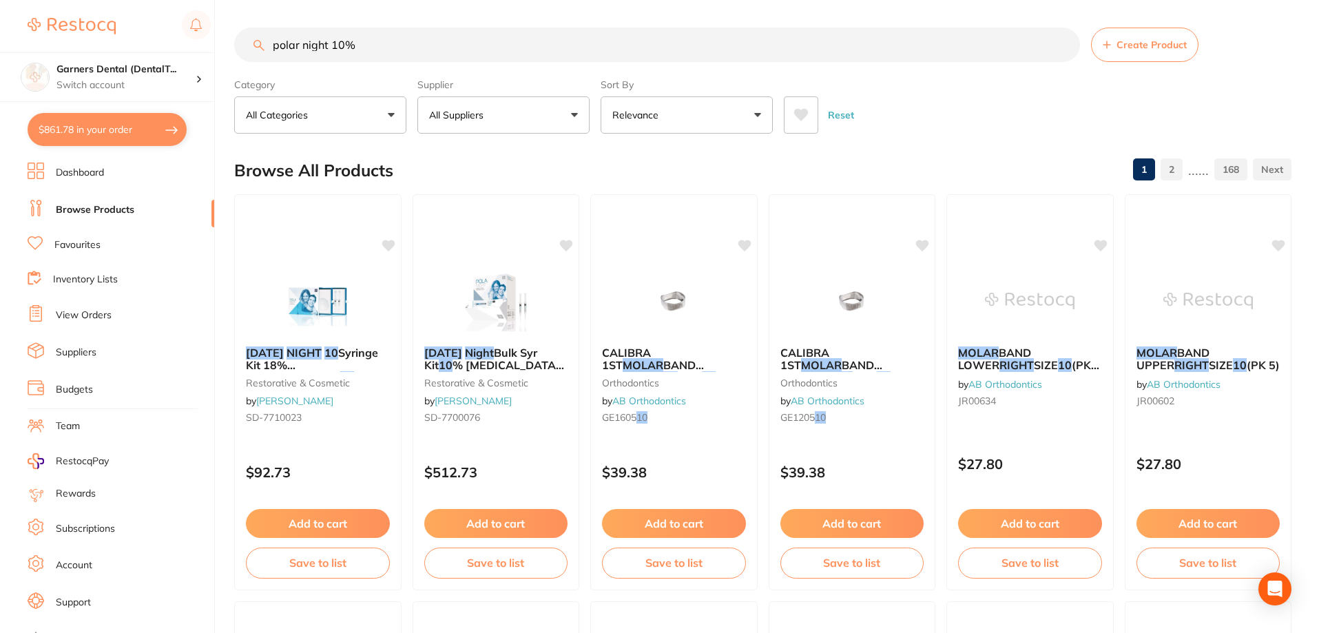
type input "polar night 10%"
click at [85, 127] on button "$861.78 in your order" at bounding box center [107, 129] width 159 height 33
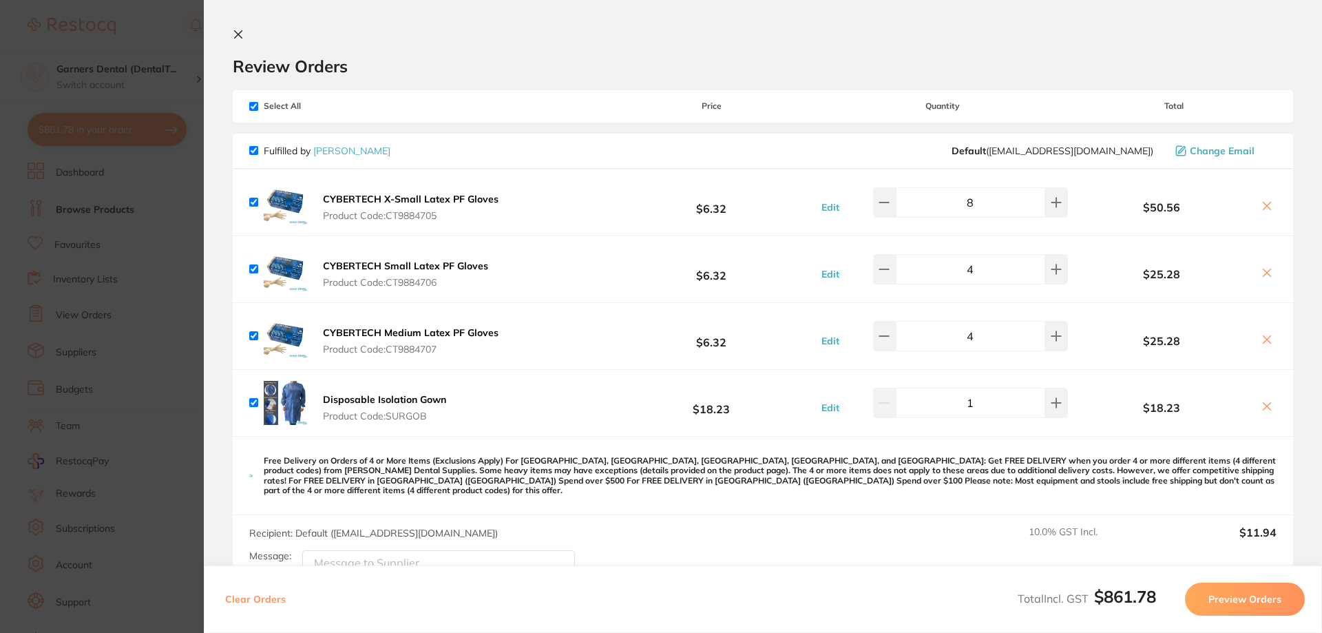
click at [1265, 599] on button "Preview Orders" at bounding box center [1245, 599] width 120 height 33
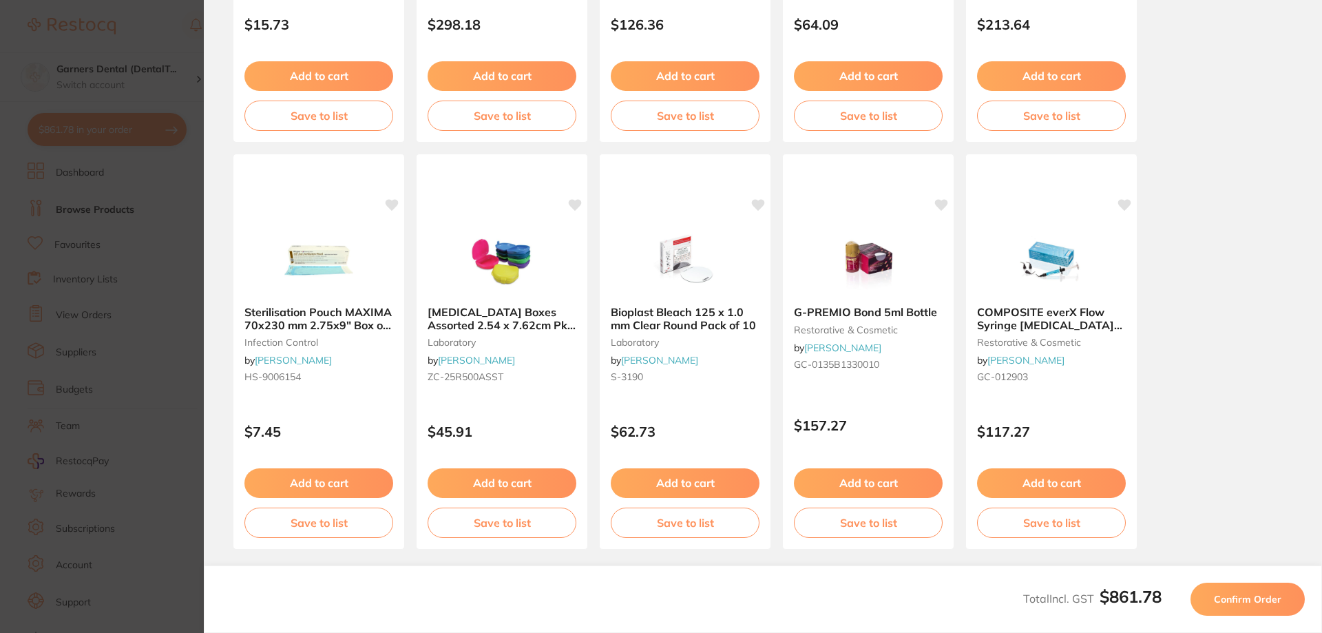
scroll to position [385, 0]
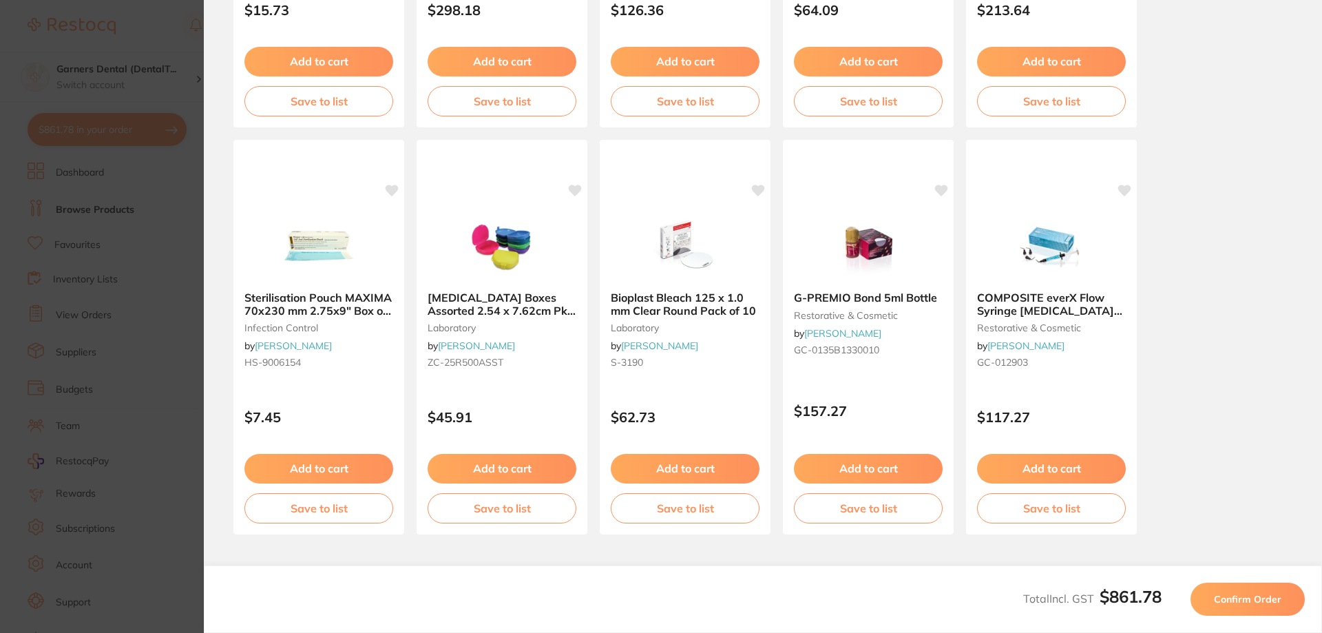
click at [1246, 593] on span "Confirm Order" at bounding box center [1247, 599] width 67 height 12
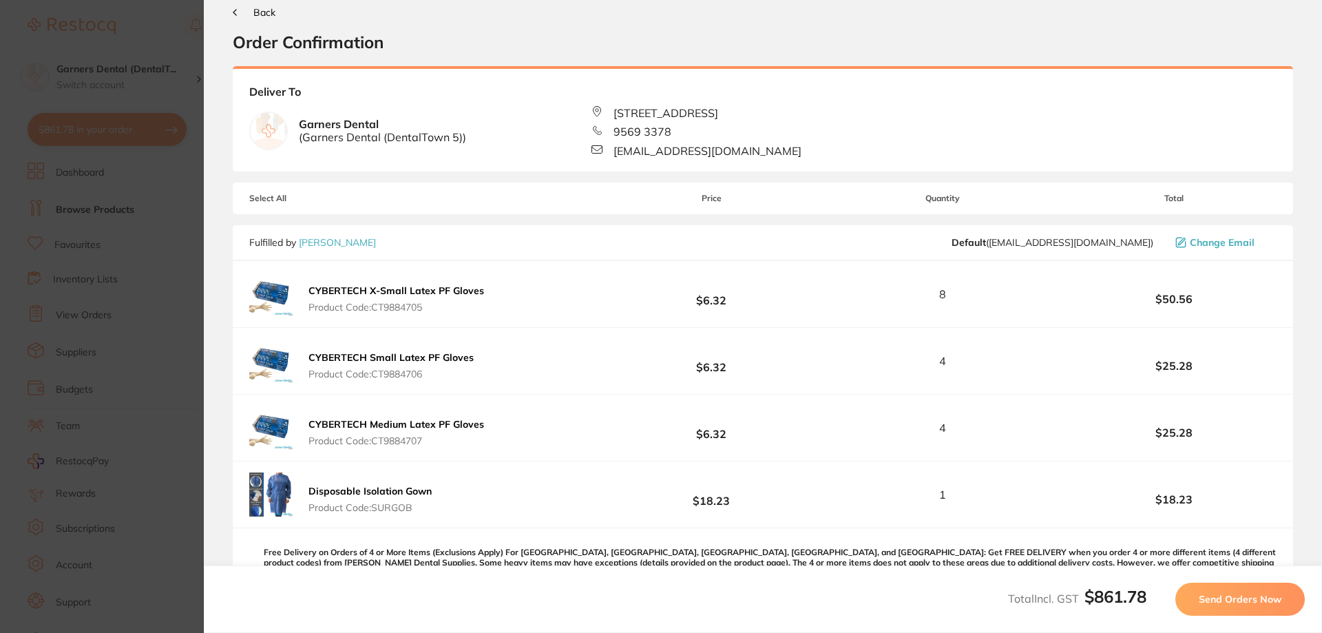
scroll to position [0, 0]
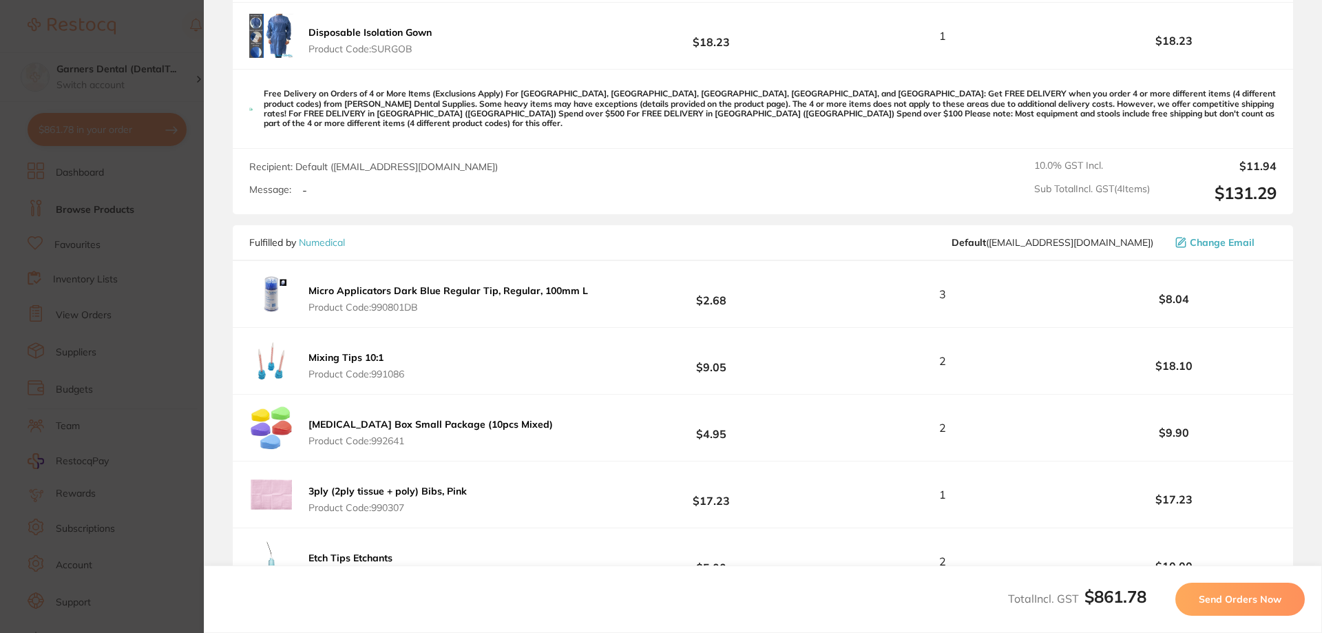
click at [1228, 600] on span "Send Orders Now" at bounding box center [1240, 599] width 83 height 12
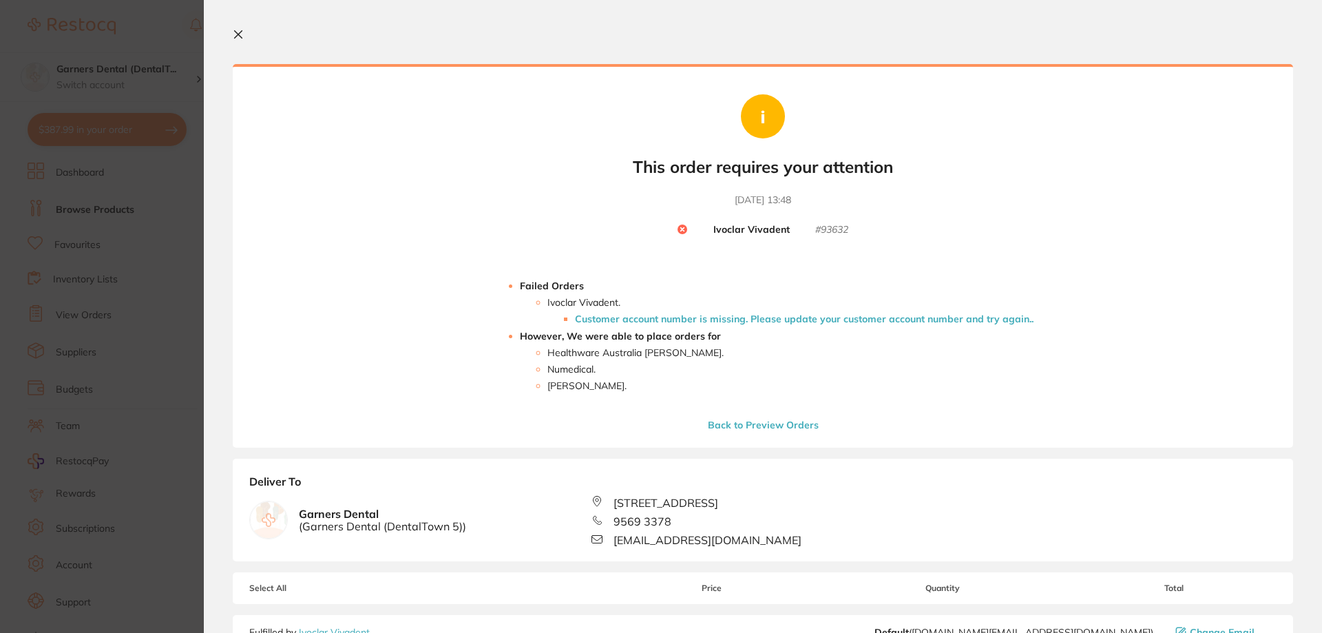
click at [645, 315] on li "Customer account number is missing. Please update your customer account number …" at bounding box center [804, 318] width 459 height 11
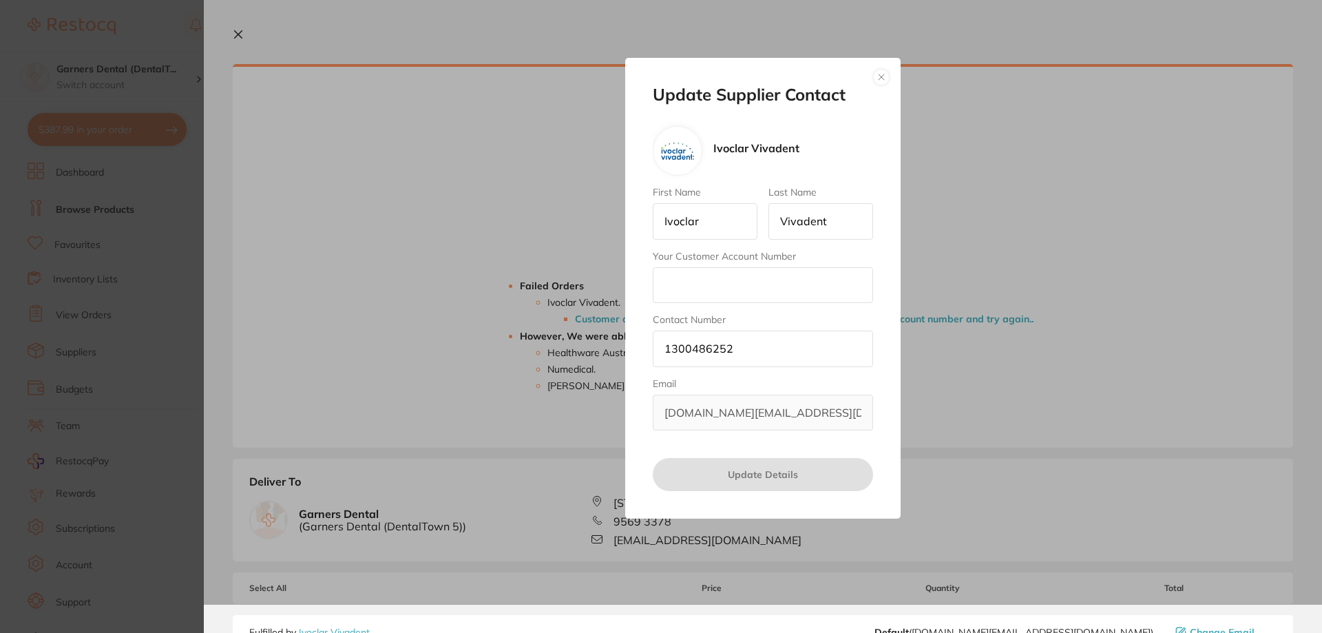
click at [729, 285] on input "Your Customer Account Number" at bounding box center [763, 285] width 220 height 36
drag, startPoint x: 804, startPoint y: 149, endPoint x: 707, endPoint y: 150, distance: 97.1
click at [707, 150] on div "Ivoclar Vivadent" at bounding box center [763, 151] width 220 height 50
copy div "Ivoclar Vivadent"
click at [883, 79] on button "button" at bounding box center [881, 77] width 17 height 17
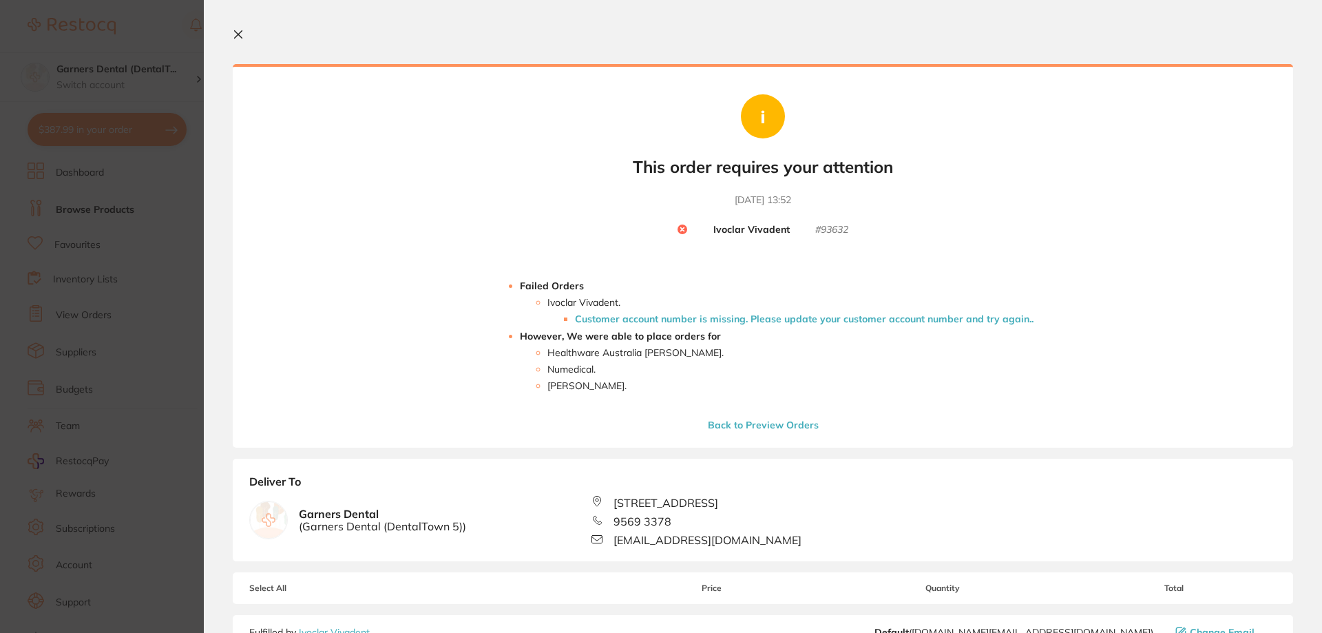
click at [236, 33] on icon at bounding box center [238, 34] width 11 height 11
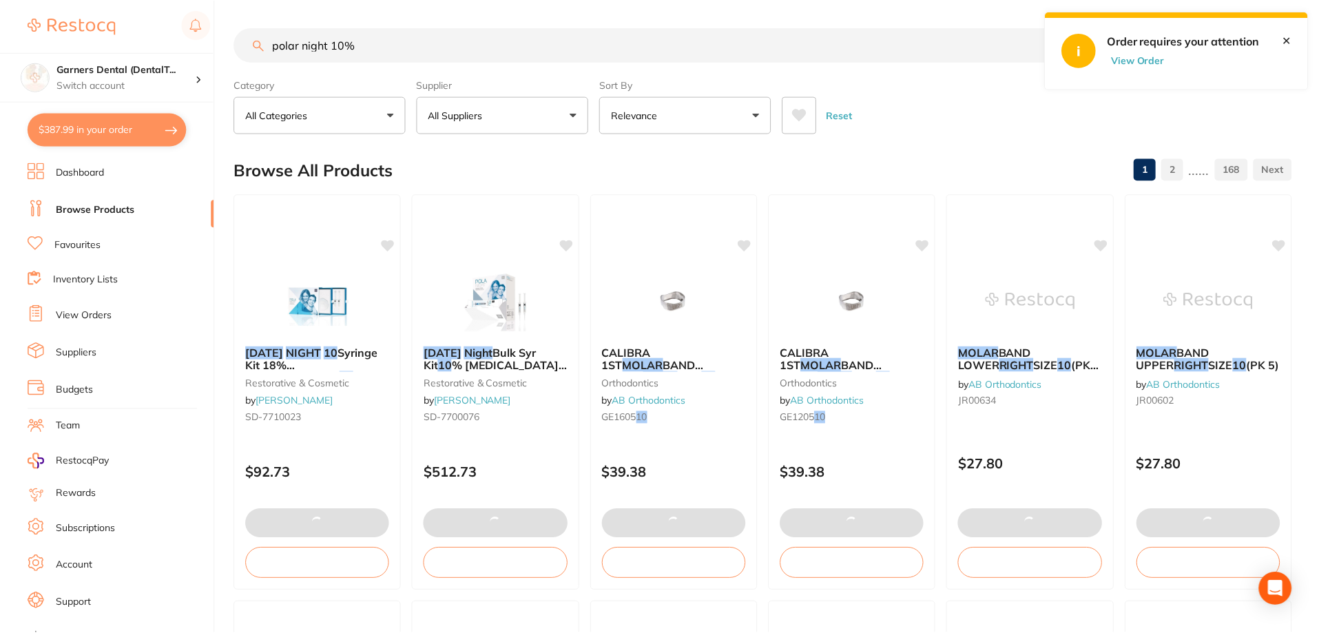
scroll to position [1, 0]
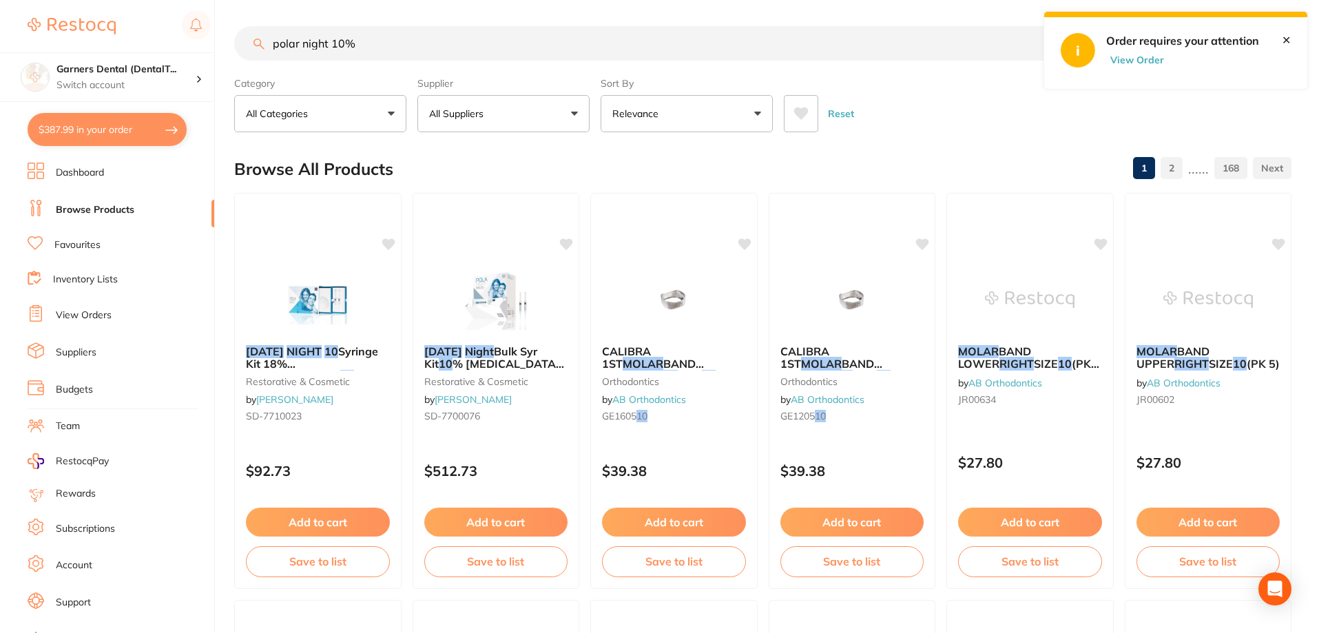
click at [124, 124] on button "$387.99 in your order" at bounding box center [107, 129] width 159 height 33
checkbox input "true"
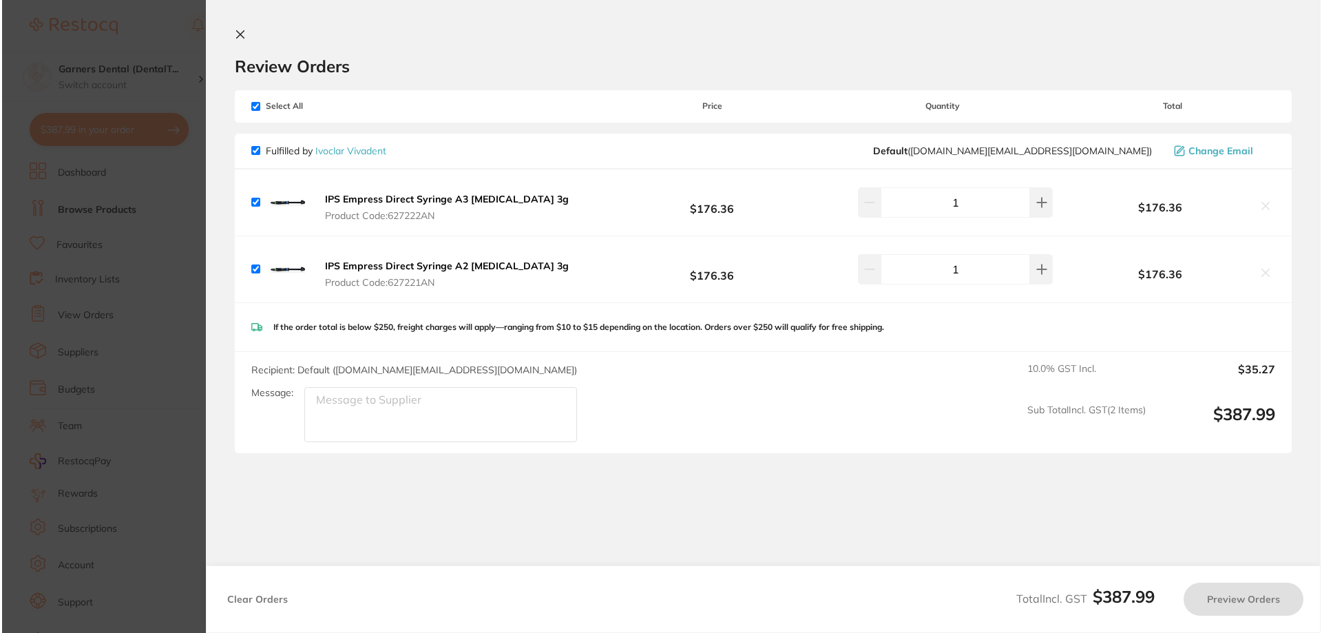
scroll to position [0, 0]
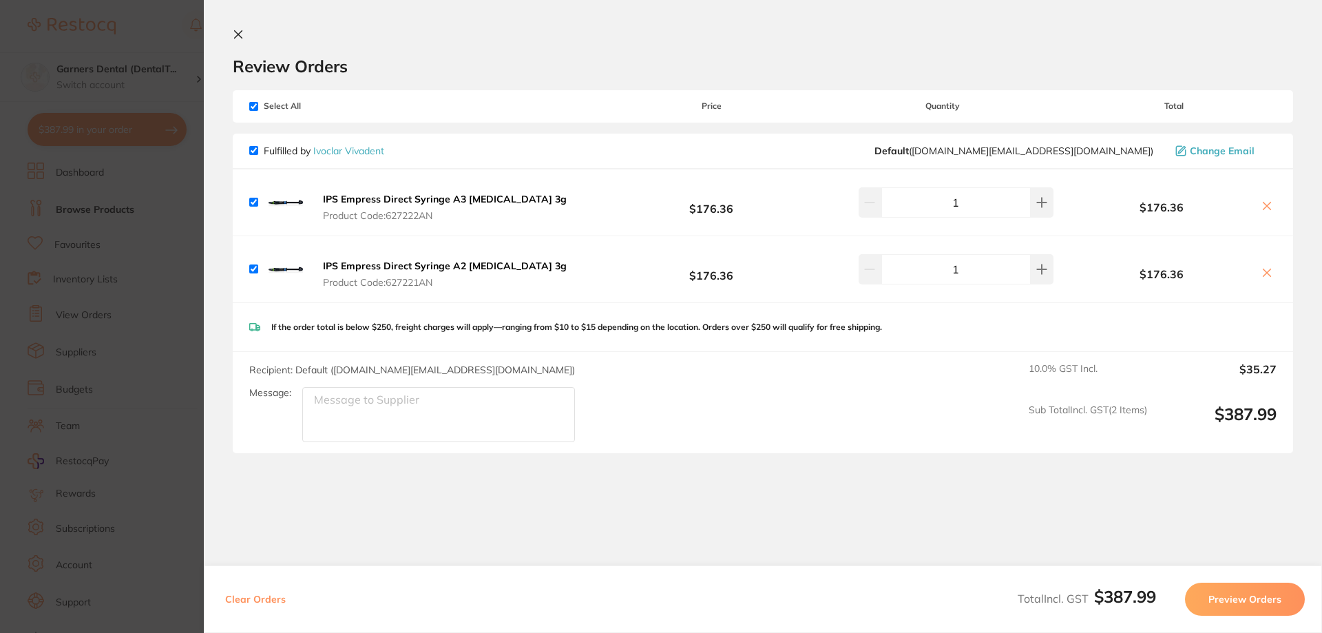
click at [238, 34] on icon at bounding box center [239, 35] width 8 height 8
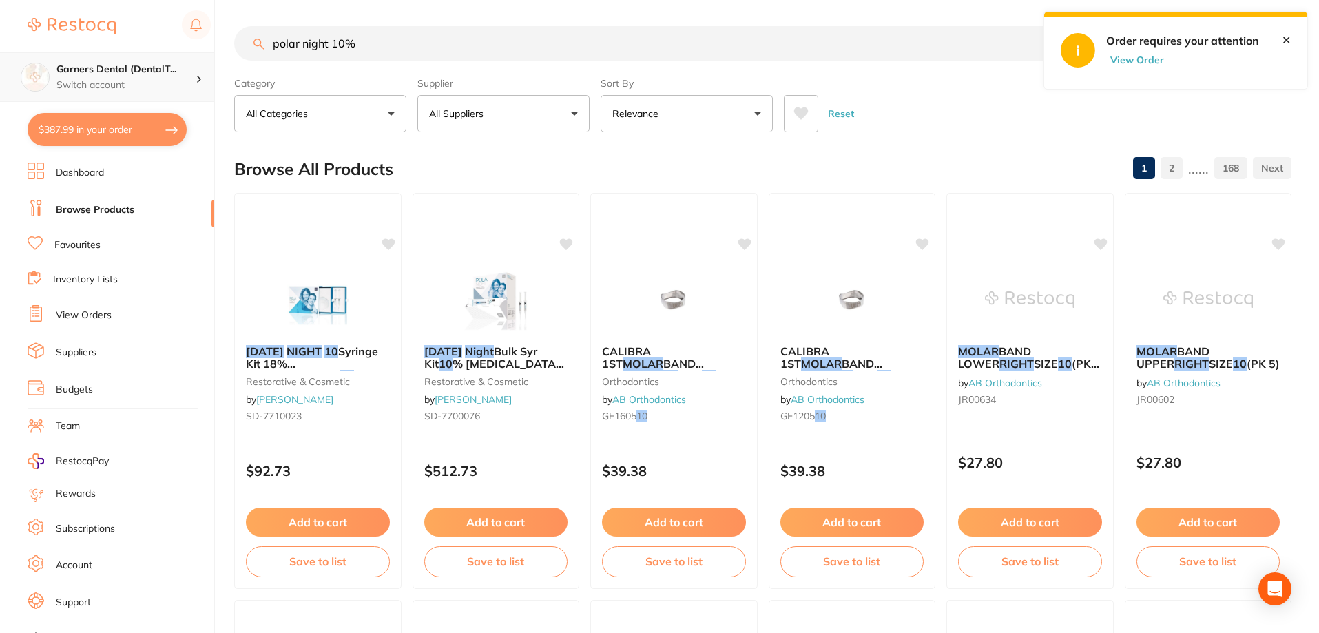
scroll to position [1, 0]
drag, startPoint x: 390, startPoint y: 53, endPoint x: 203, endPoint y: 52, distance: 187.3
click at [203, 52] on div "$387.99 Garners Dental (DentalT... Switch account Garners Dental (DentalTown 5)…" at bounding box center [659, 315] width 1319 height 633
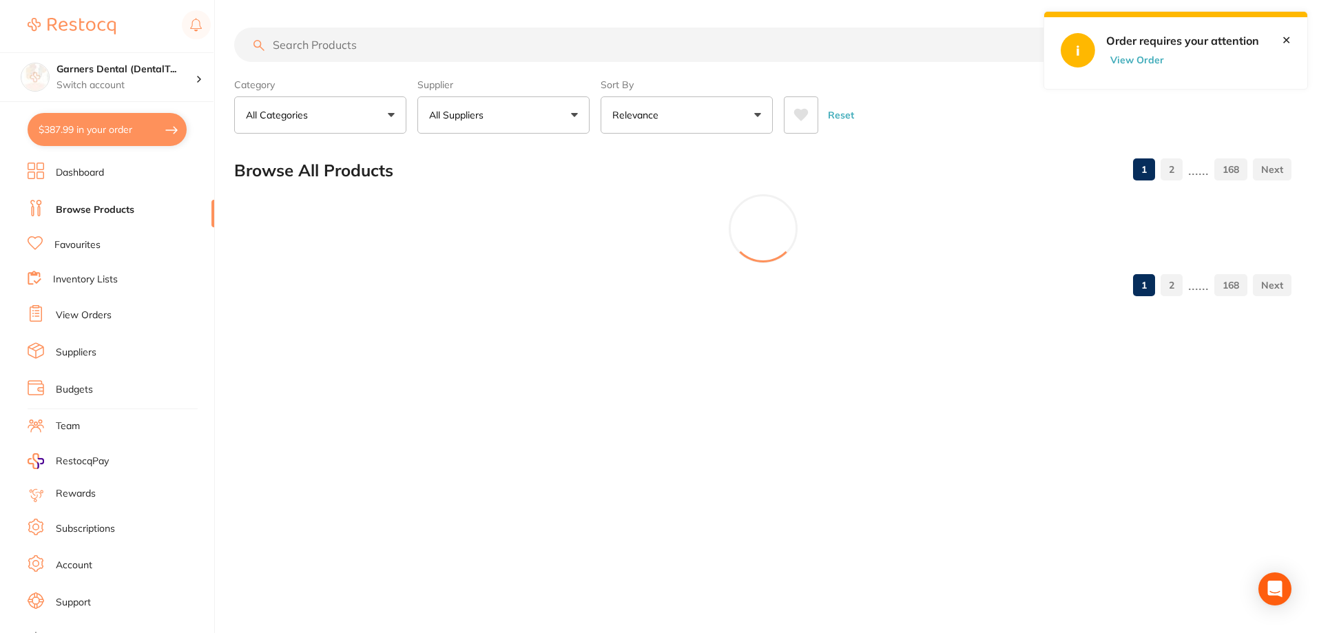
scroll to position [0, 0]
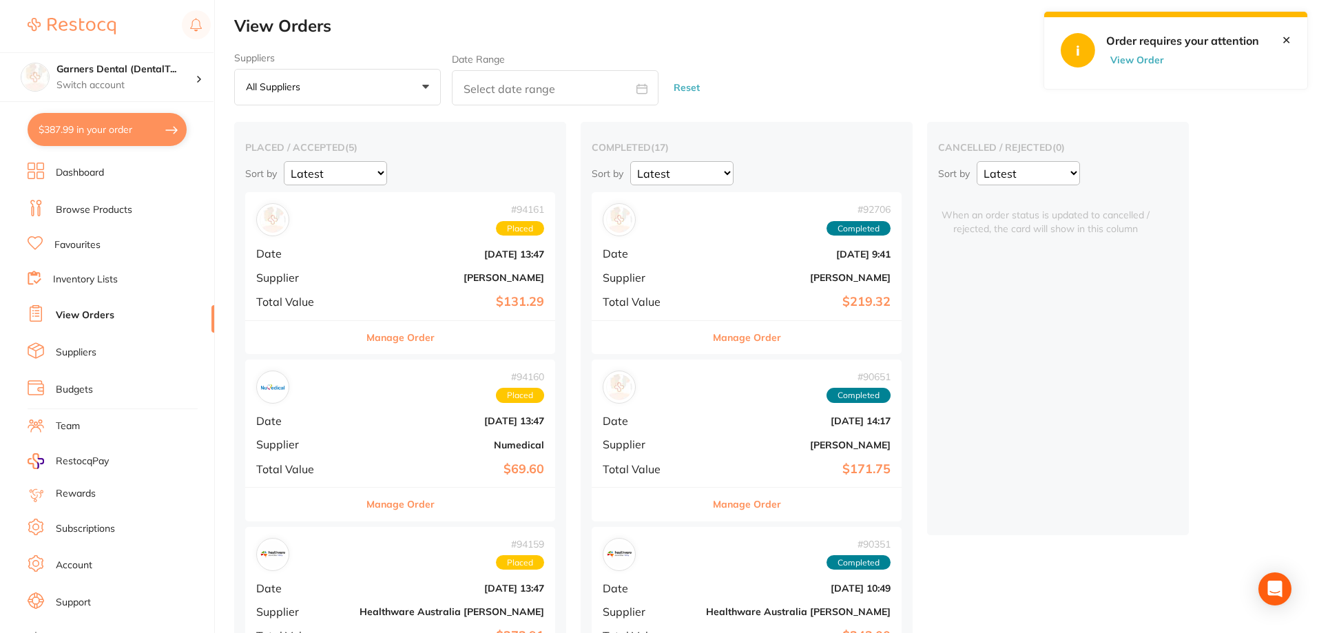
click at [976, 175] on select "Latest Notification" at bounding box center [1027, 173] width 103 height 24
click at [1175, 60] on div "Suppliers All suppliers +0 All suppliers AB Orthodontics Adam Dental AHP Dental…" at bounding box center [776, 79] width 1085 height 54
click at [1142, 59] on button "View Order" at bounding box center [1140, 60] width 69 height 12
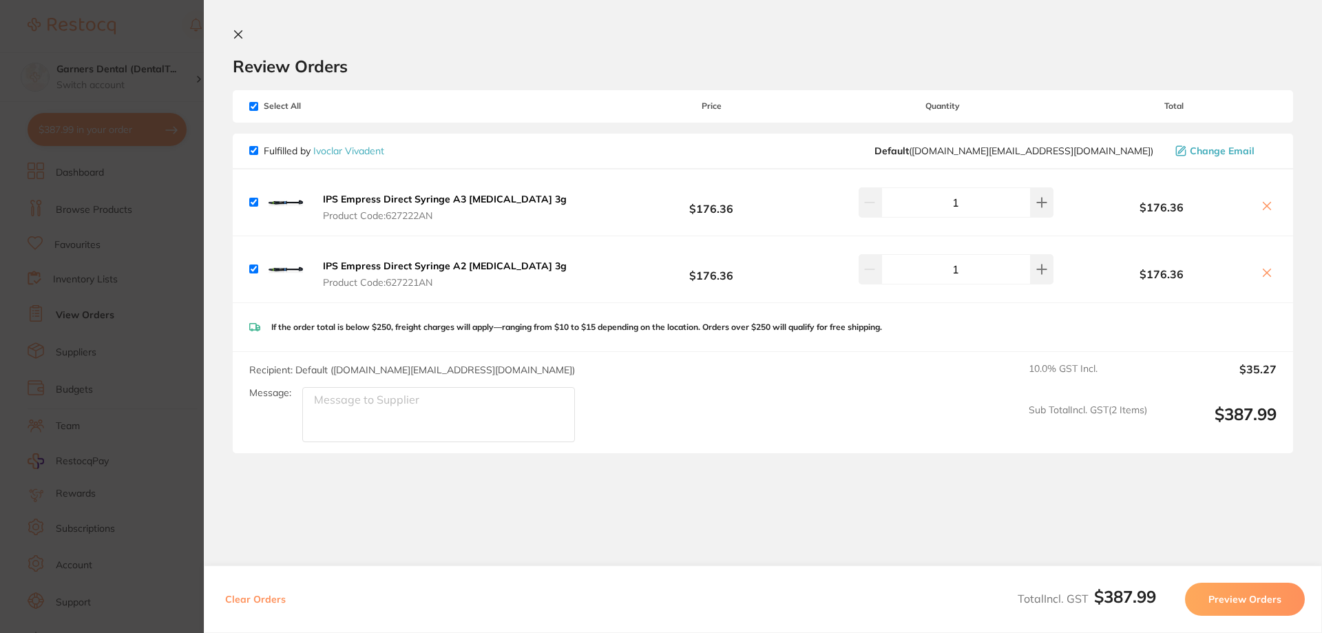
click at [242, 33] on icon at bounding box center [238, 34] width 11 height 11
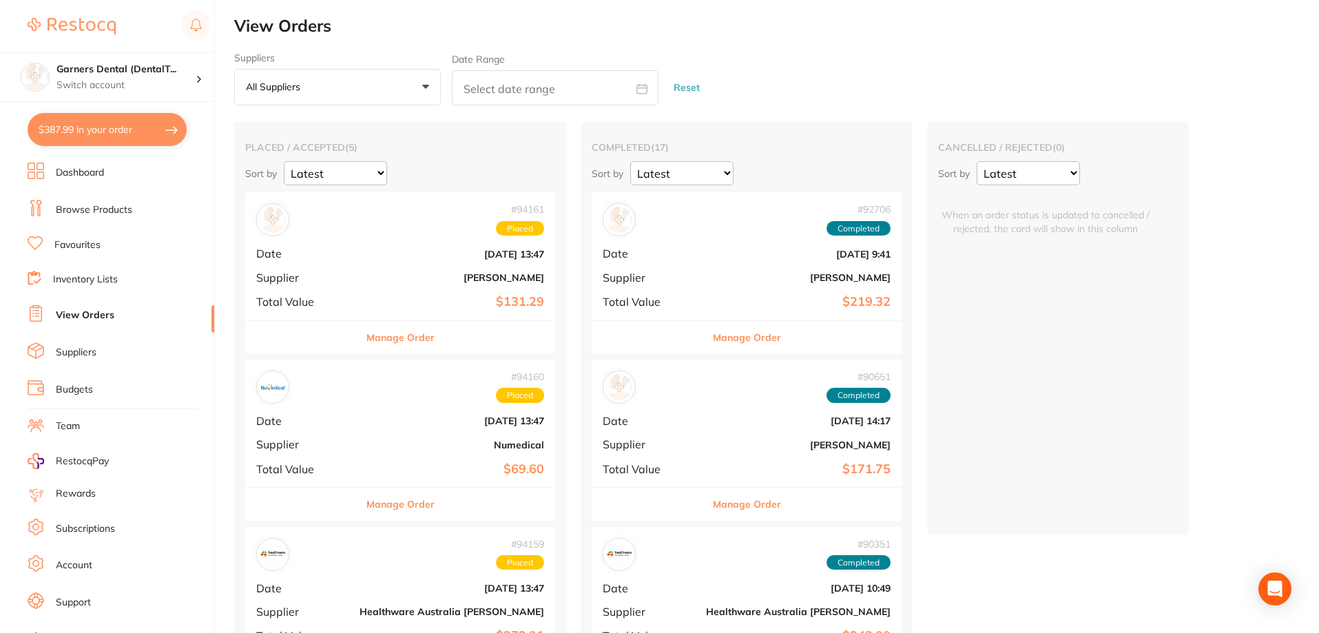
click at [125, 128] on button "$387.99 in your order" at bounding box center [107, 129] width 159 height 33
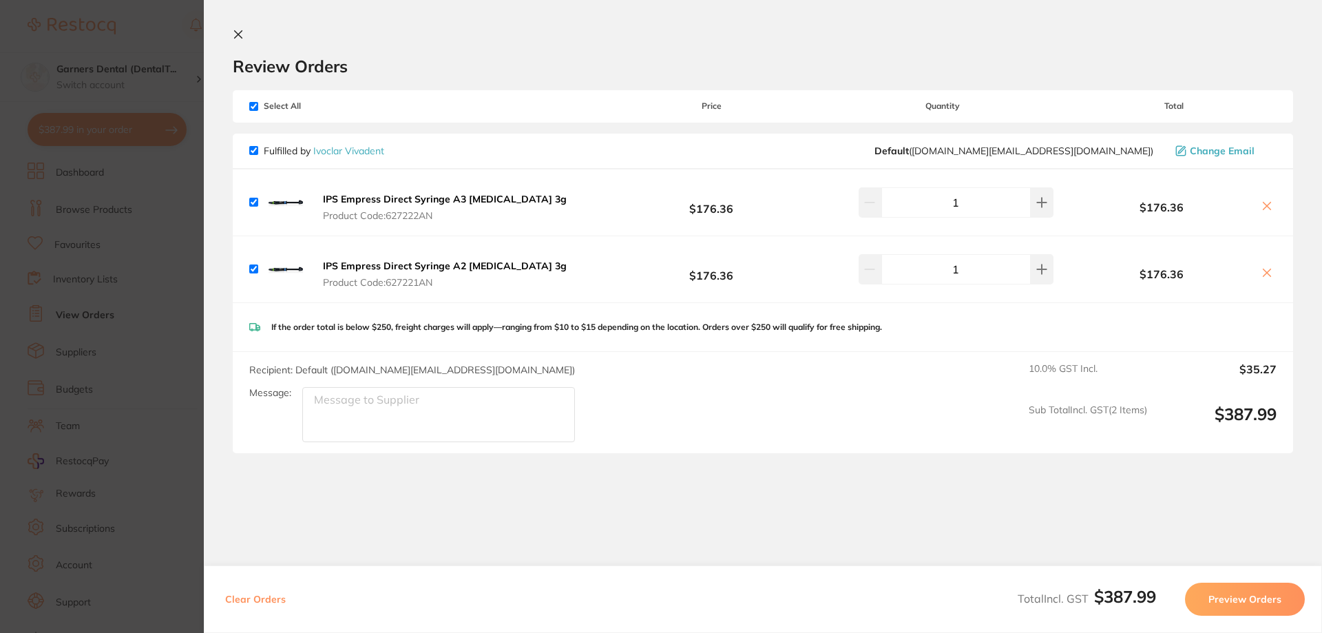
click at [239, 35] on icon at bounding box center [239, 35] width 8 height 8
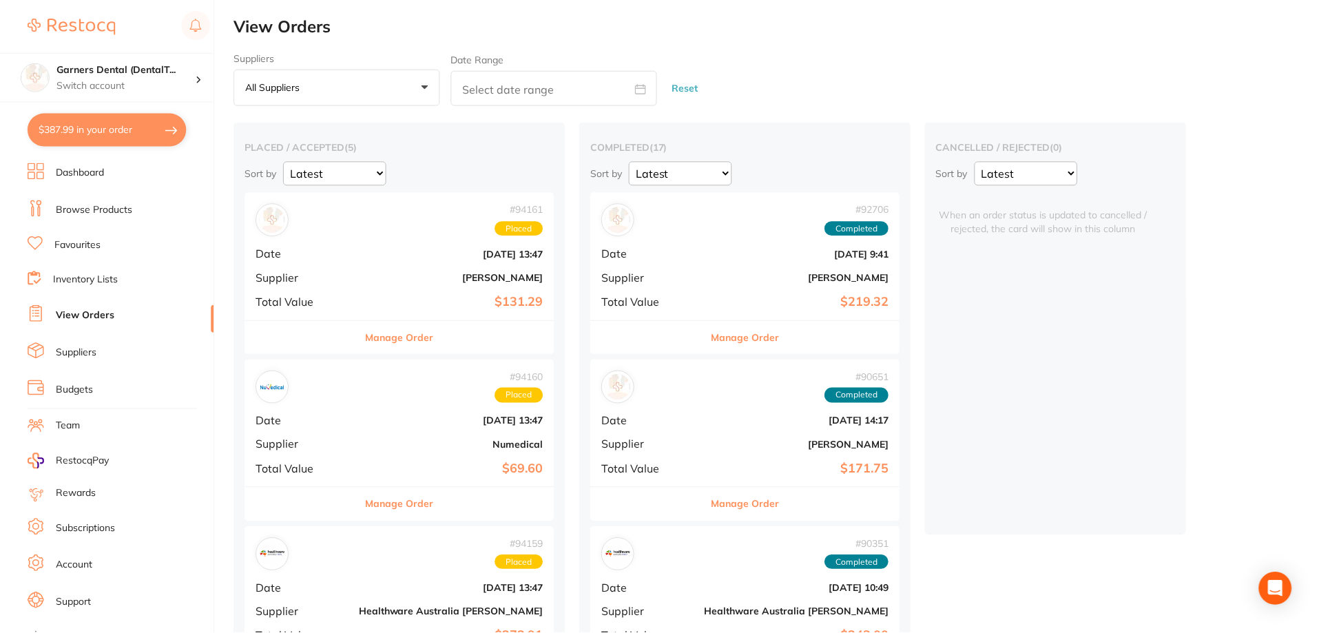
scroll to position [1, 0]
